Goal: Information Seeking & Learning: Understand process/instructions

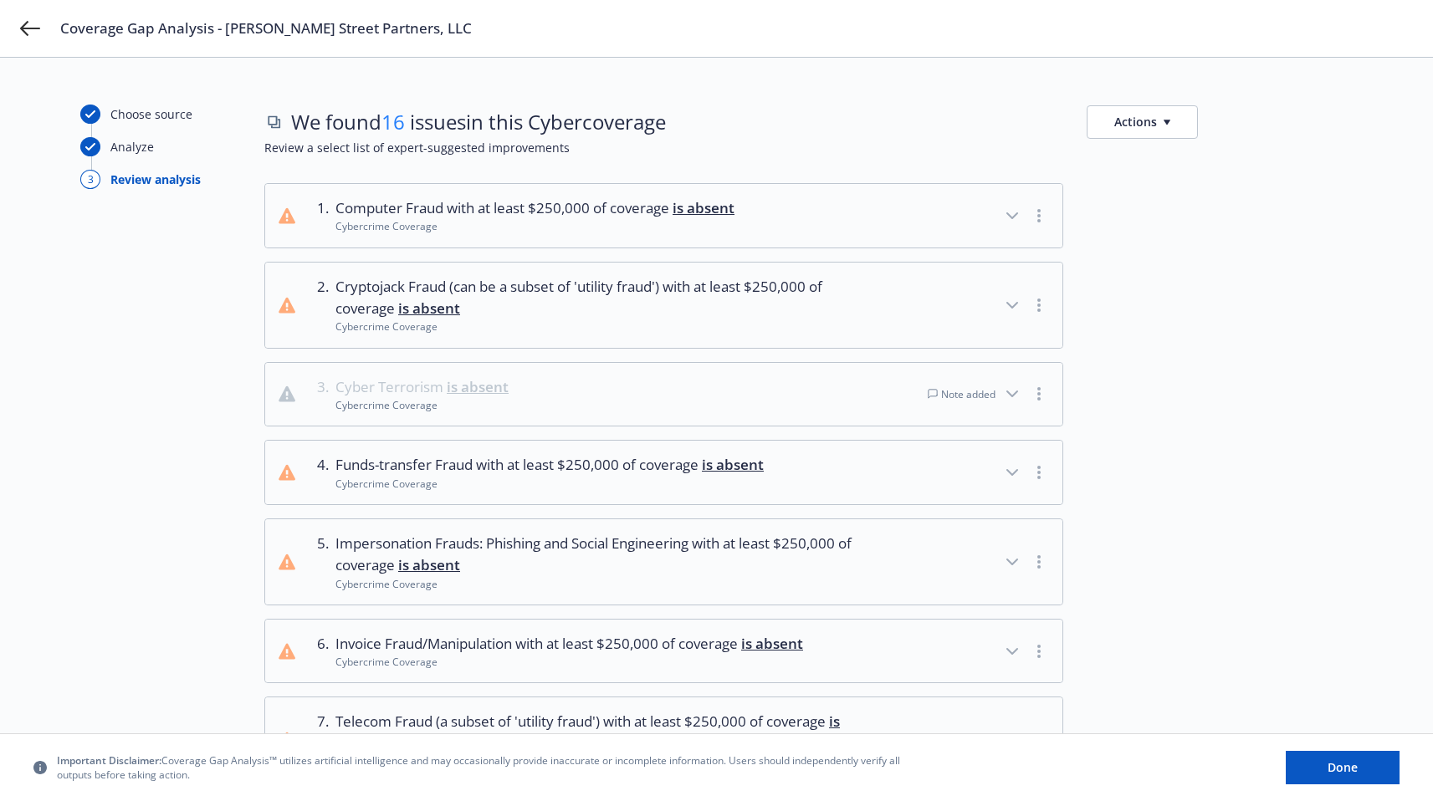
click at [1201, 413] on div at bounding box center [1220, 394] width 266 height 65
click at [931, 209] on button "1 . Computer Fraud with at least $250,000 of coverage is absent Cybercrime Cove…" at bounding box center [663, 216] width 797 height 64
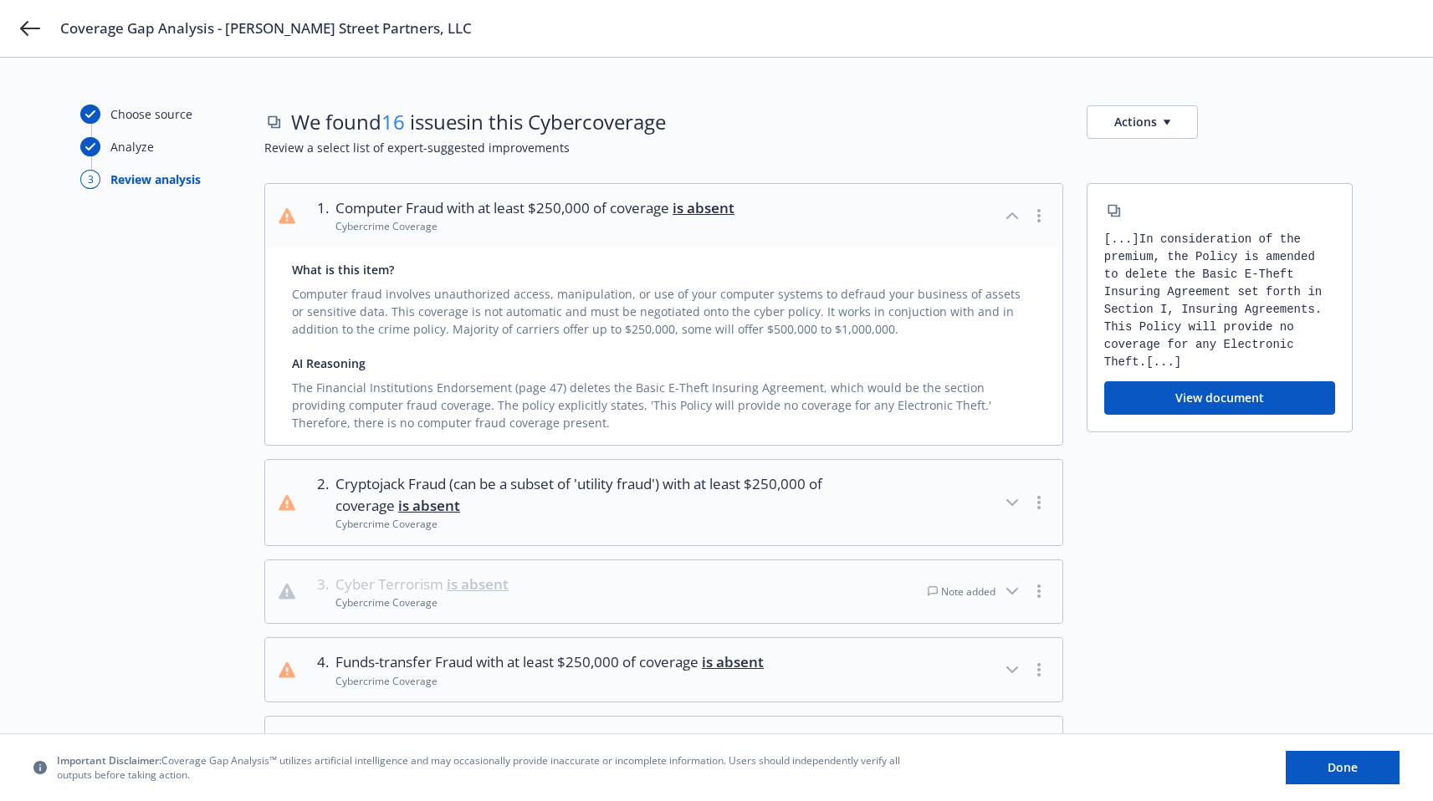
click at [931, 209] on button "1 . Computer Fraud with at least $250,000 of coverage is absent Cybercrime Cove…" at bounding box center [663, 216] width 797 height 64
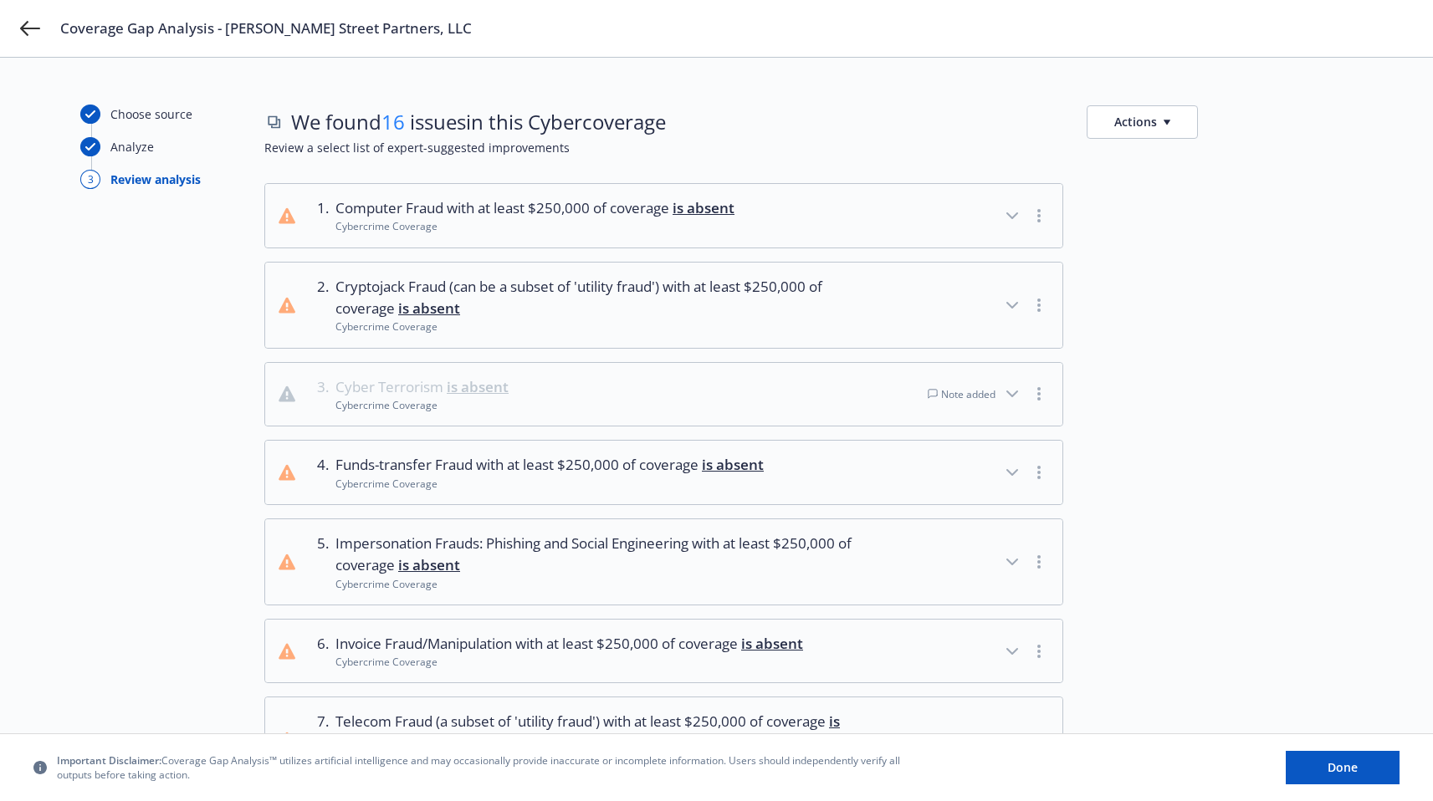
click at [1205, 447] on div at bounding box center [1220, 472] width 266 height 65
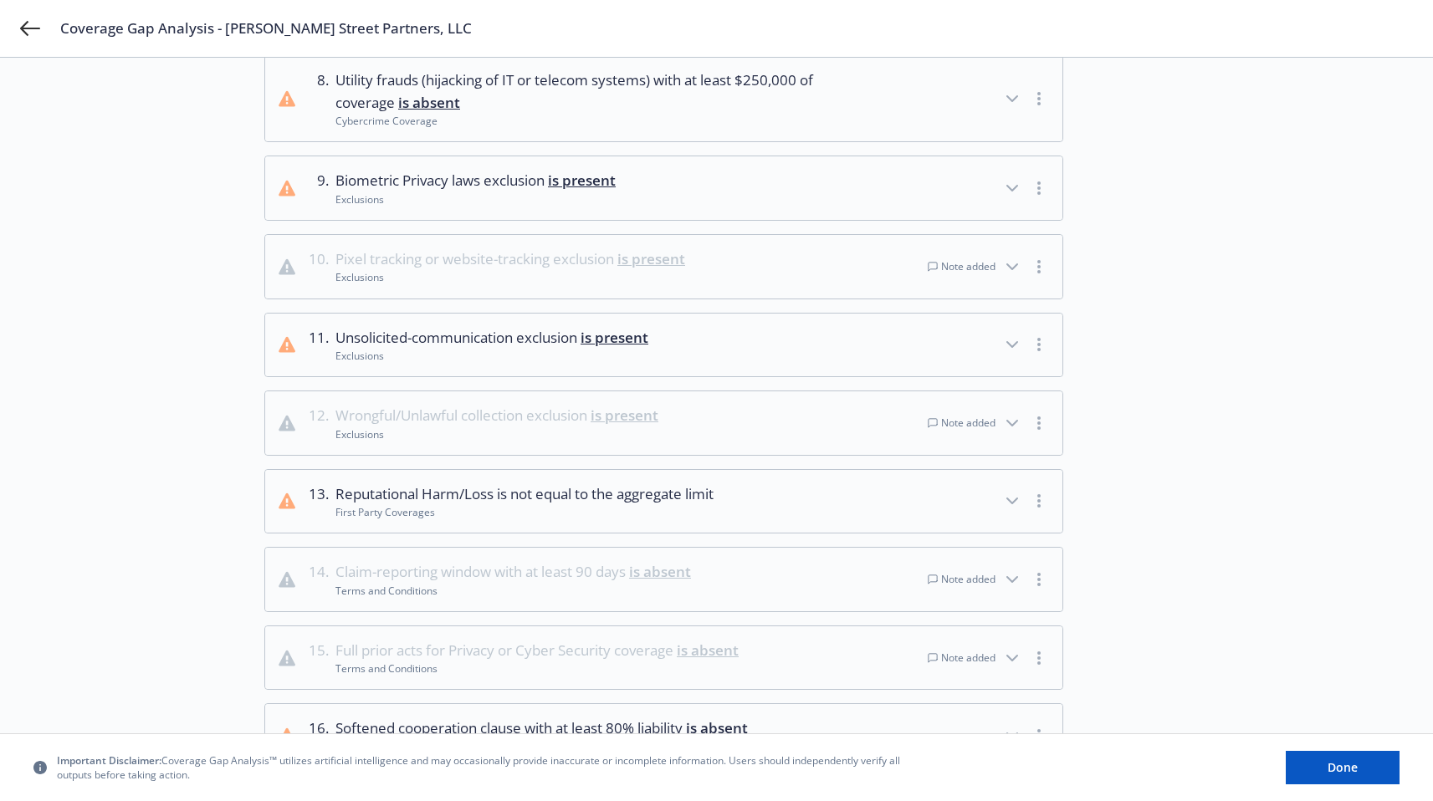
scroll to position [897, 0]
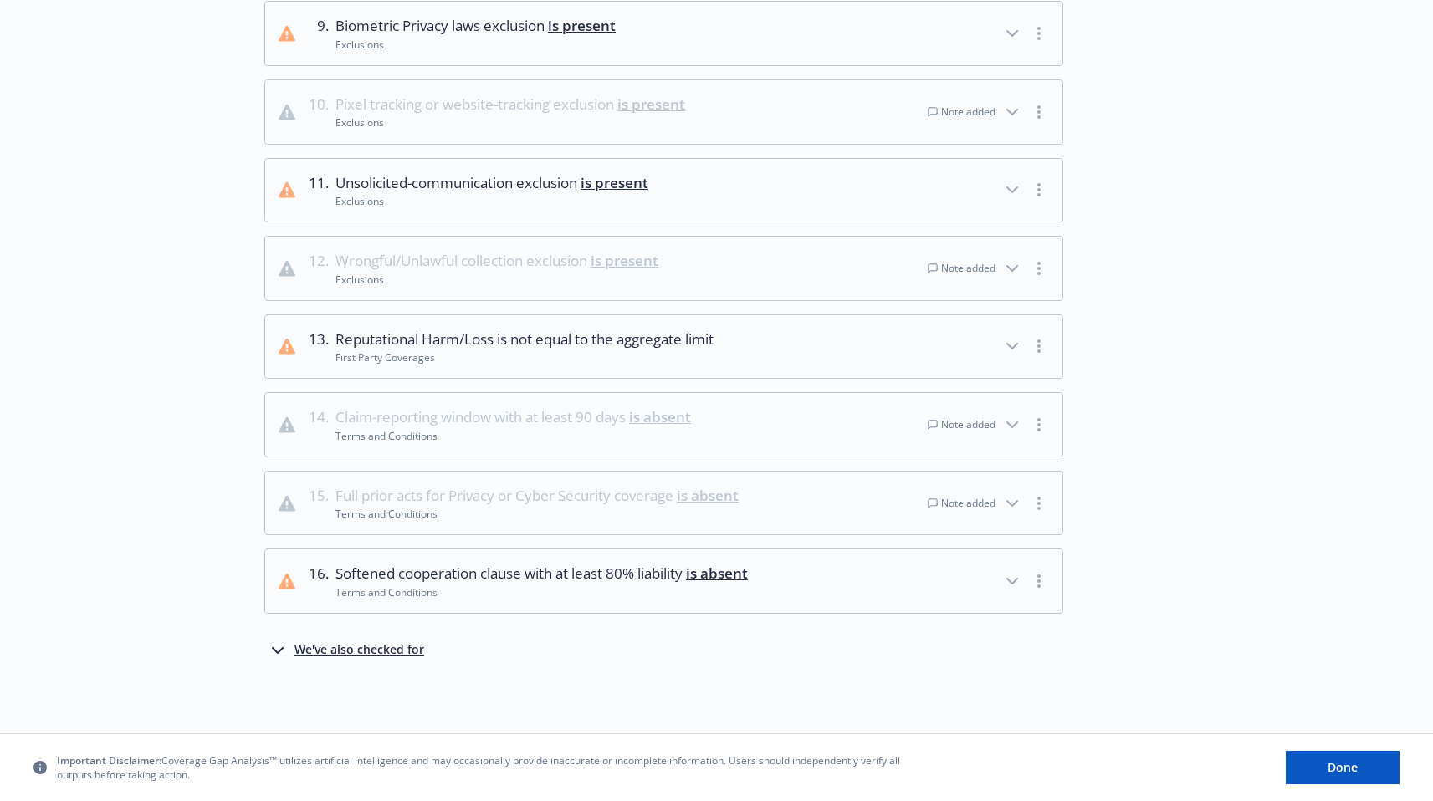
click at [312, 642] on div "We've also checked for" at bounding box center [359, 651] width 130 height 20
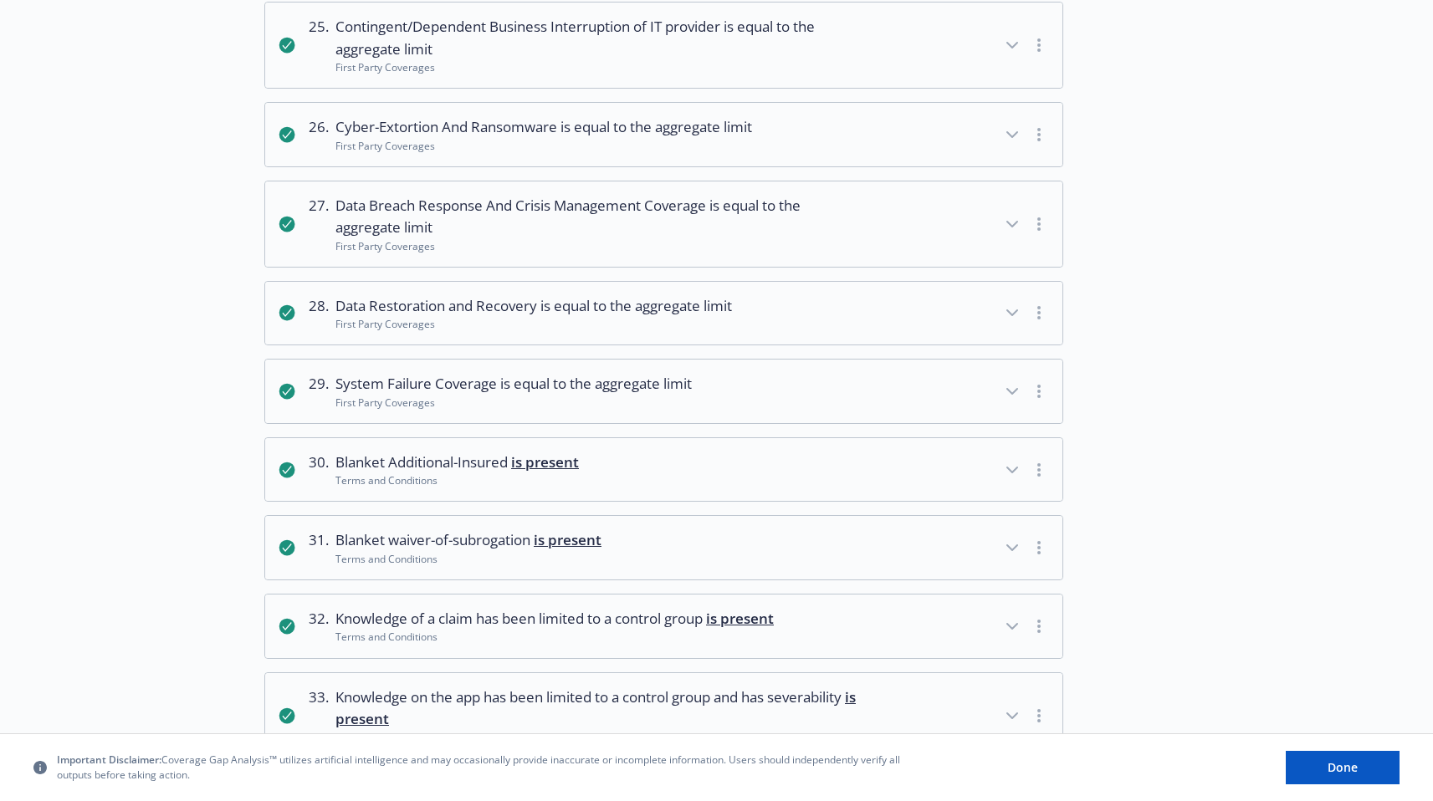
scroll to position [2303, 0]
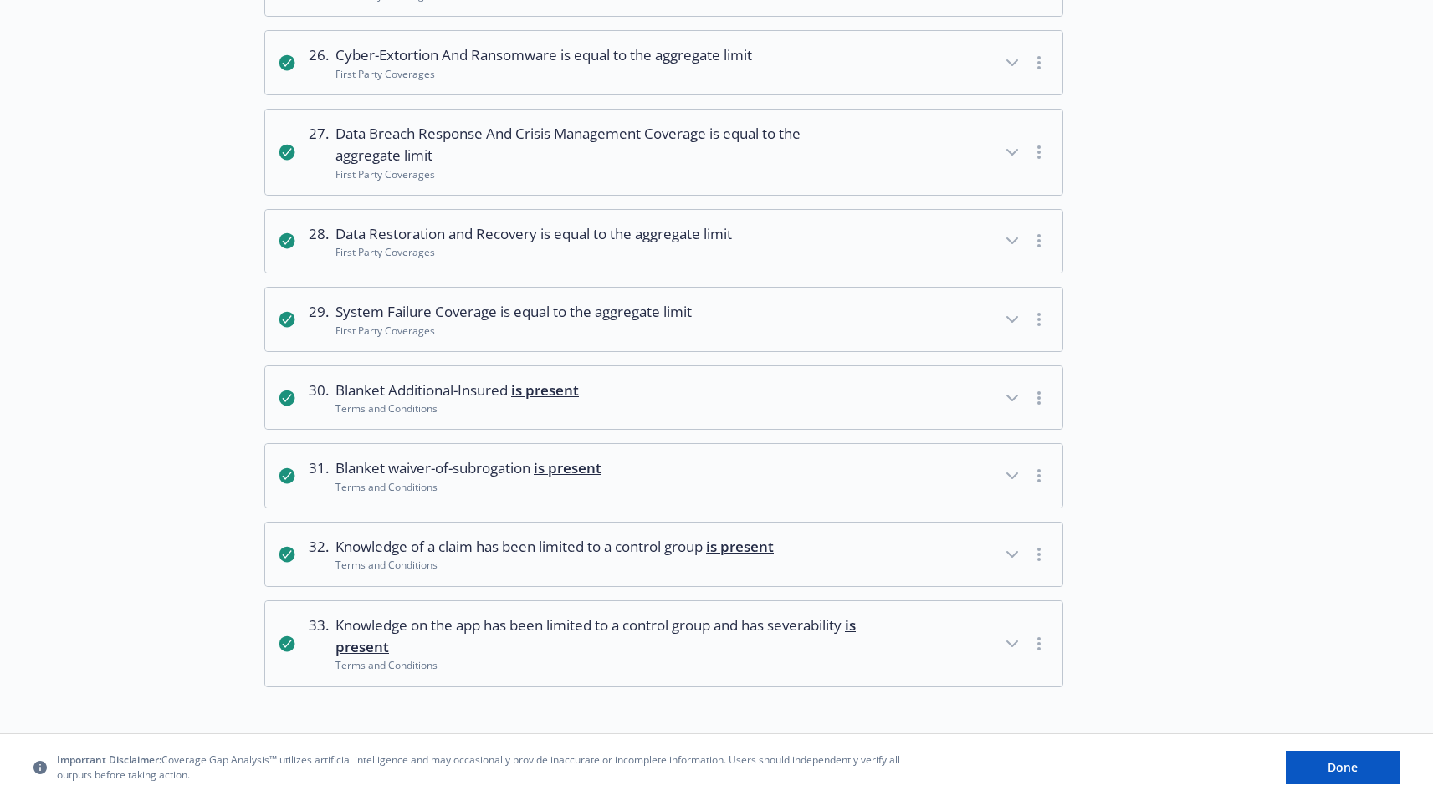
click at [1013, 400] on icon "button" at bounding box center [1012, 398] width 20 height 20
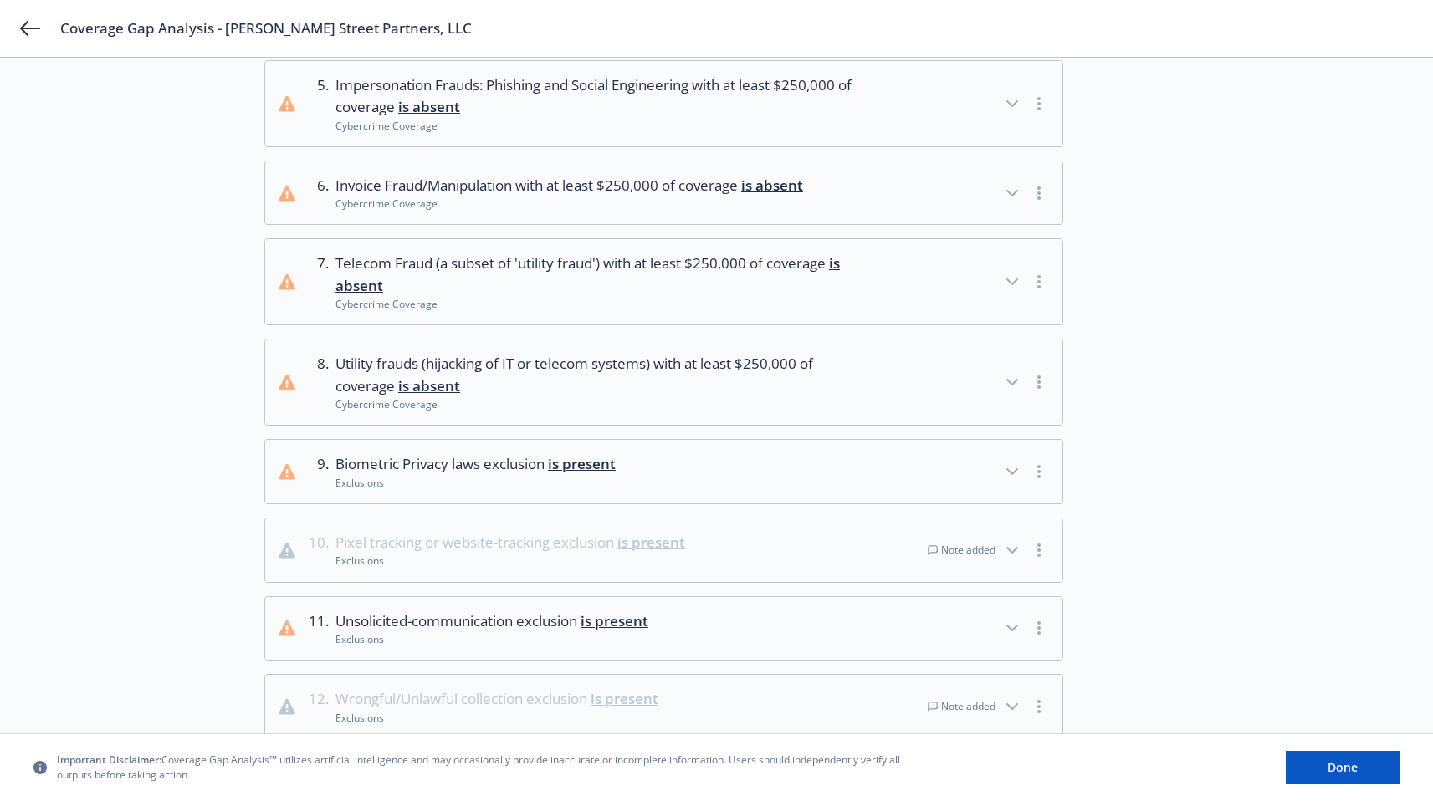
scroll to position [0, 0]
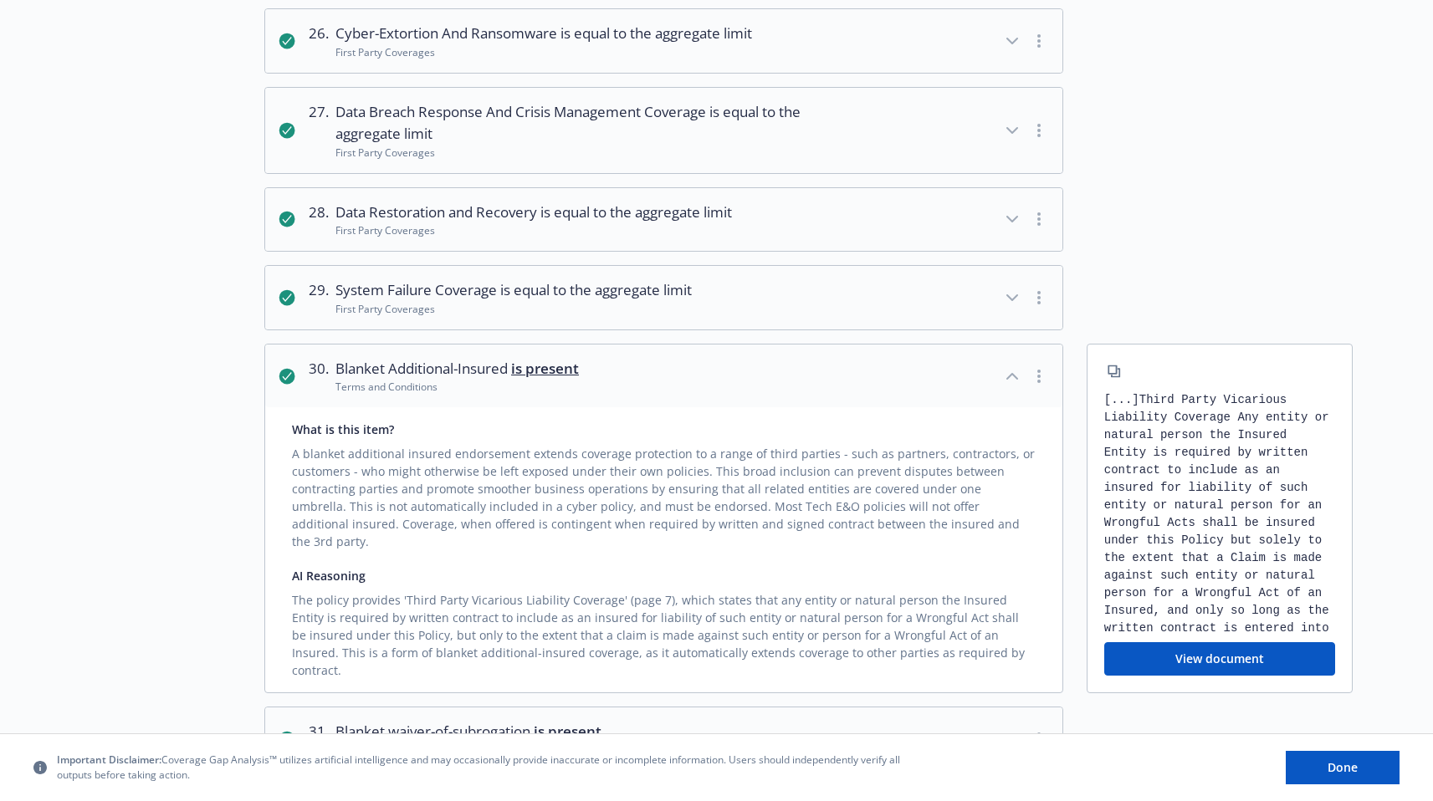
click at [989, 381] on button "30 . Blanket Additional-Insured is present Terms and Conditions" at bounding box center [663, 377] width 797 height 64
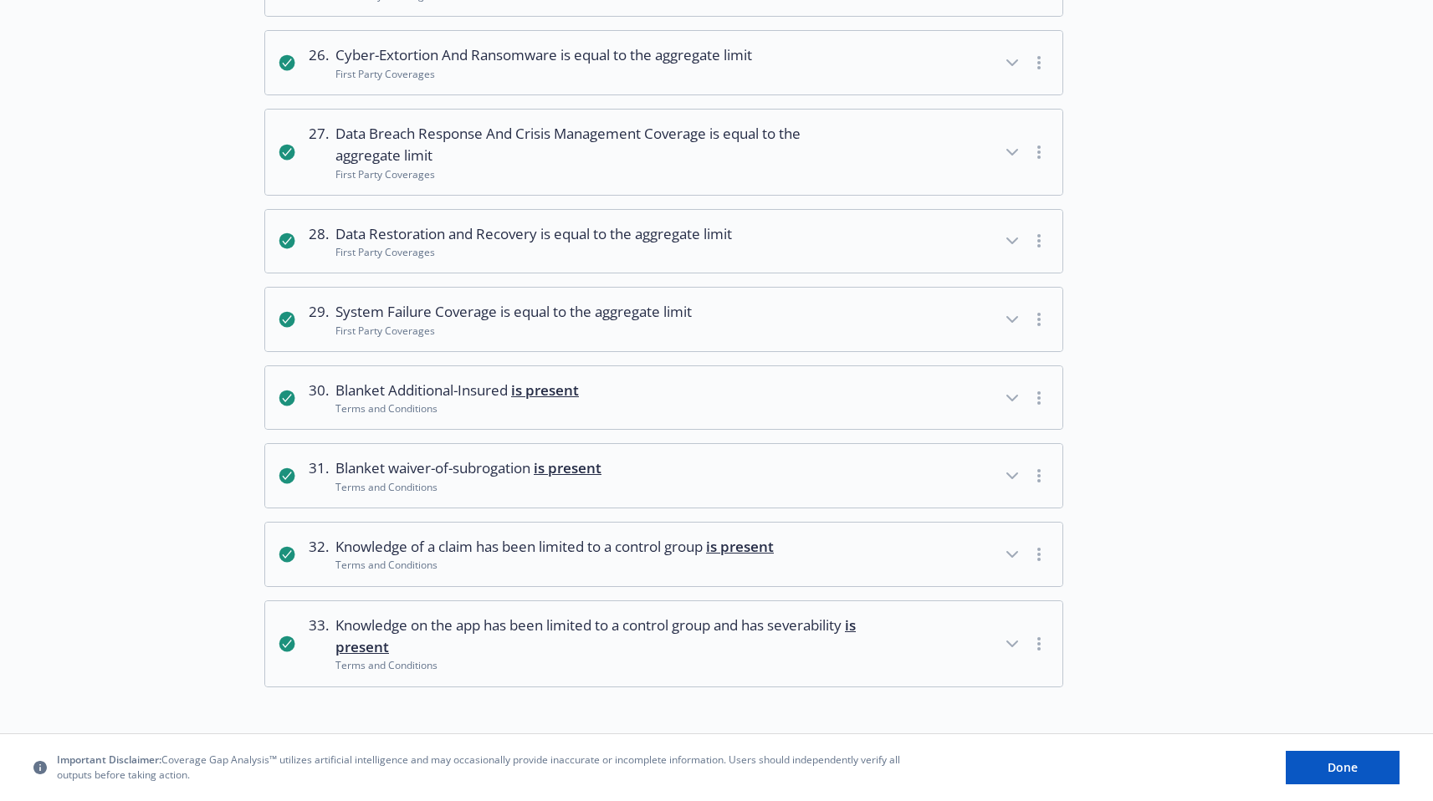
click at [1328, 326] on div at bounding box center [1220, 319] width 266 height 65
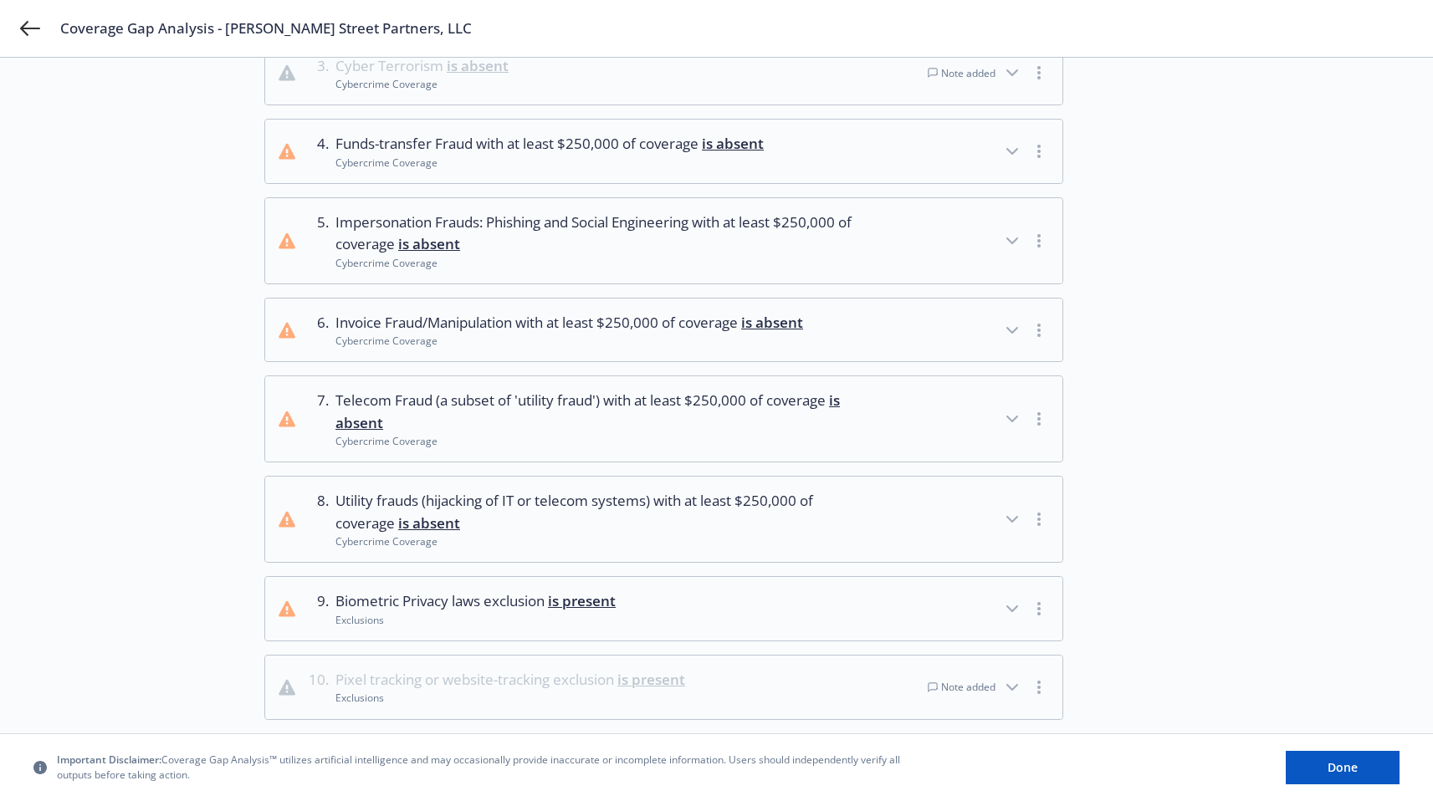
click at [1025, 416] on div "button" at bounding box center [1025, 419] width 47 height 59
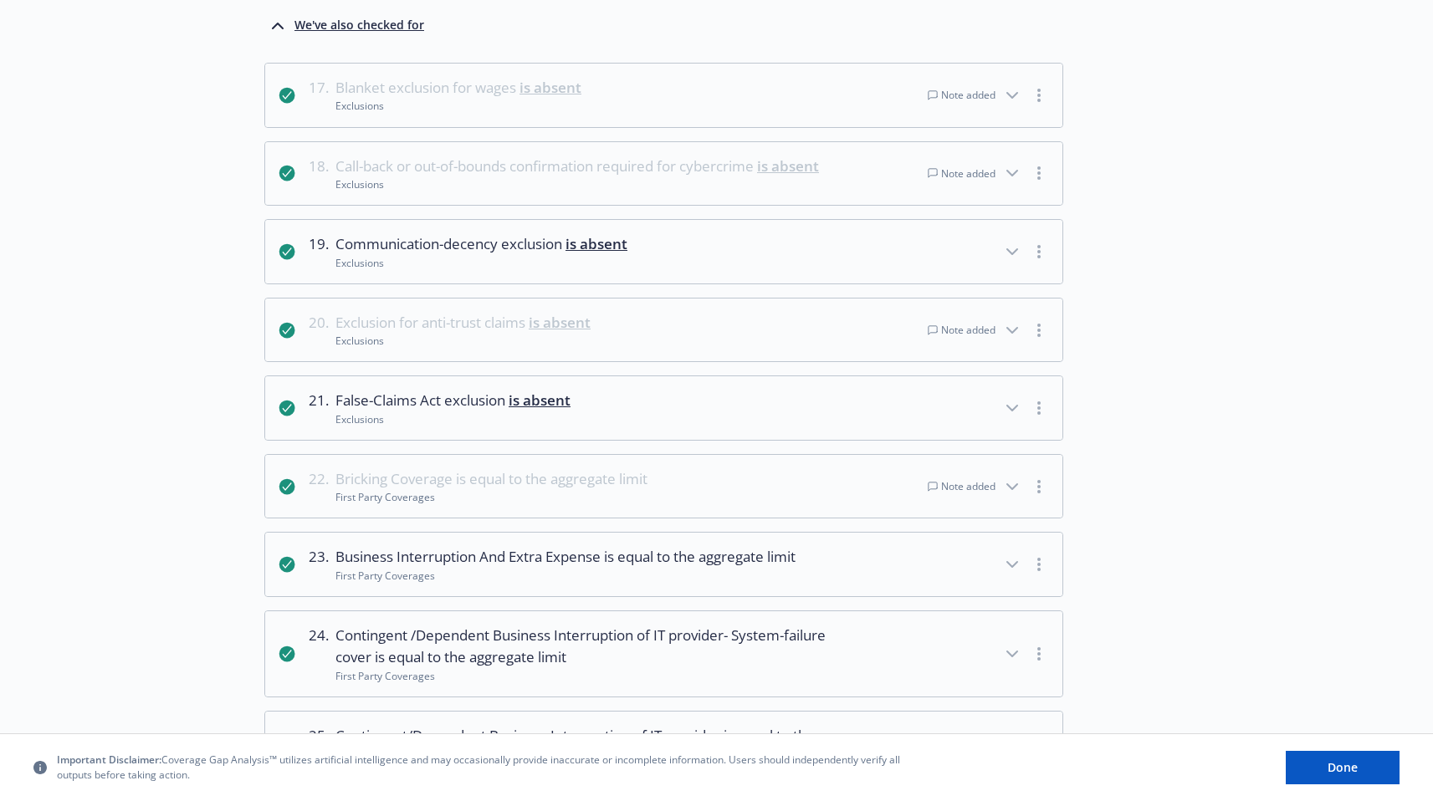
scroll to position [954, 0]
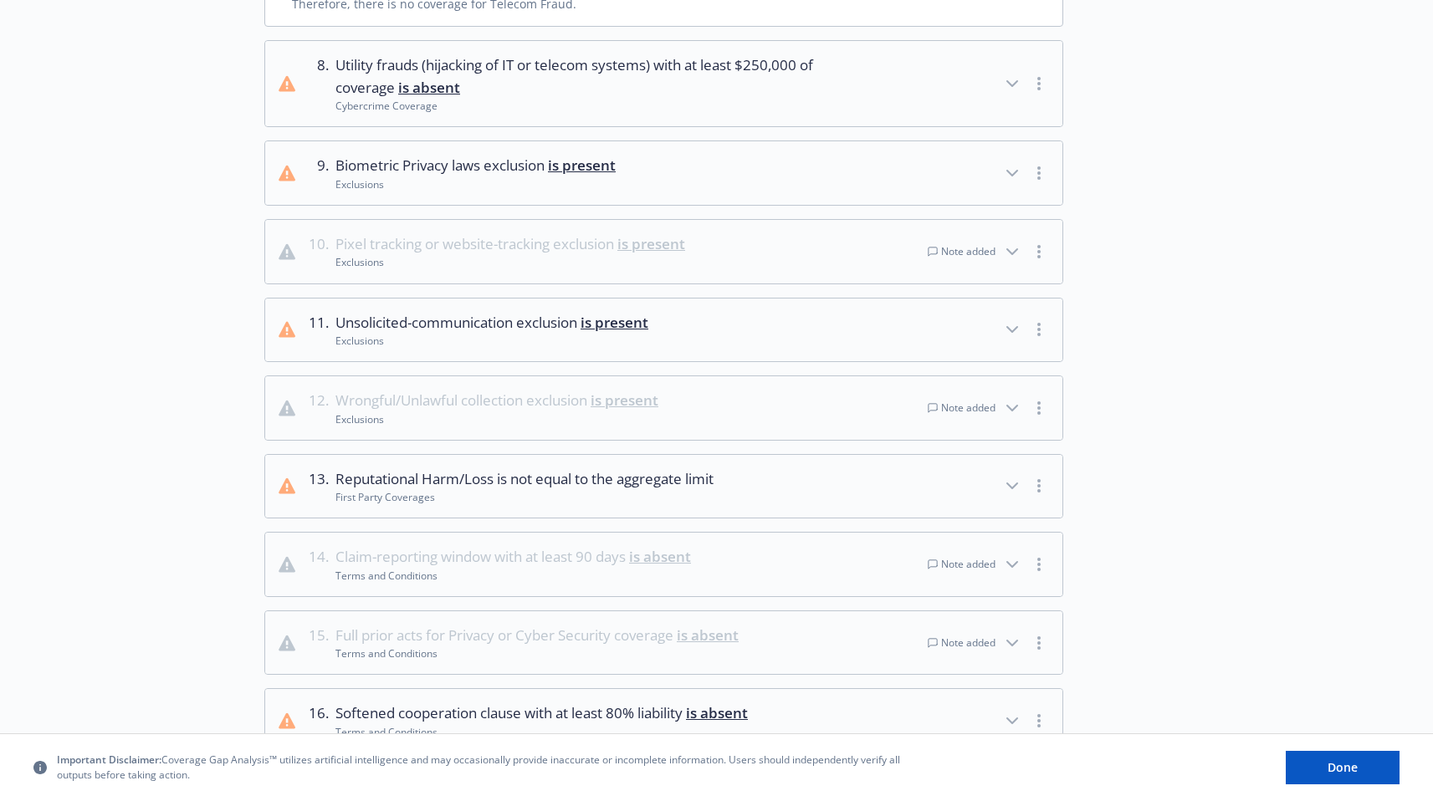
click at [1013, 407] on icon "button" at bounding box center [1012, 408] width 10 height 5
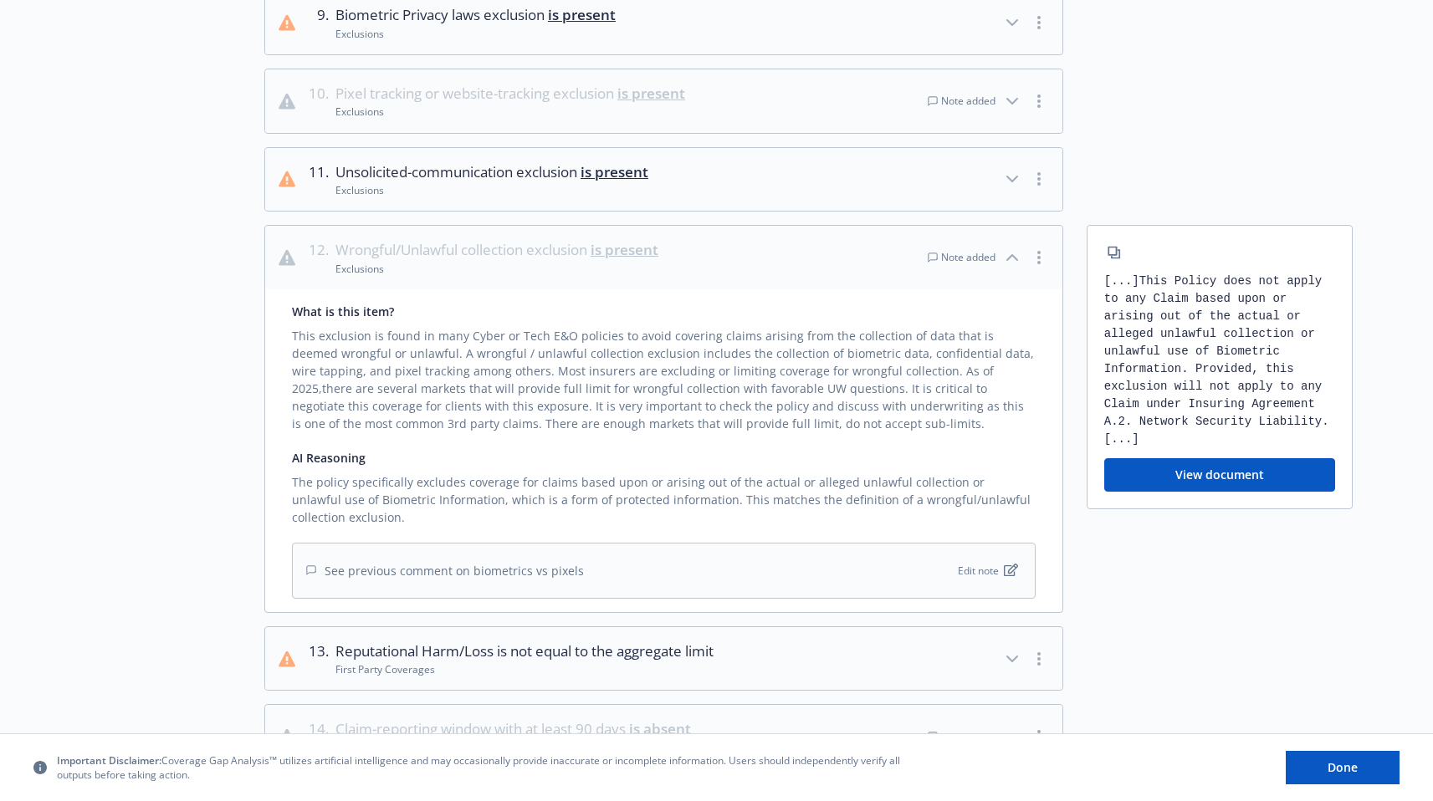
scroll to position [1047, 0]
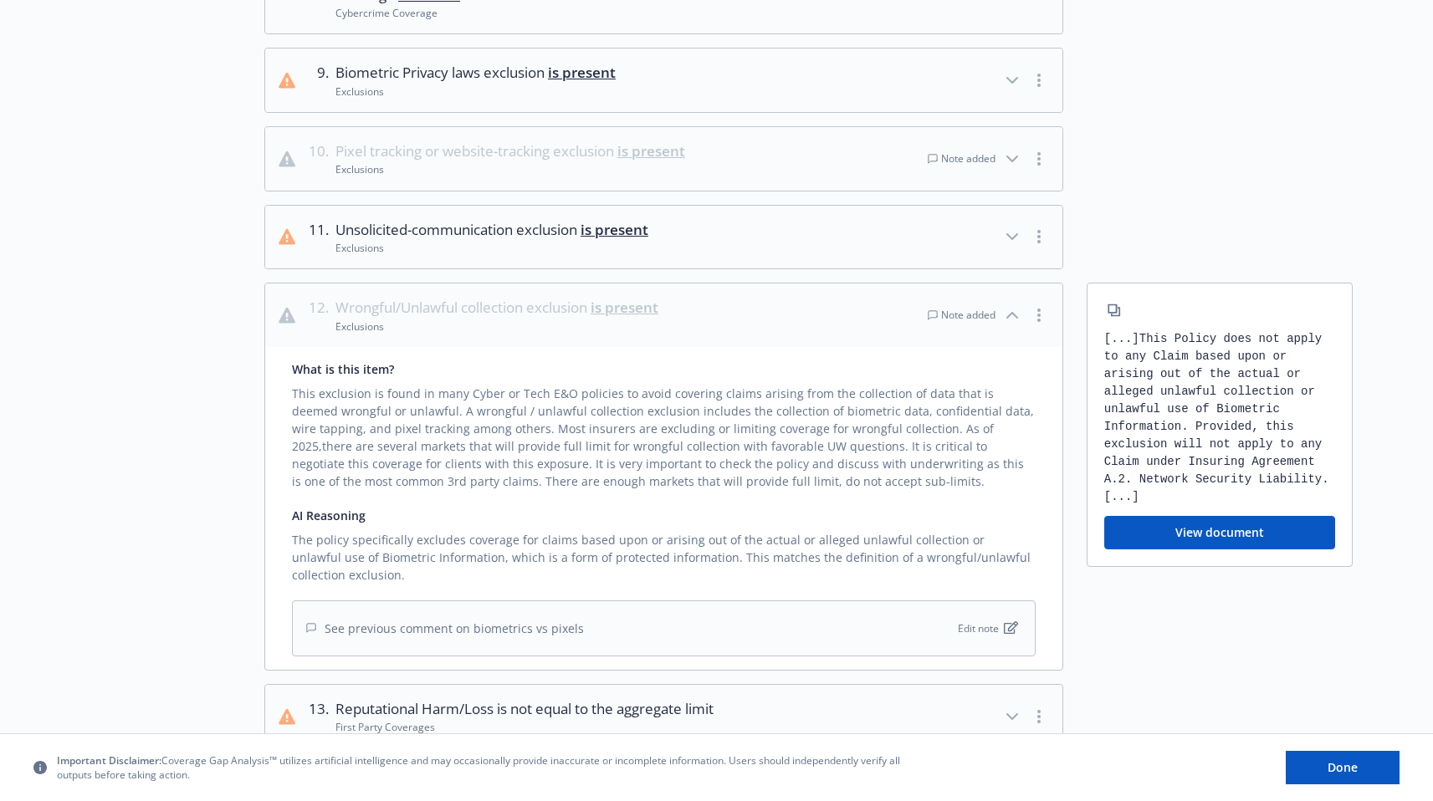
click at [1020, 156] on icon "button" at bounding box center [1012, 159] width 20 height 20
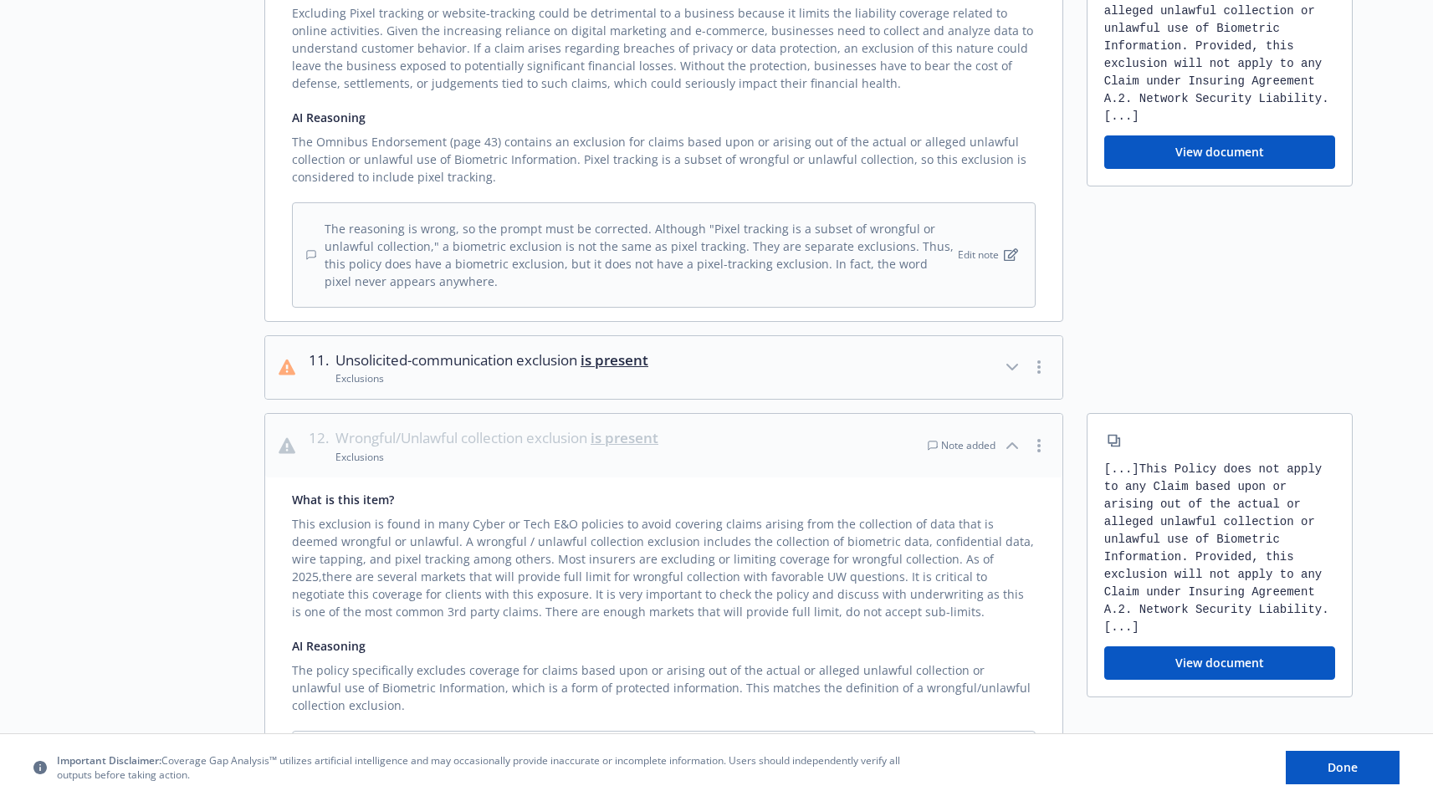
scroll to position [1282, 0]
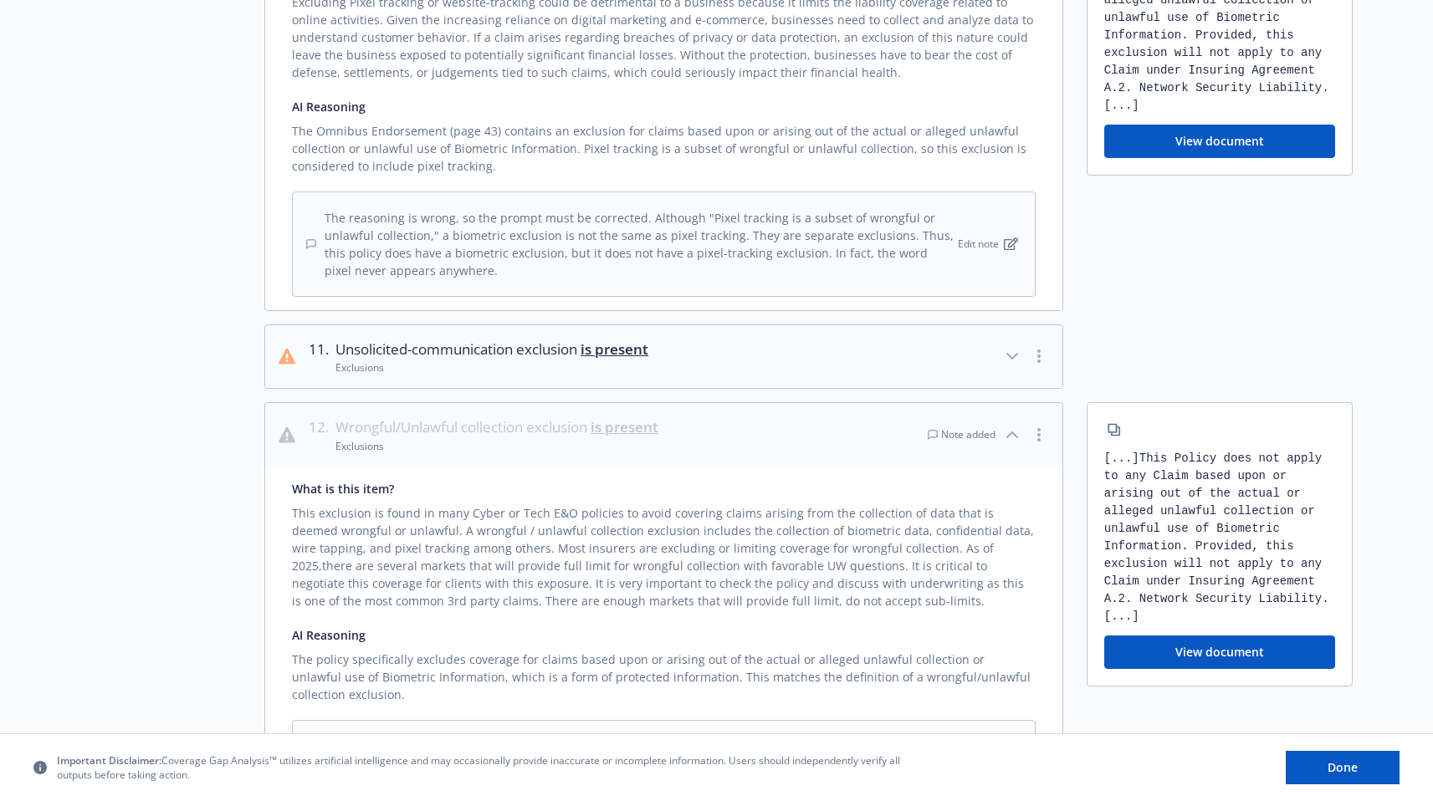
drag, startPoint x: 611, startPoint y: 495, endPoint x: 476, endPoint y: 433, distance: 149.0
click at [558, 476] on div "What is this item? This exclusion is found in many Cyber or Tech E&O policies t…" at bounding box center [663, 628] width 797 height 323
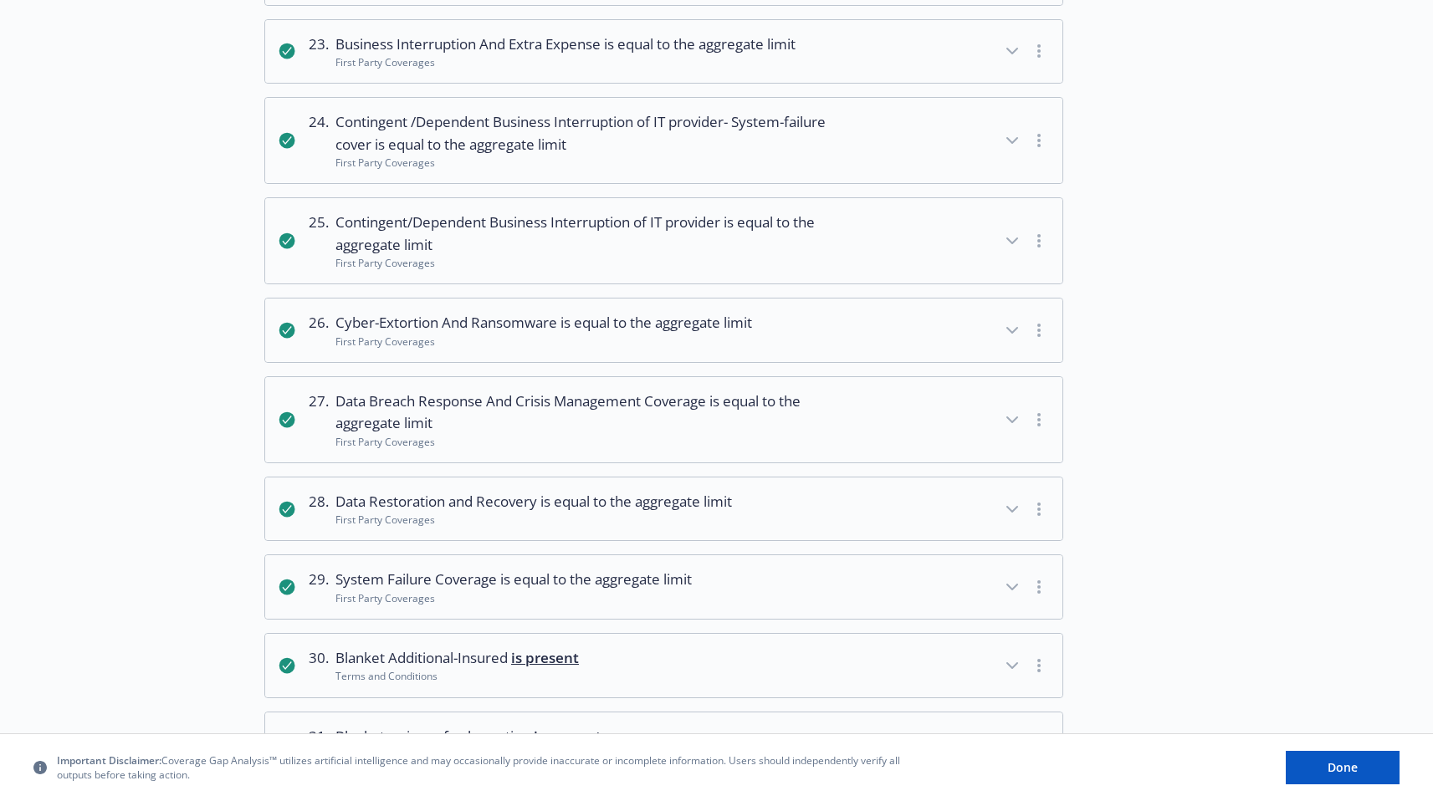
scroll to position [0, 0]
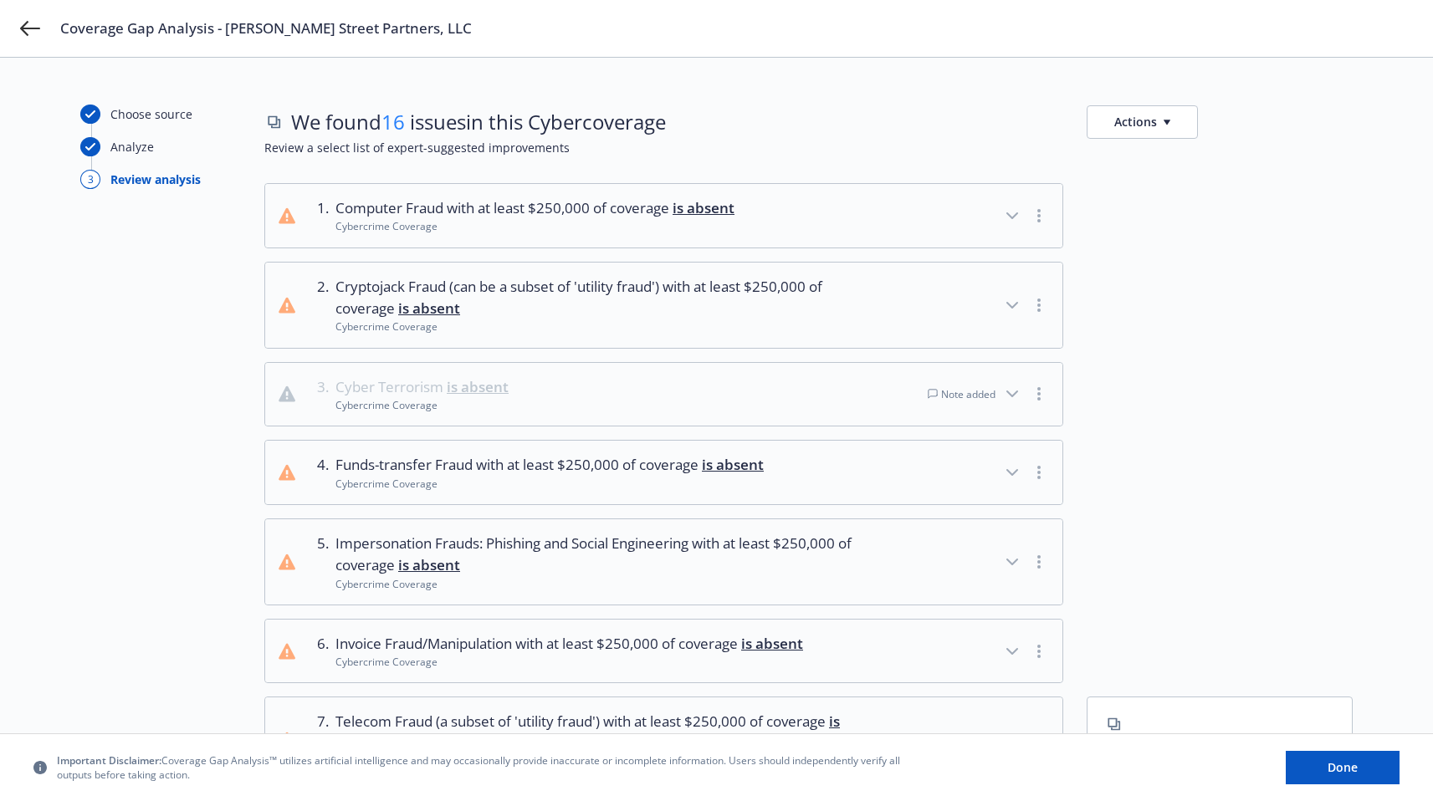
click at [1007, 388] on icon "button" at bounding box center [1012, 394] width 20 height 20
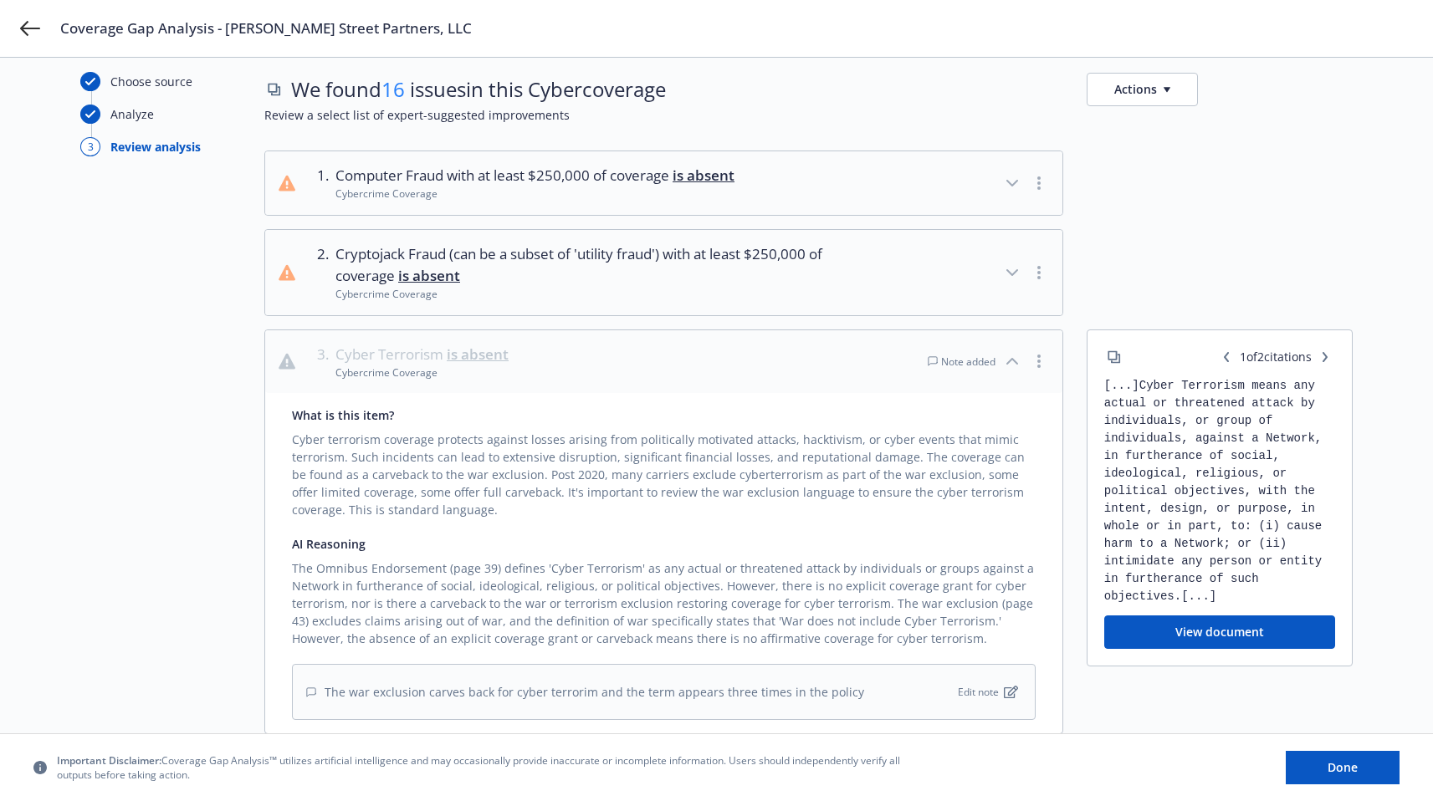
scroll to position [54, 0]
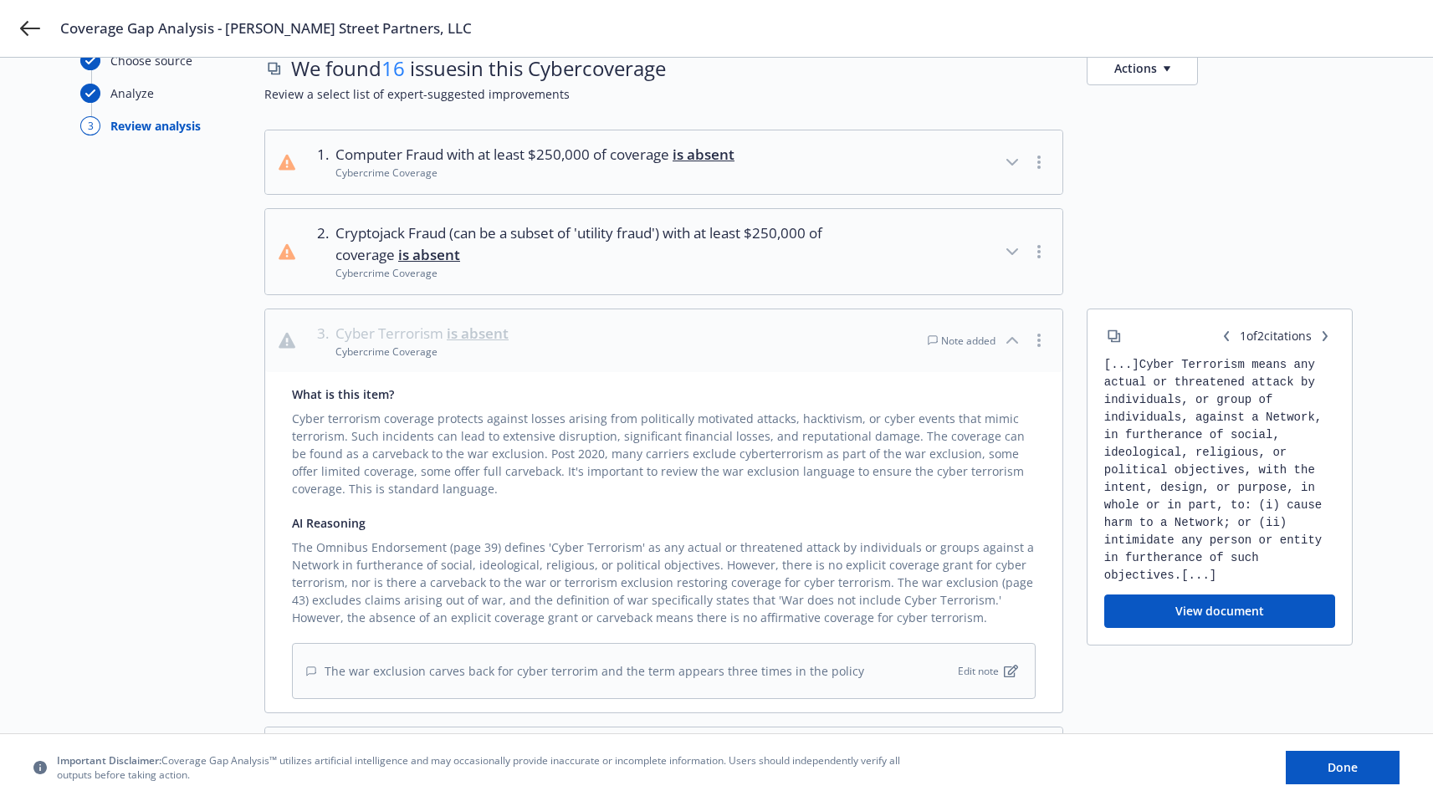
click at [811, 350] on button "3 . Cyber Terrorism is absent Cybercrime Coverage Note added" at bounding box center [663, 341] width 797 height 64
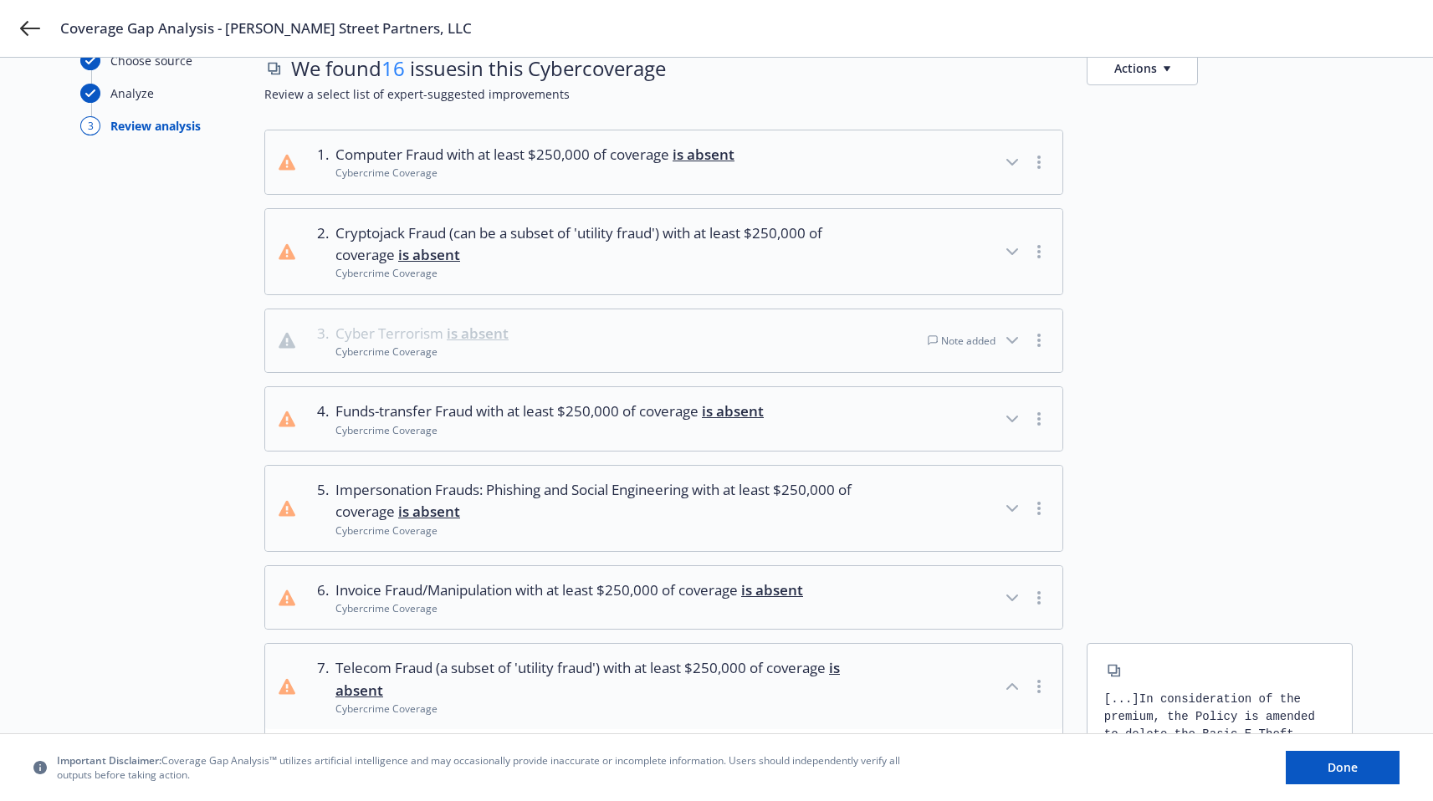
click at [1020, 334] on icon "button" at bounding box center [1012, 340] width 20 height 20
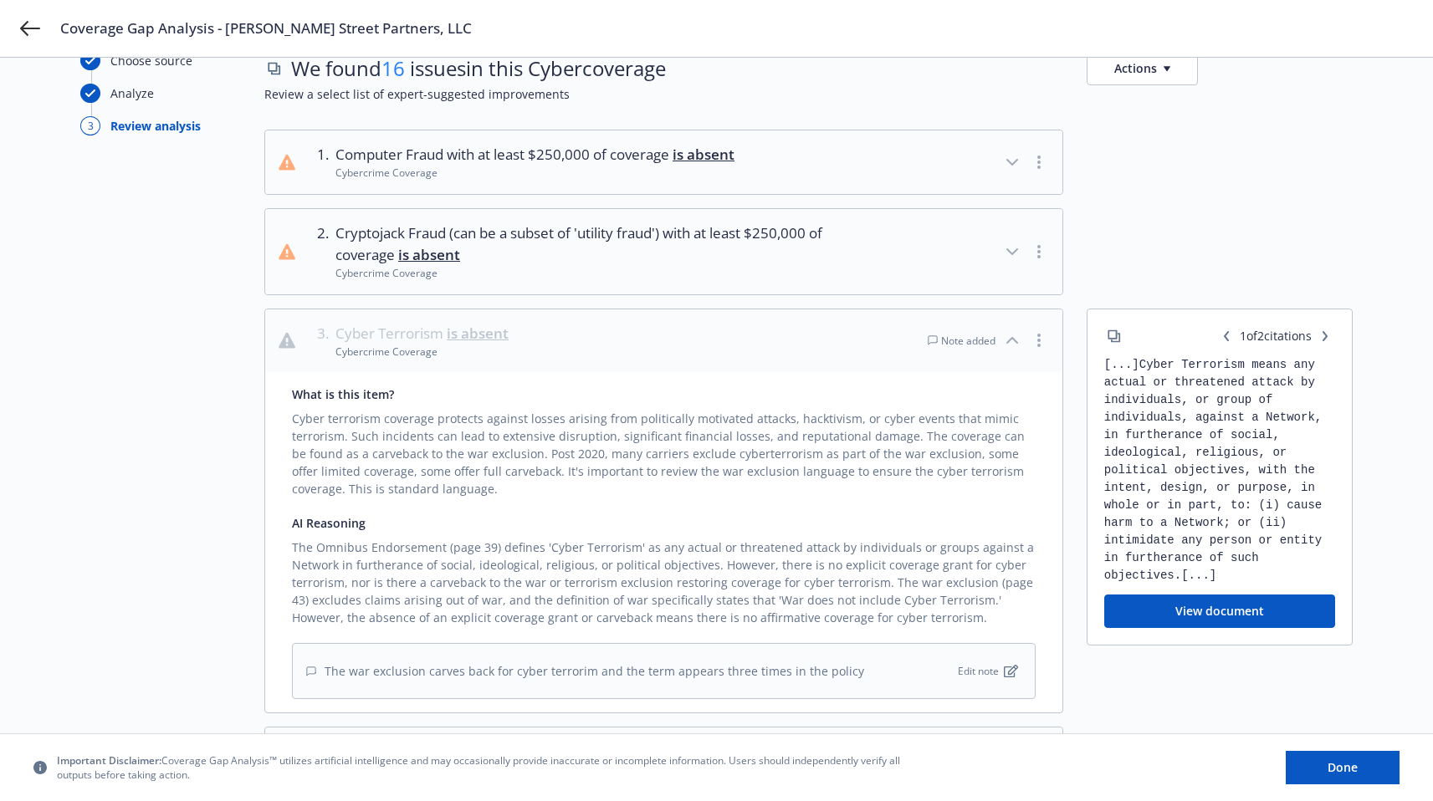
scroll to position [2815, 0]
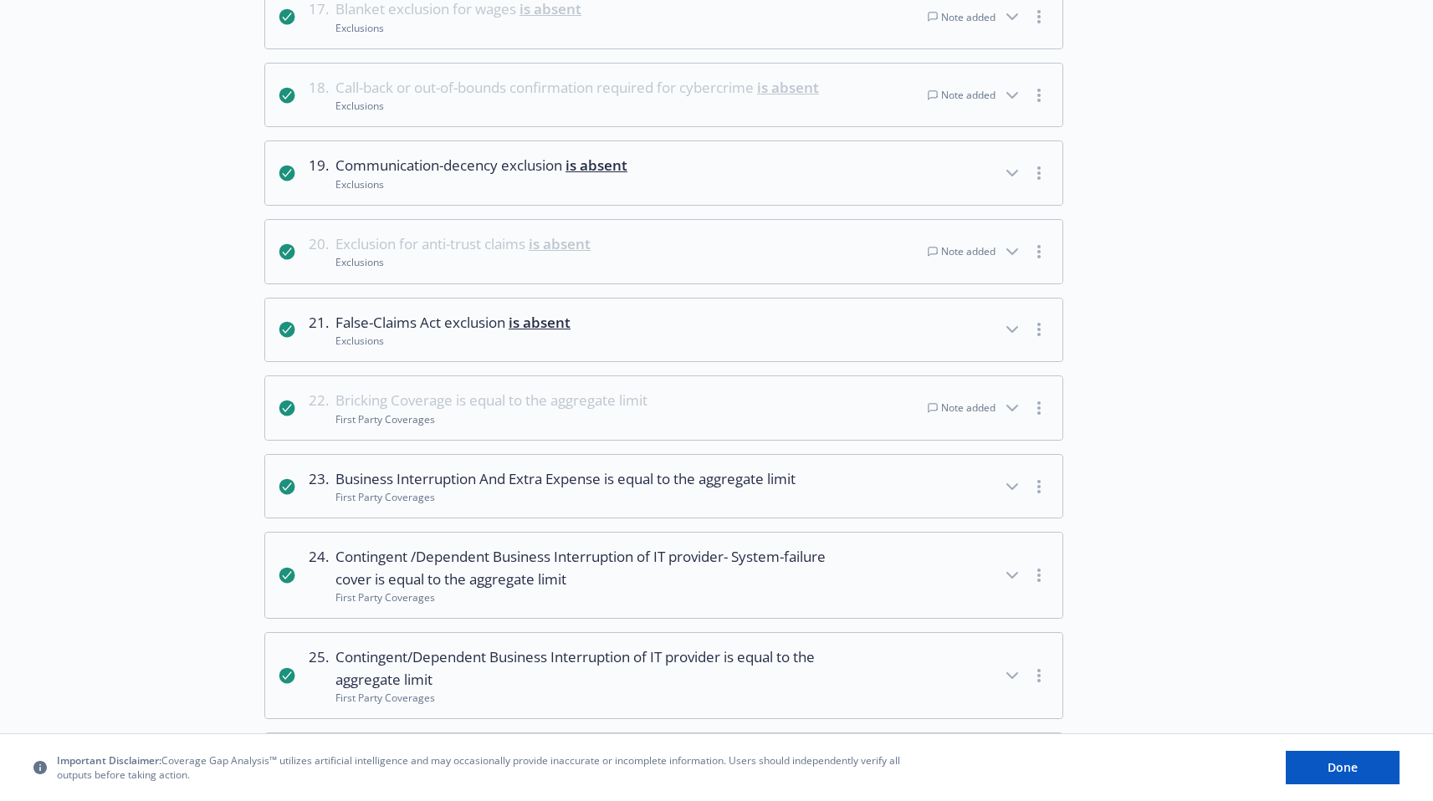
click at [1015, 410] on icon "button" at bounding box center [1012, 408] width 20 height 20
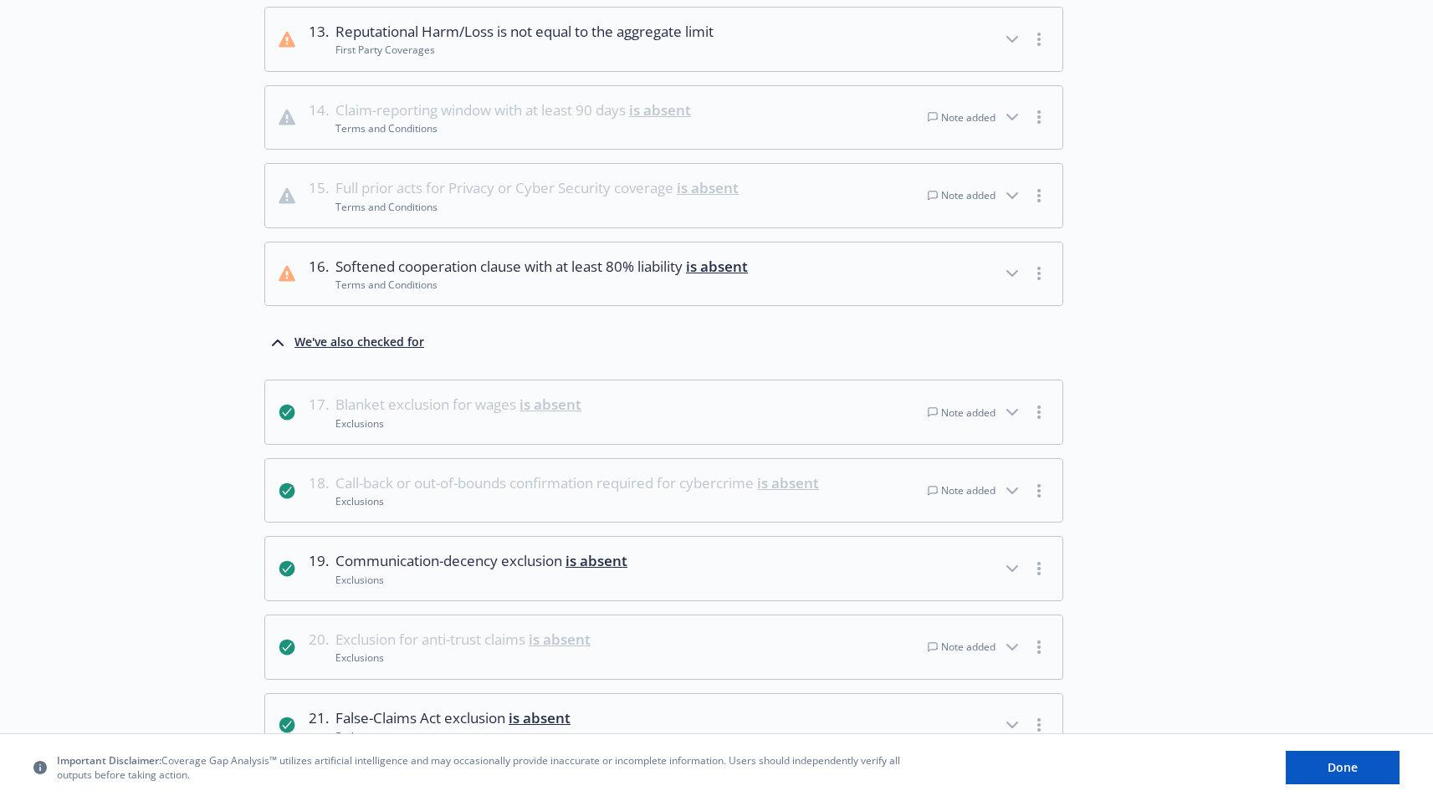
scroll to position [2592, 0]
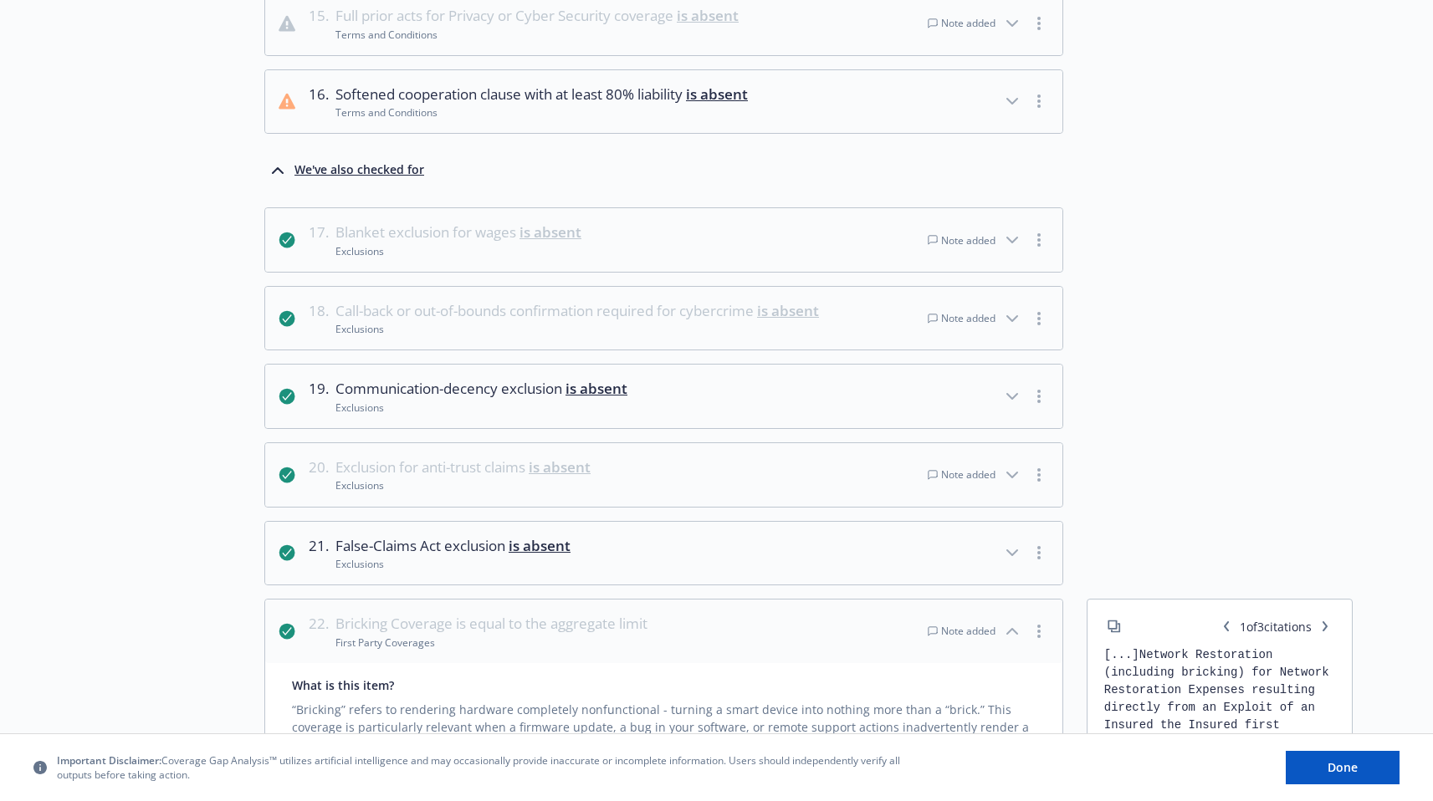
click at [728, 377] on button "19 . Communication-decency exclusion is absent Exclusions" at bounding box center [663, 397] width 797 height 64
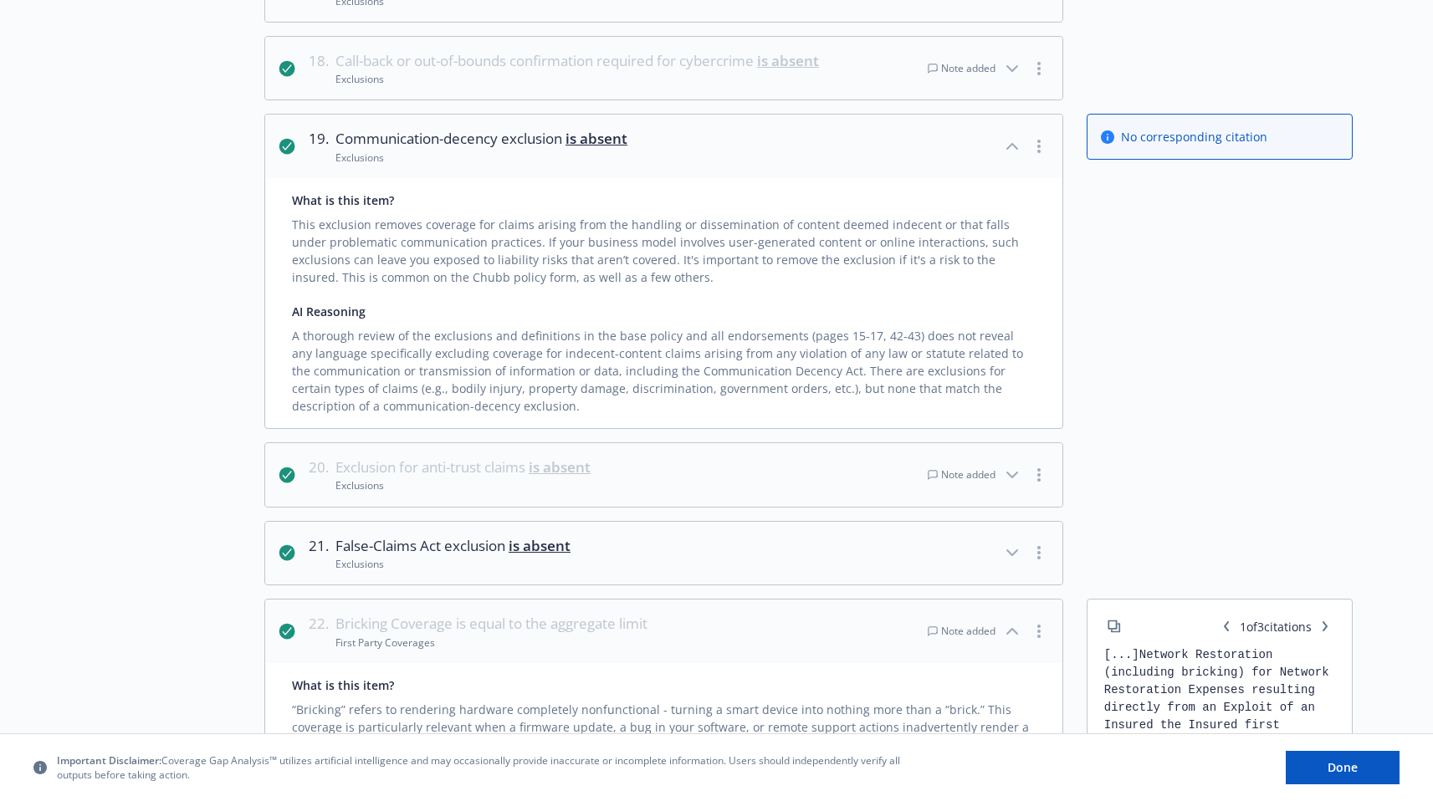
scroll to position [959, 0]
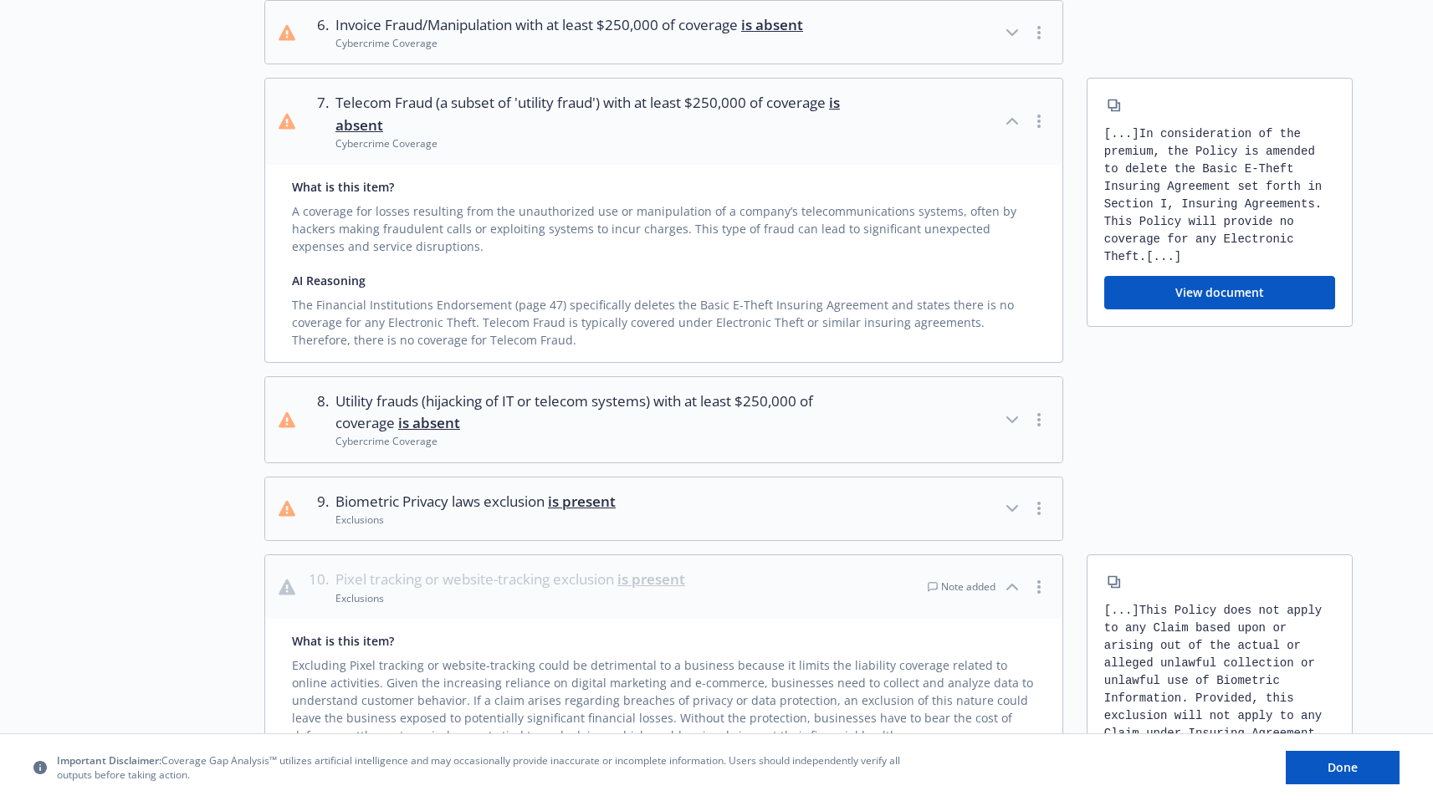
click at [1014, 418] on icon "button" at bounding box center [1012, 419] width 10 height 5
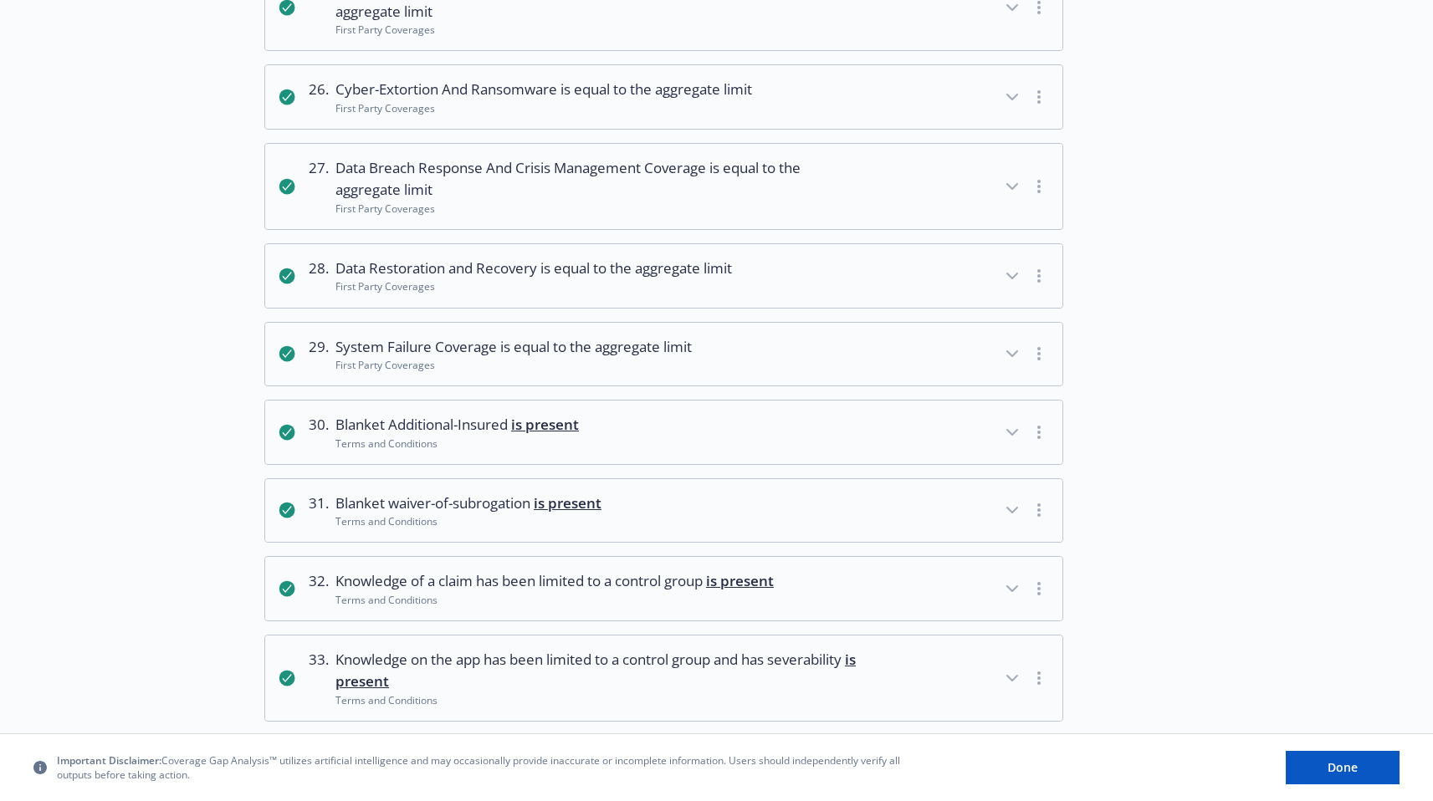
scroll to position [4232, 0]
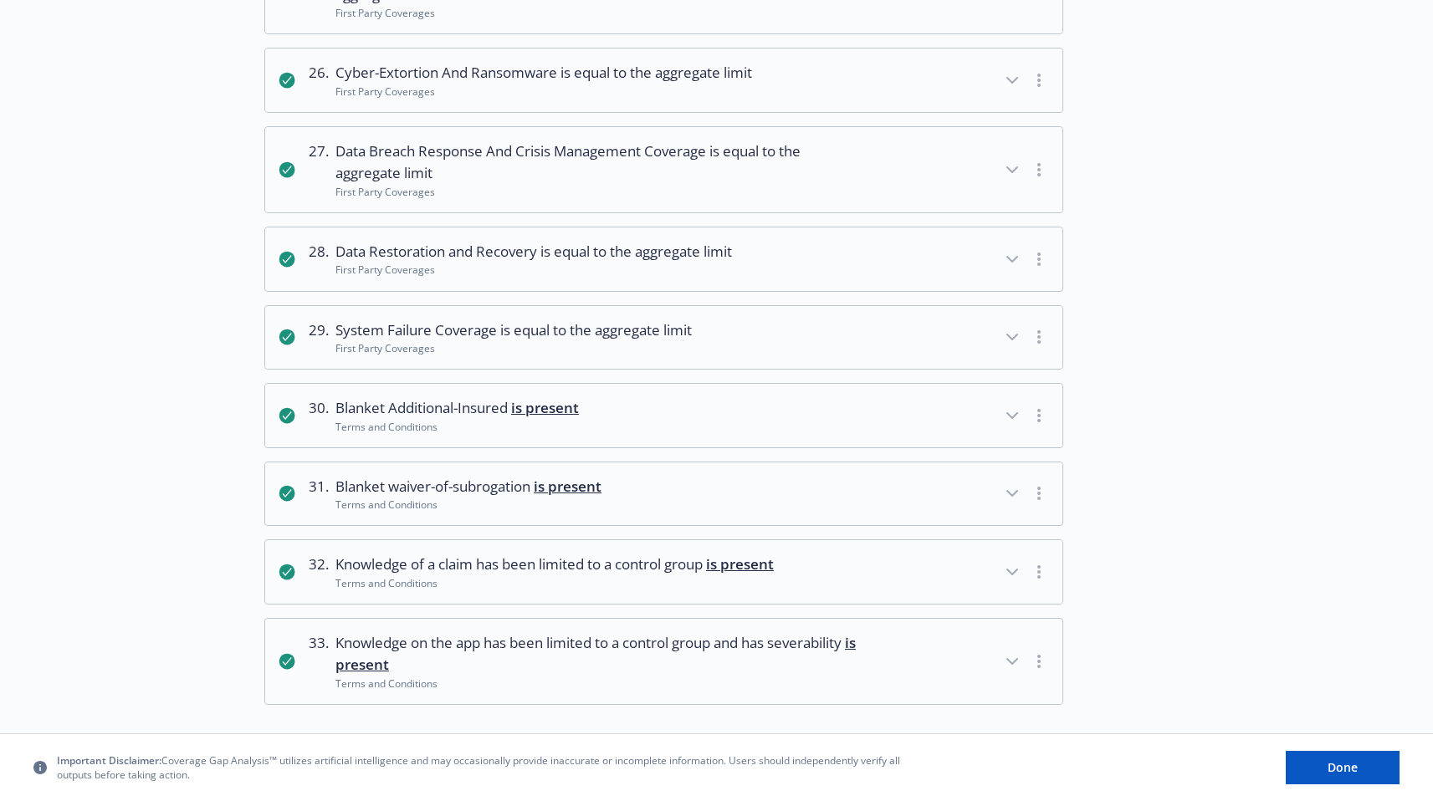
click at [624, 389] on button "30 . Blanket Additional-Insured is present Terms and Conditions" at bounding box center [663, 416] width 797 height 64
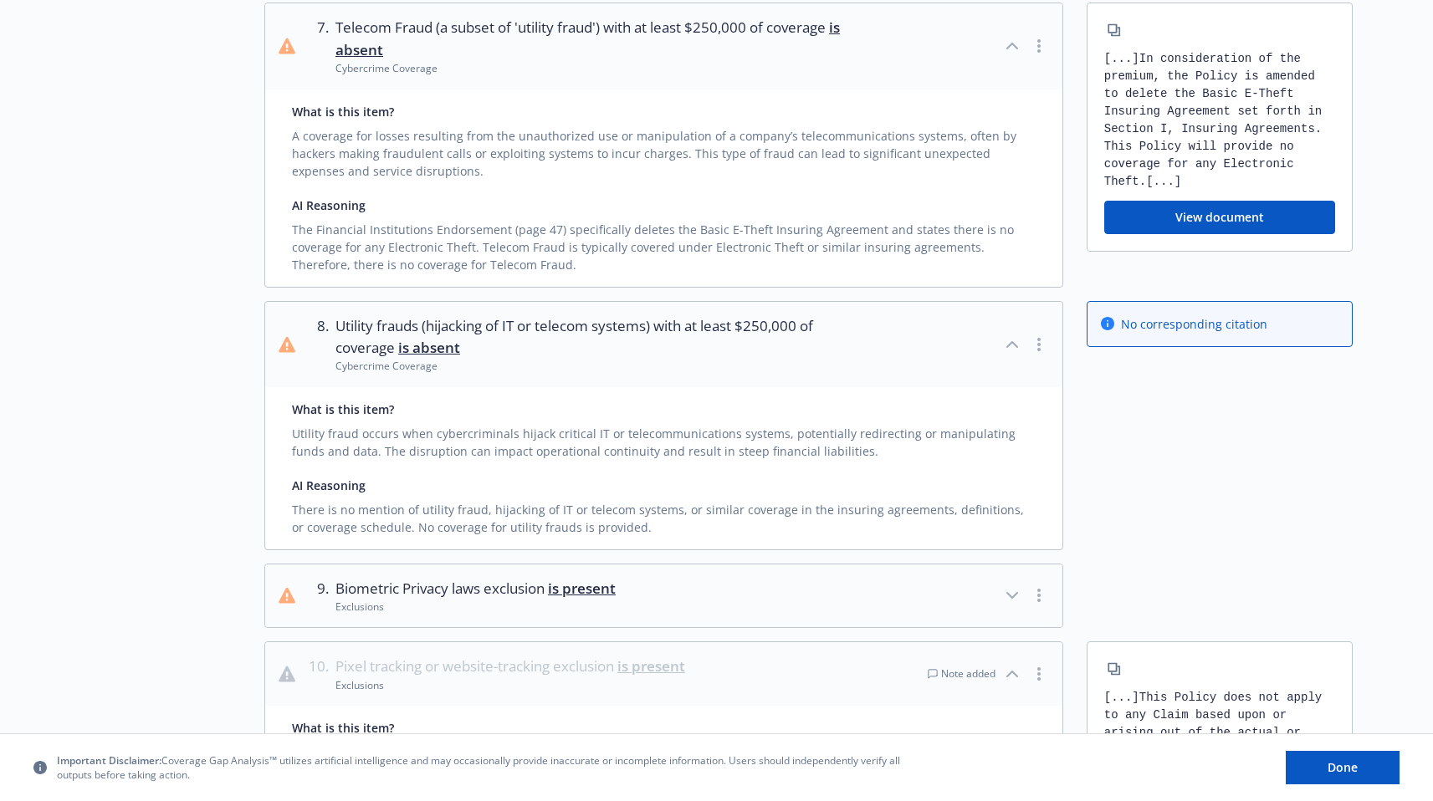
scroll to position [405, 0]
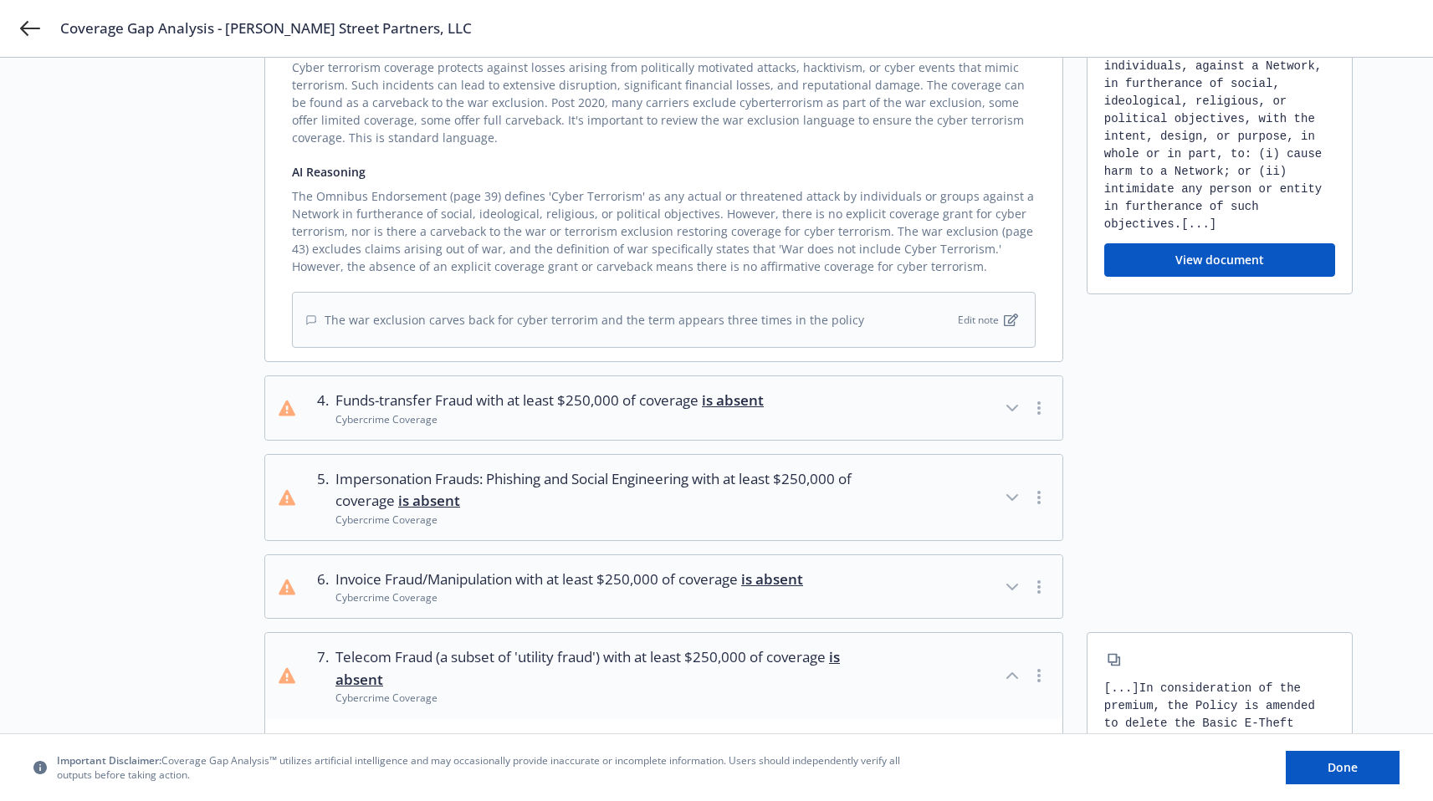
click at [942, 411] on button "4 . Funds-transfer Fraud with at least $250,000 of coverage is absent Cybercrim…" at bounding box center [663, 408] width 797 height 64
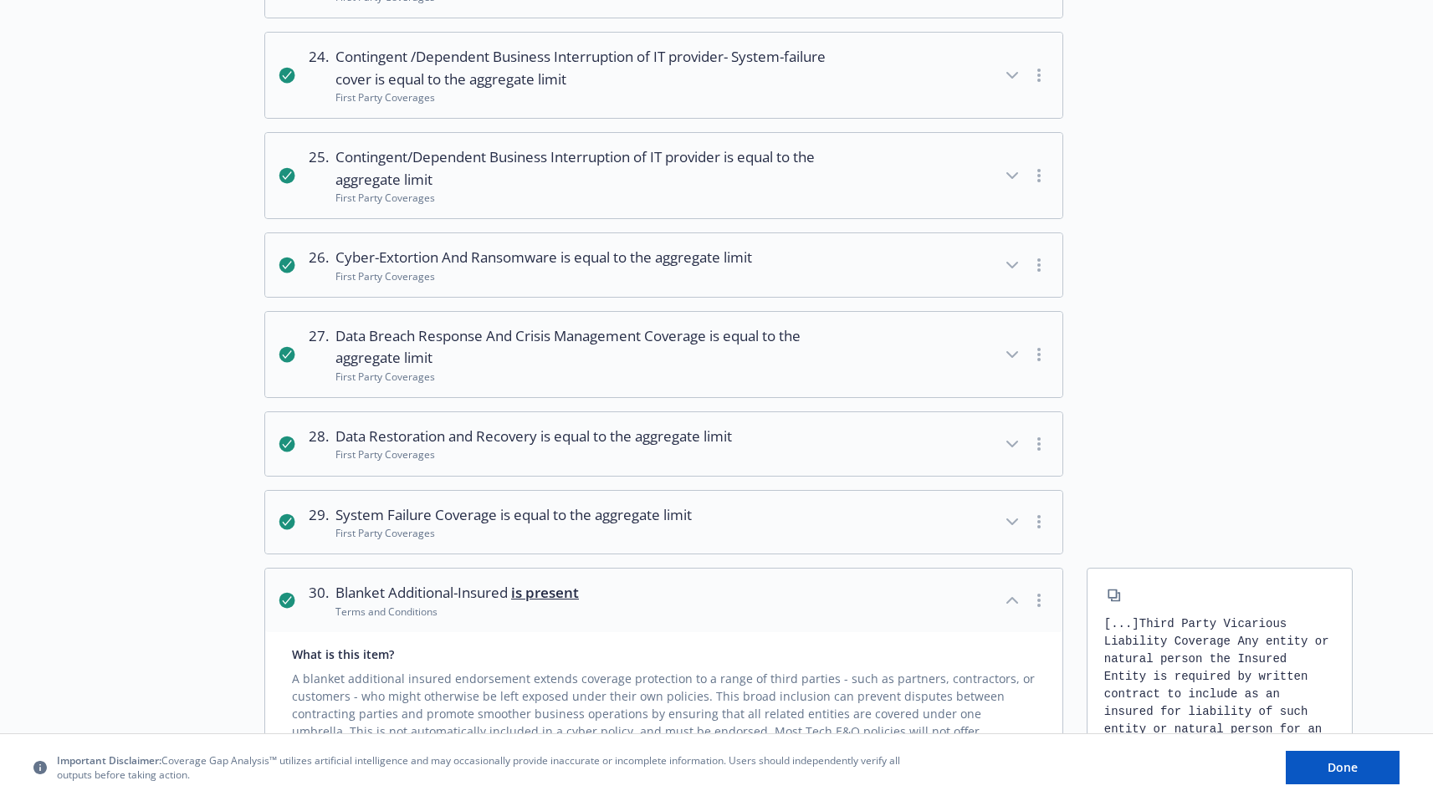
scroll to position [0, 0]
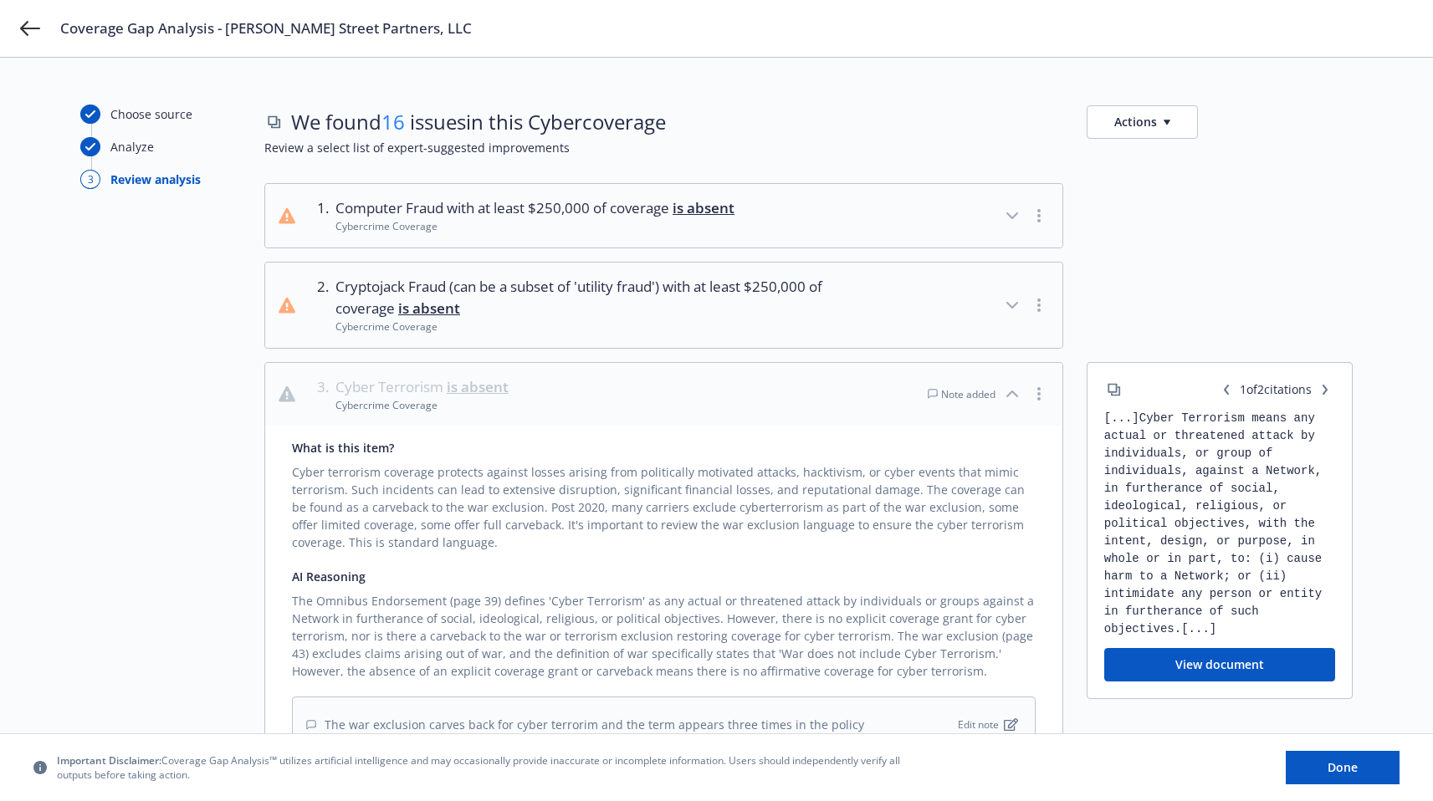
click at [892, 217] on button "1 . Computer Fraud with at least $250,000 of coverage is absent Cybercrime Cove…" at bounding box center [663, 216] width 797 height 64
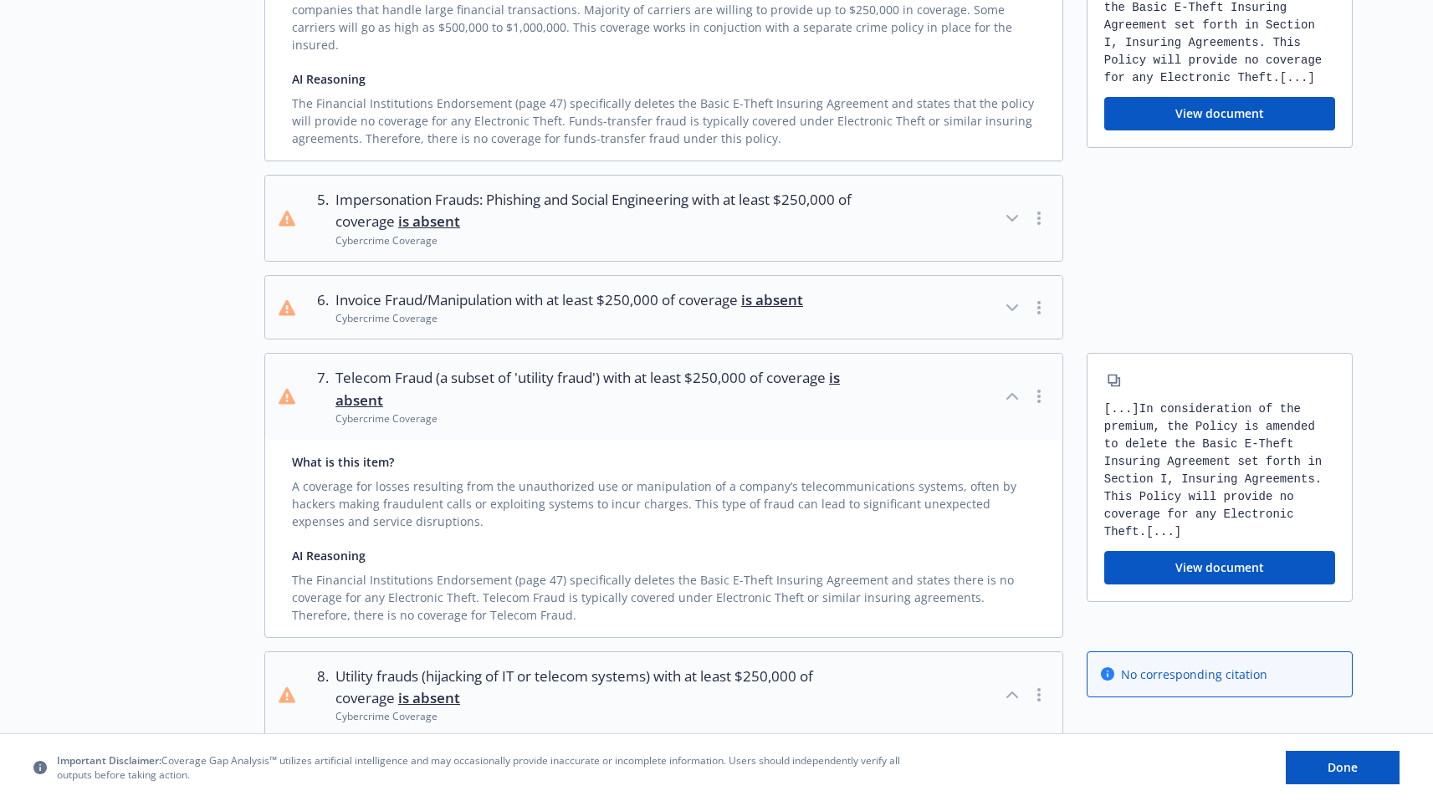
scroll to position [3076, 0]
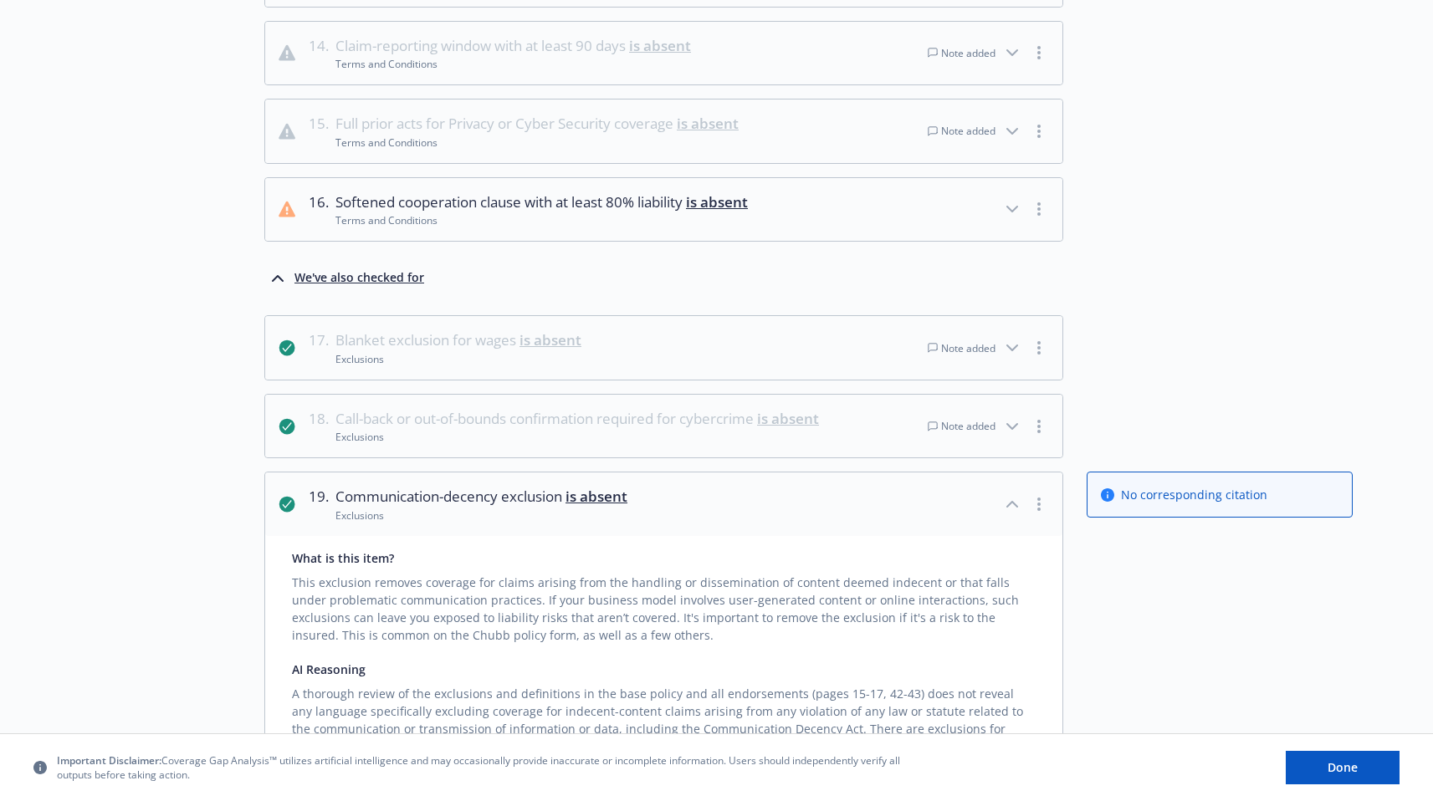
click at [876, 419] on button "18 . Call-back or out-of-bounds confirmation required for cybercrime is absent …" at bounding box center [663, 427] width 797 height 64
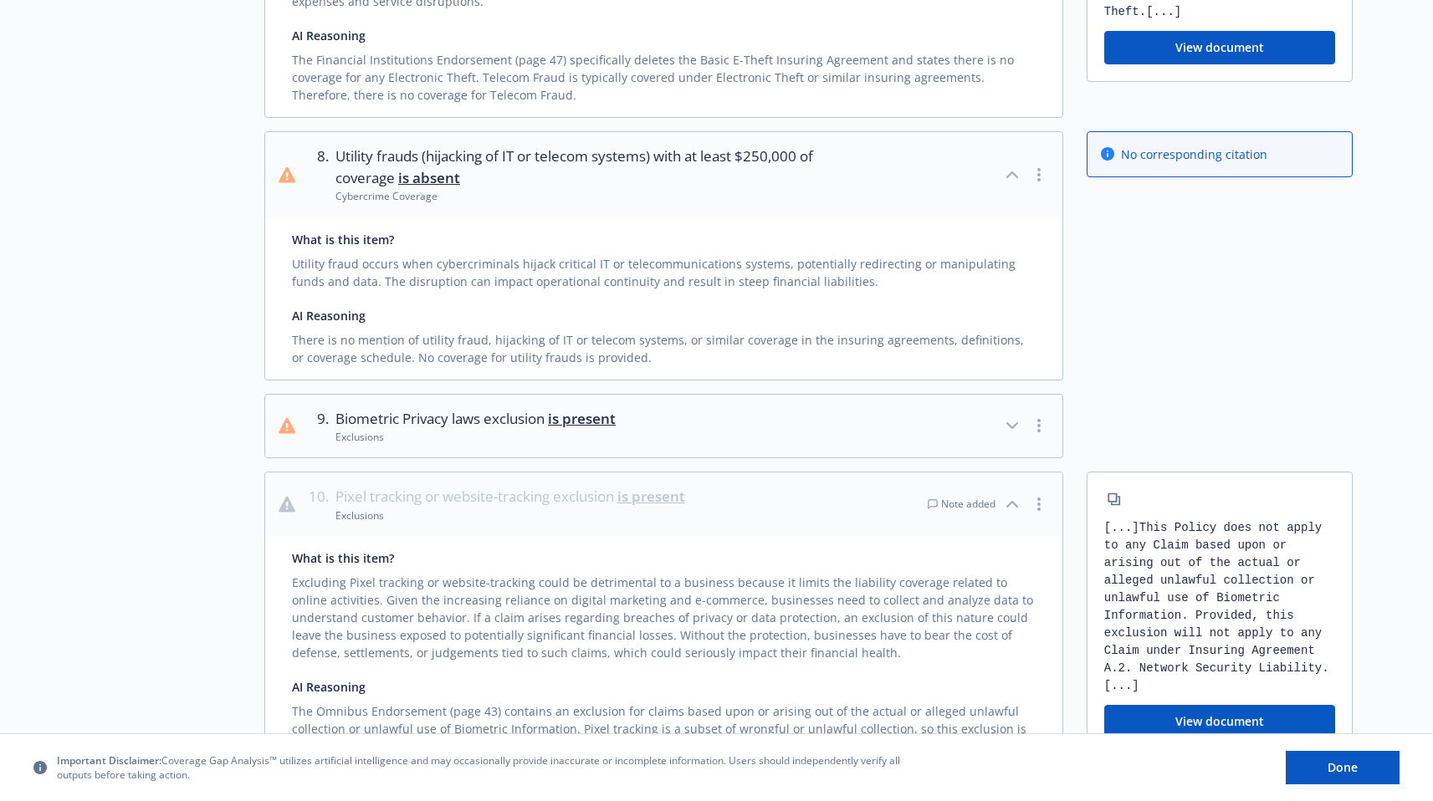
scroll to position [2999, 0]
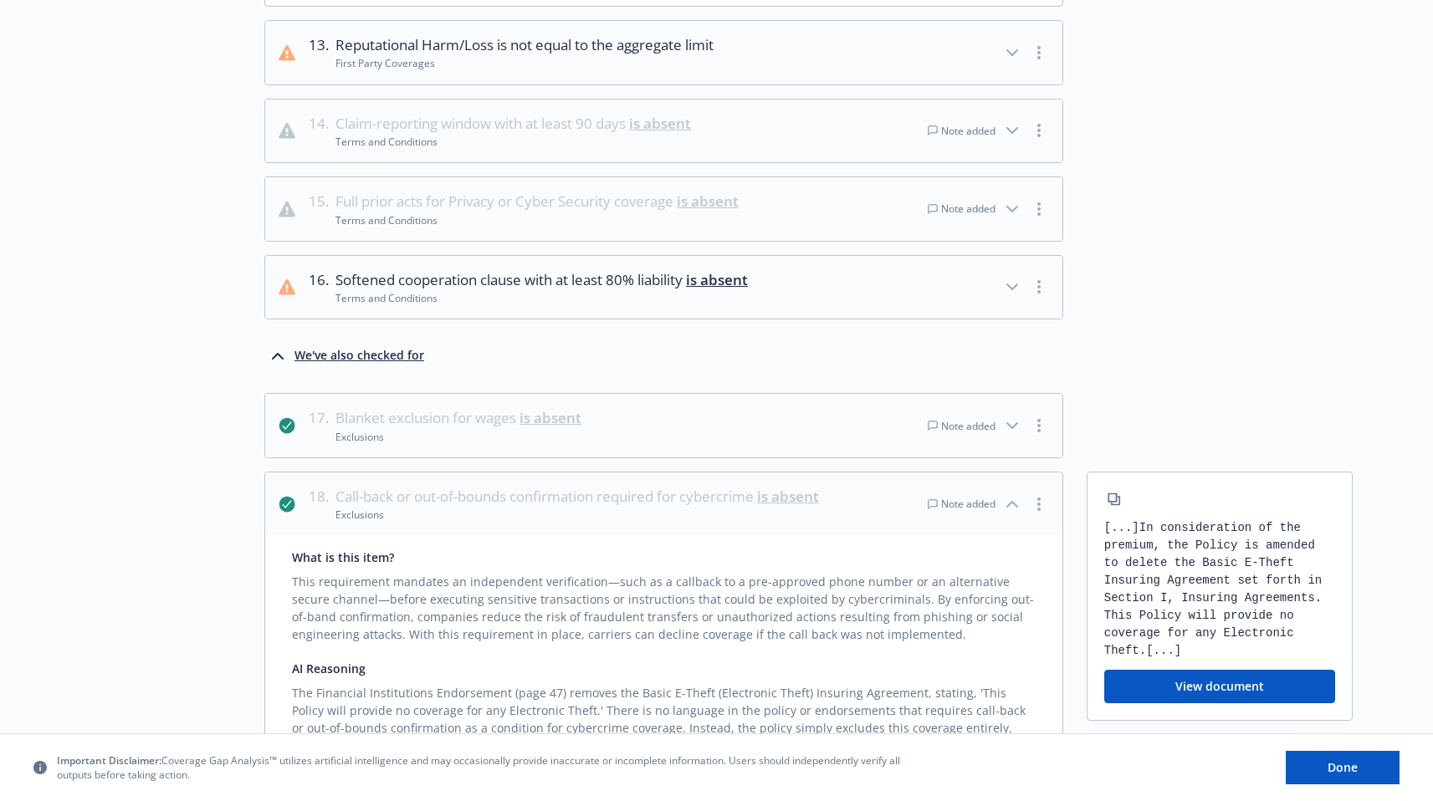
click at [689, 425] on button "17 . Blanket exclusion for wages is absent Exclusions Note added" at bounding box center [663, 426] width 797 height 64
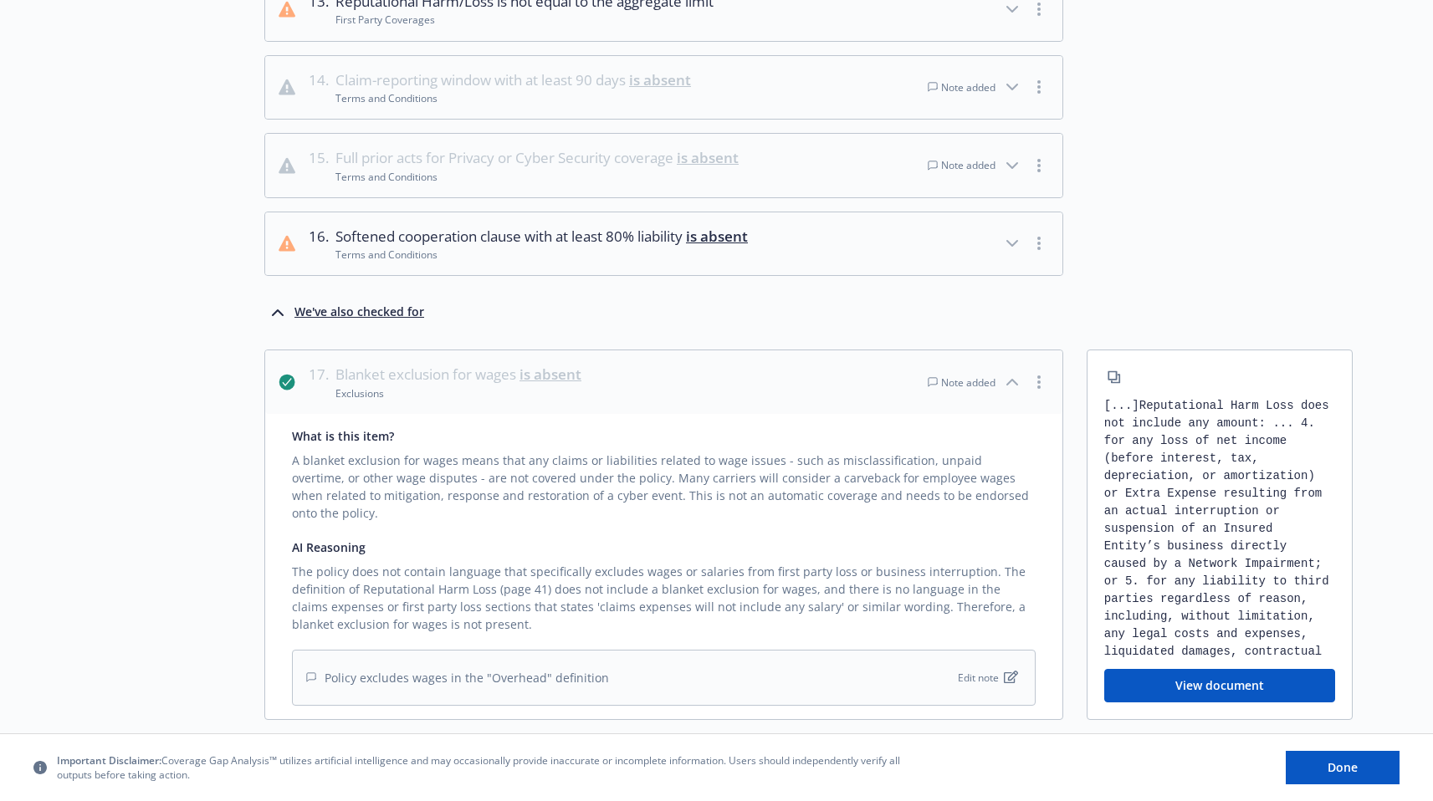
scroll to position [4059, 0]
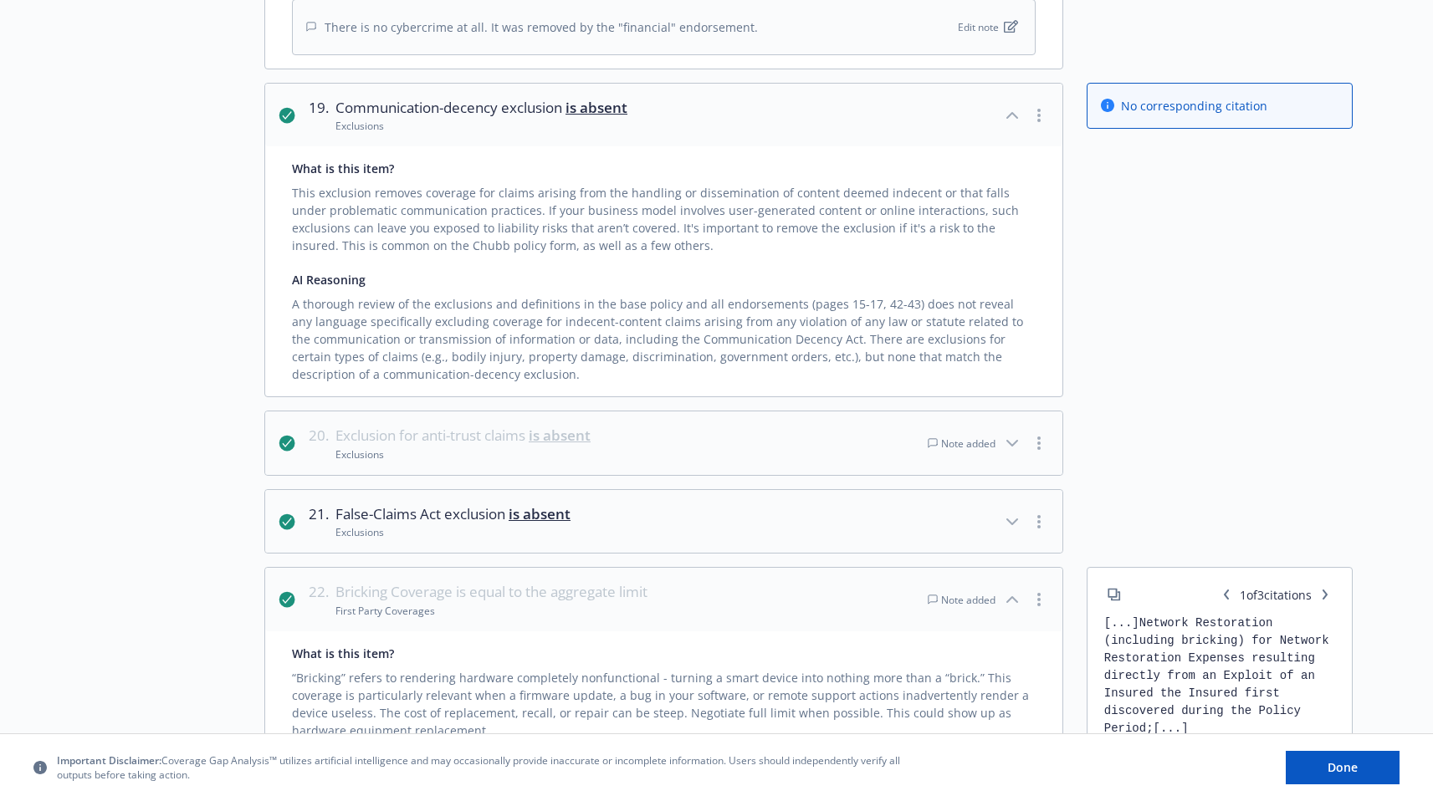
click at [756, 412] on button "20 . Exclusion for anti-trust claims is absent Exclusions Note added" at bounding box center [663, 444] width 797 height 64
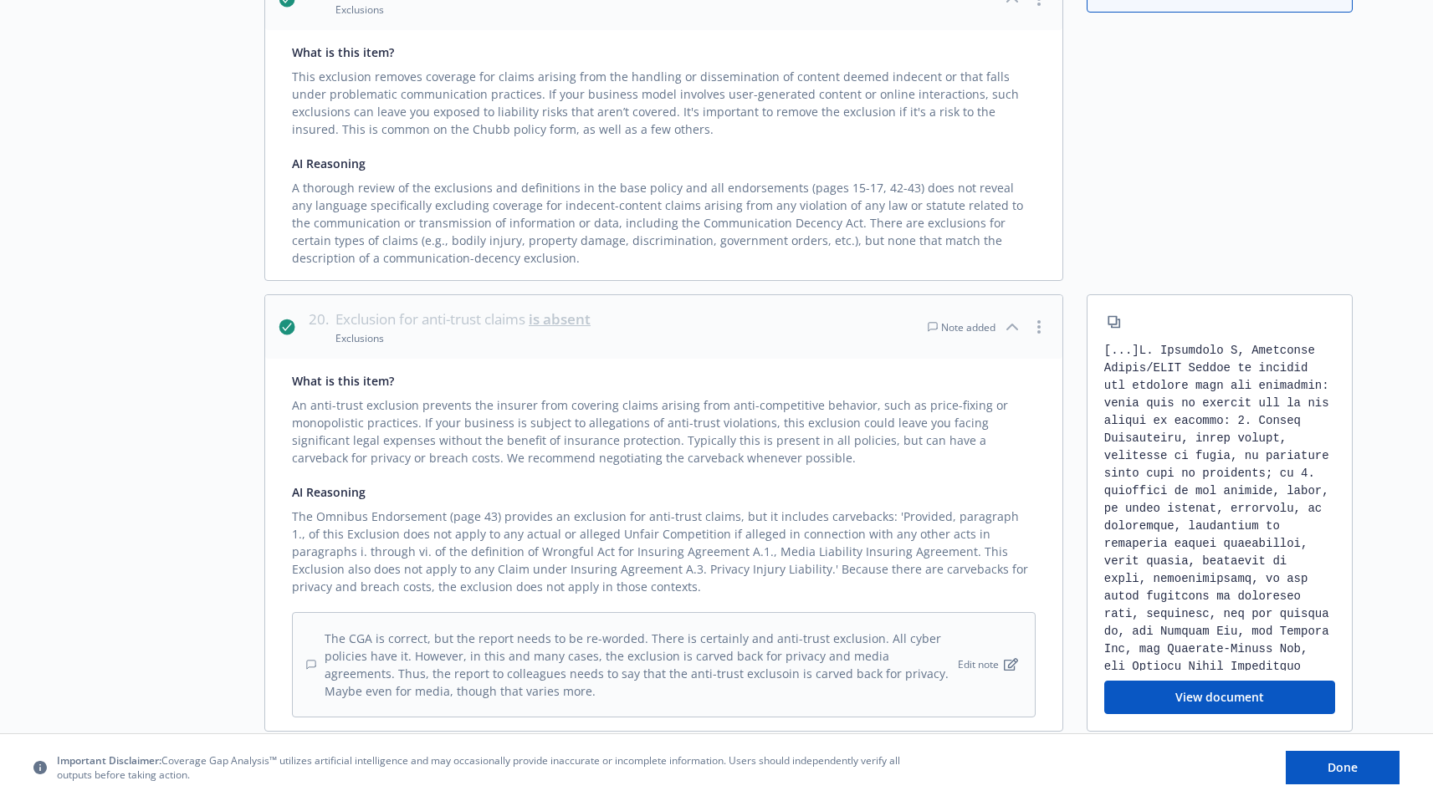
scroll to position [2860, 0]
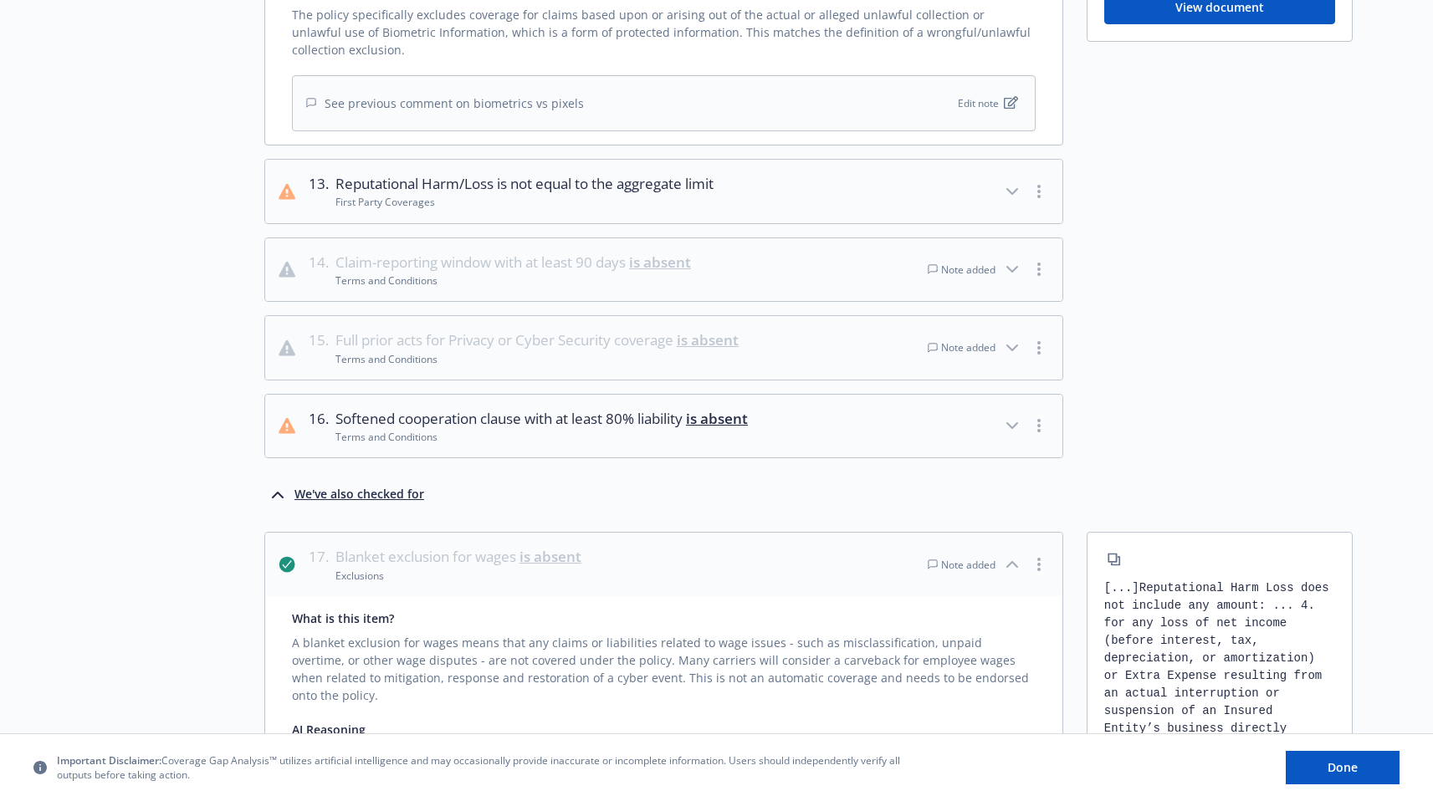
click at [796, 253] on button "14 . Claim-reporting window with at least 90 days is absent Terms and Condition…" at bounding box center [663, 270] width 797 height 64
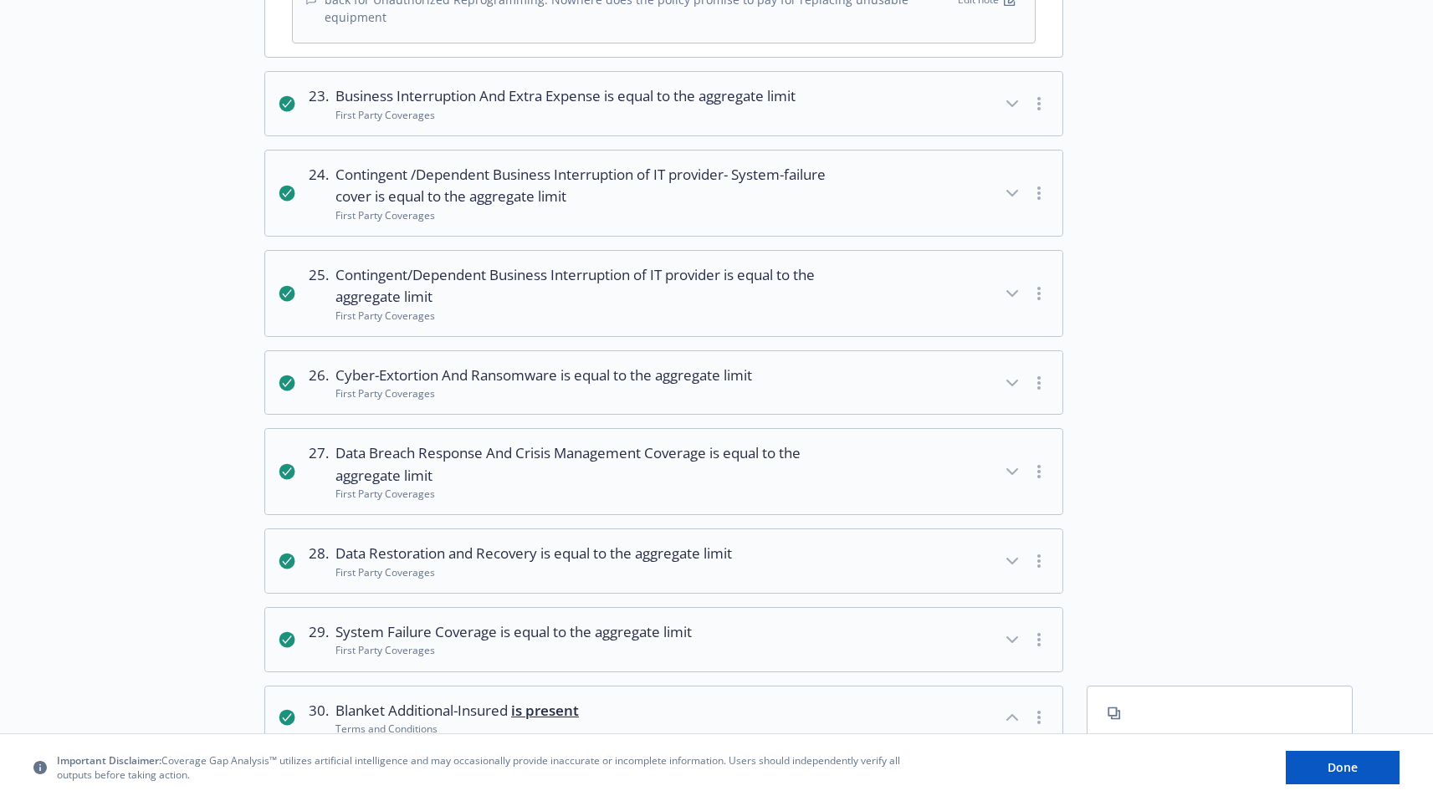
scroll to position [3070, 0]
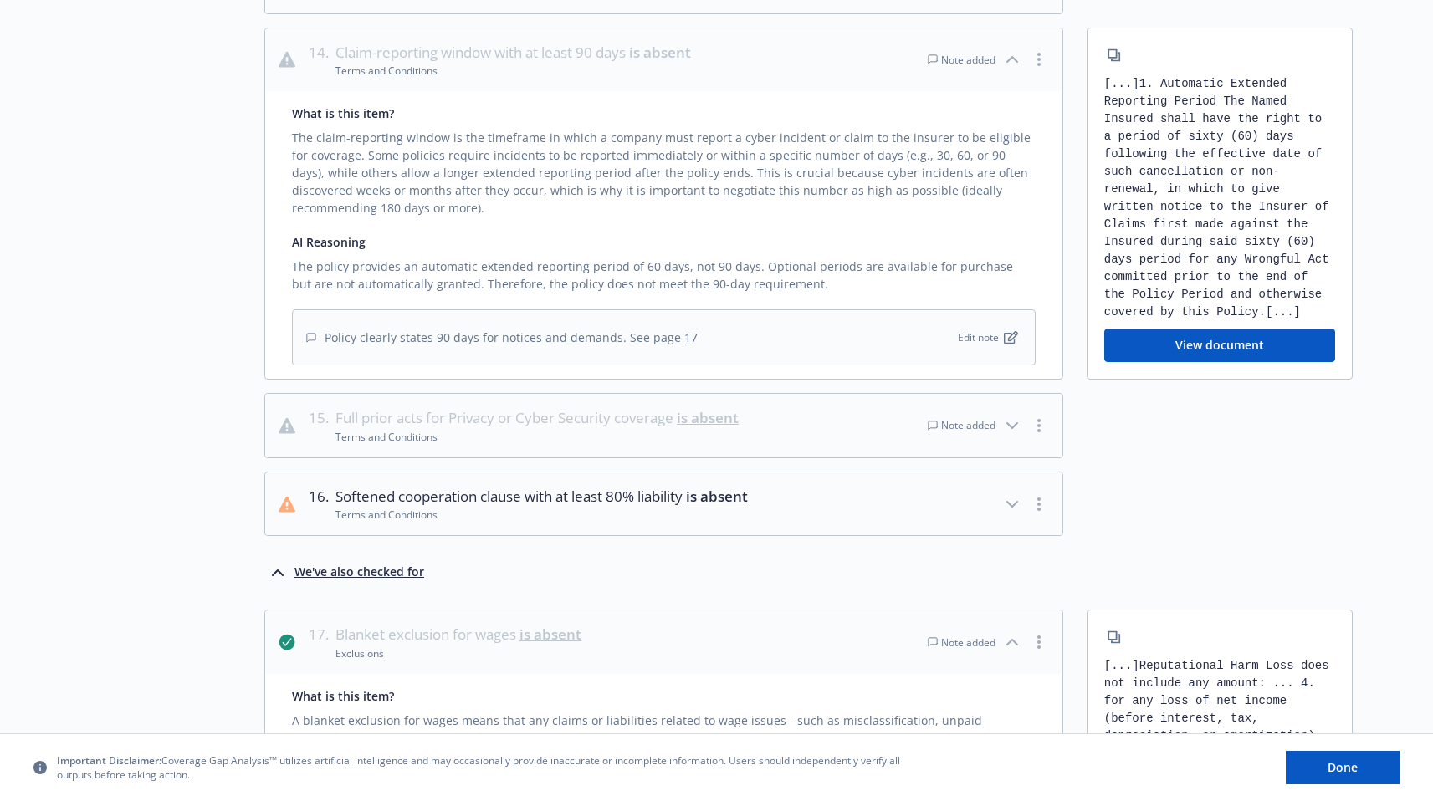
click at [801, 417] on button "15 . Full prior acts for Privacy or Cyber Security coverage is absent Terms and…" at bounding box center [663, 426] width 797 height 64
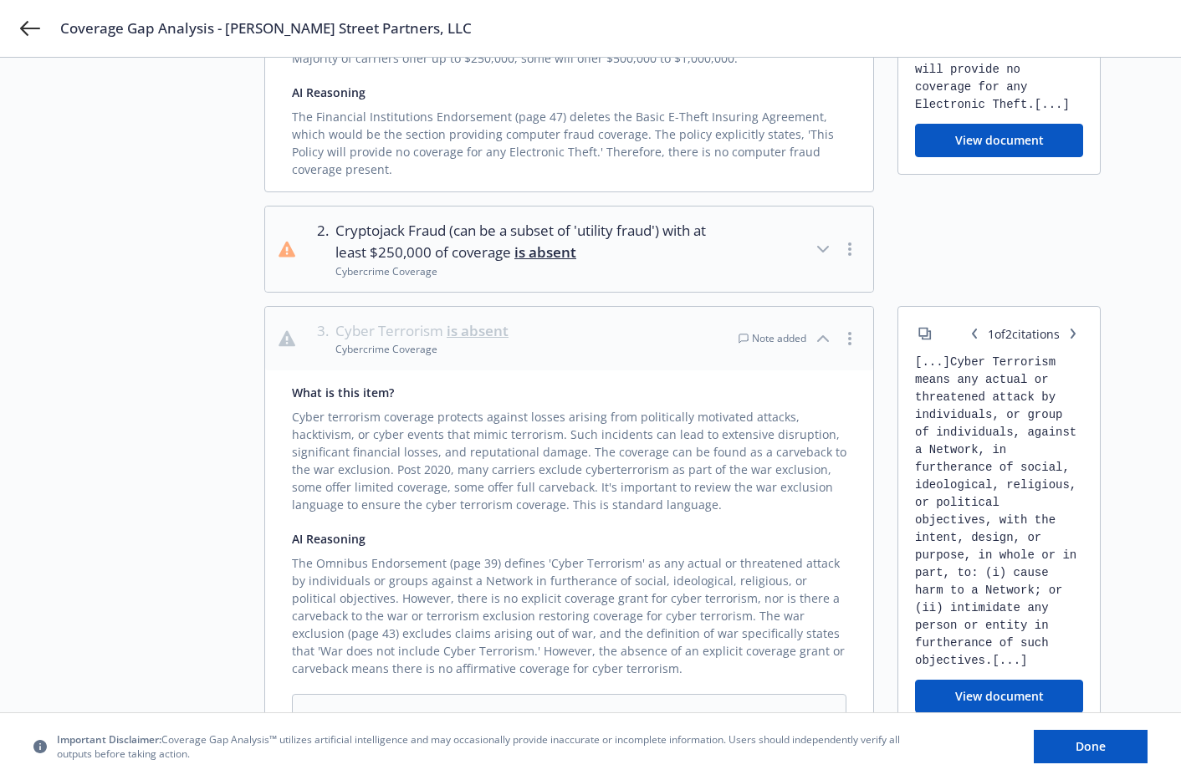
scroll to position [515, 0]
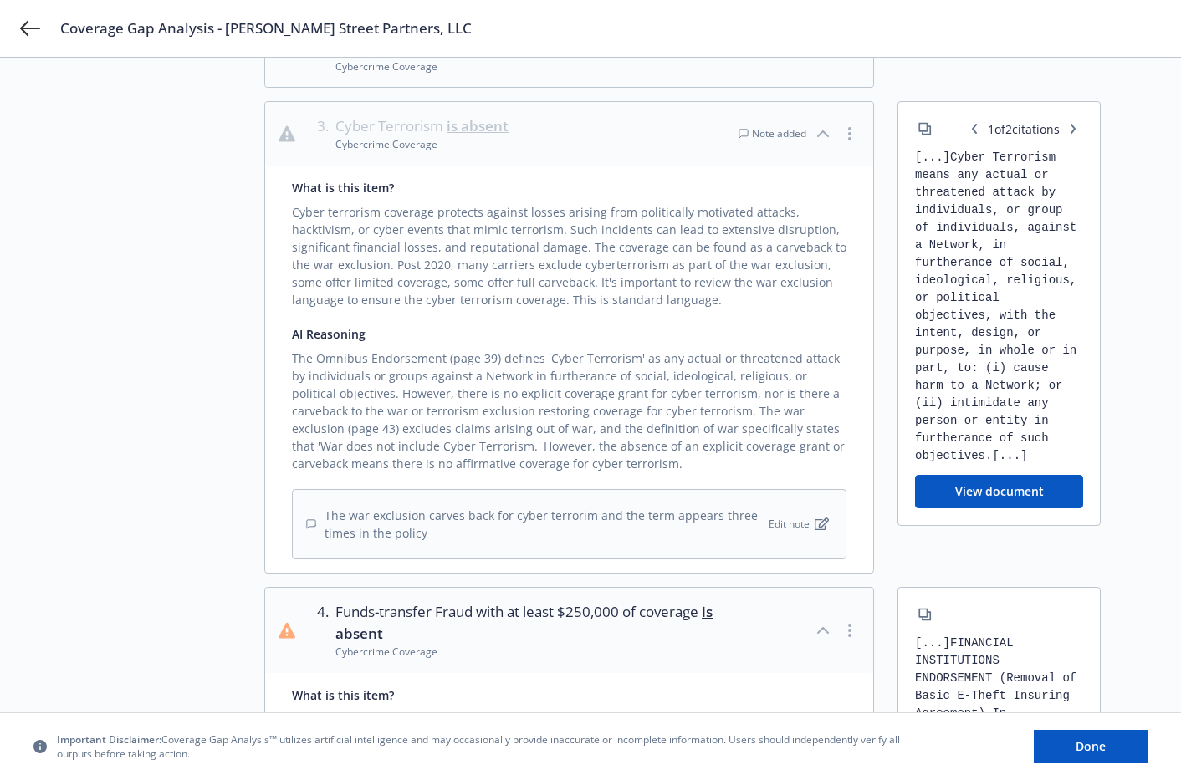
click at [432, 548] on div "The war exclusion carves back for cyber terrorim and the term appears three tim…" at bounding box center [569, 524] width 555 height 70
click at [432, 535] on div "The war exclusion carves back for cyber terrorim and the term appears three tim…" at bounding box center [535, 524] width 459 height 35
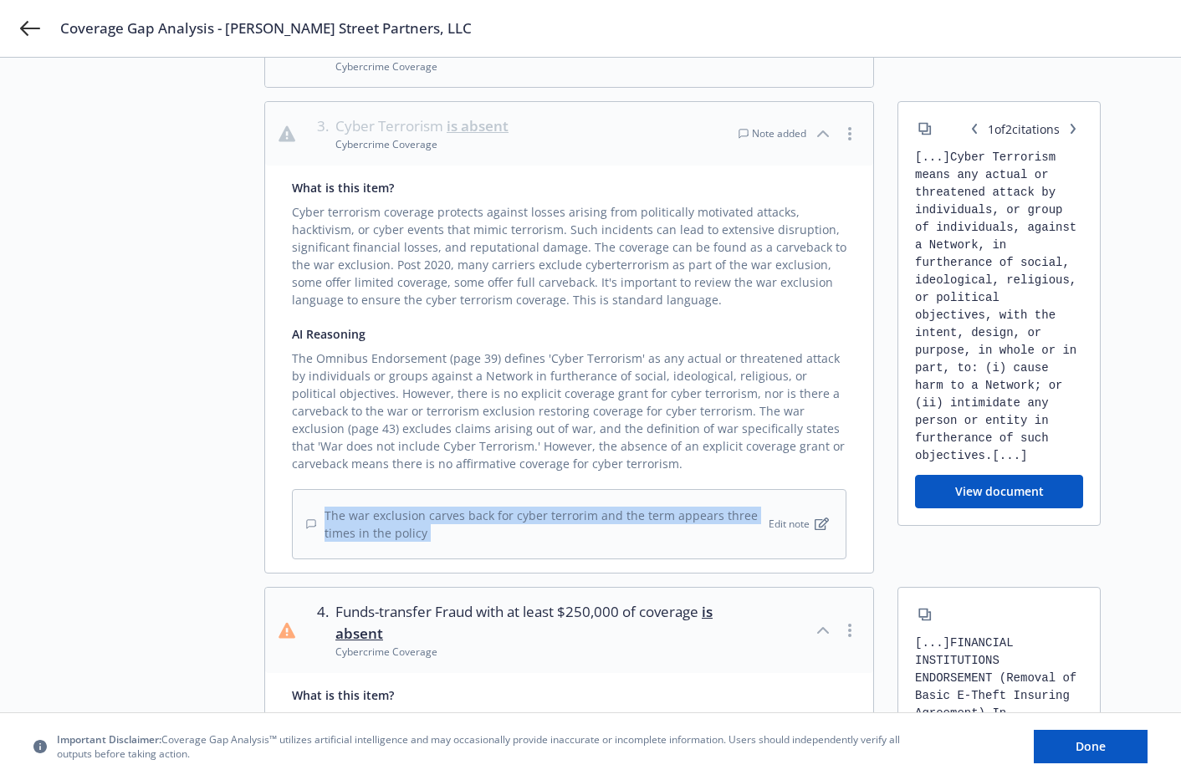
drag, startPoint x: 432, startPoint y: 535, endPoint x: 326, endPoint y: 499, distance: 111.4
click at [326, 499] on div "The war exclusion carves back for cyber terrorim and the term appears three tim…" at bounding box center [569, 524] width 555 height 70
click at [404, 527] on div "The war exclusion carves back for cyber terrorim and the term appears three tim…" at bounding box center [535, 524] width 459 height 35
drag, startPoint x: 433, startPoint y: 537, endPoint x: 323, endPoint y: 509, distance: 114.0
click at [323, 509] on div "The war exclusion carves back for cyber terrorim and the term appears three tim…" at bounding box center [535, 524] width 459 height 35
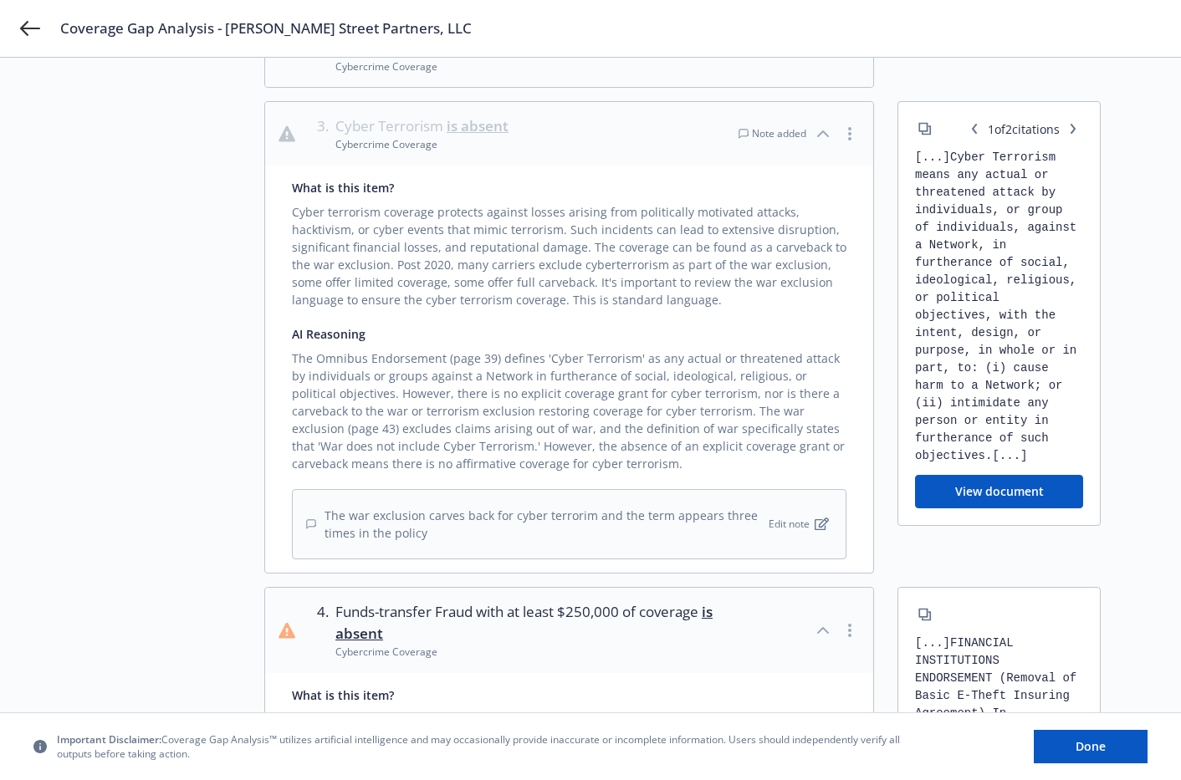
click at [323, 509] on div "The war exclusion carves back for cyber terrorim and the term appears three tim…" at bounding box center [535, 524] width 459 height 35
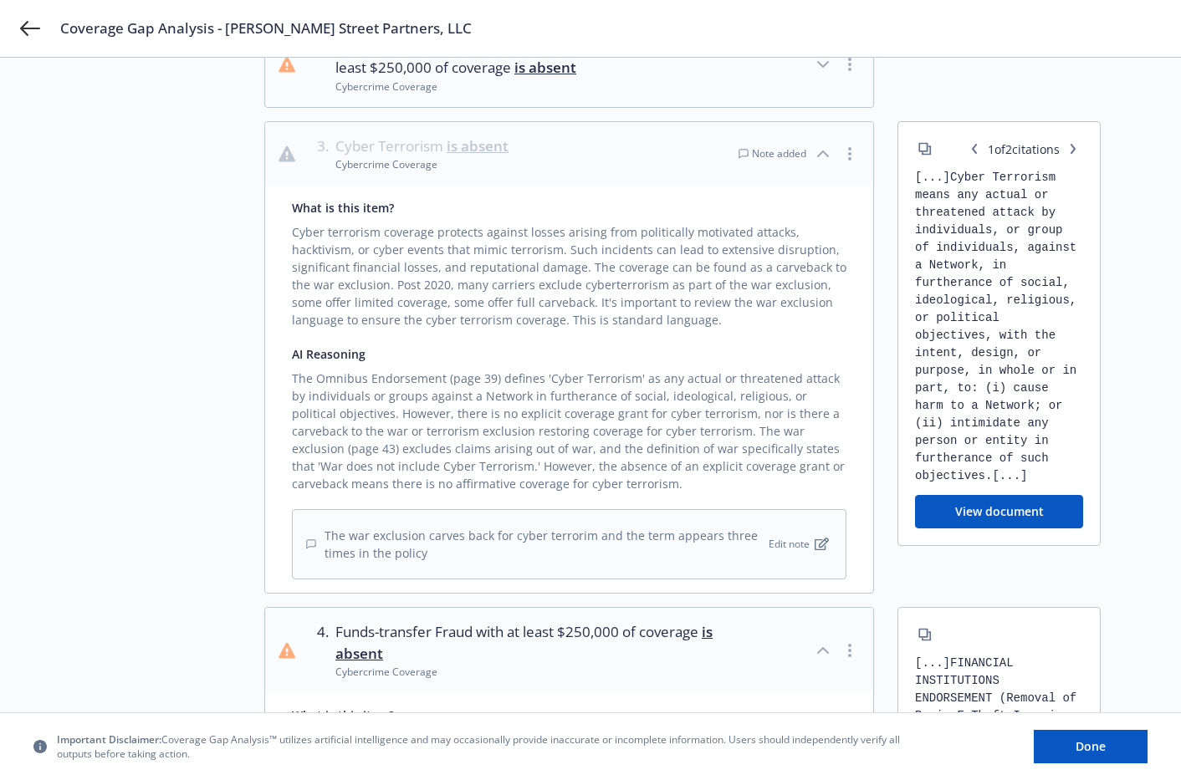
scroll to position [473, 0]
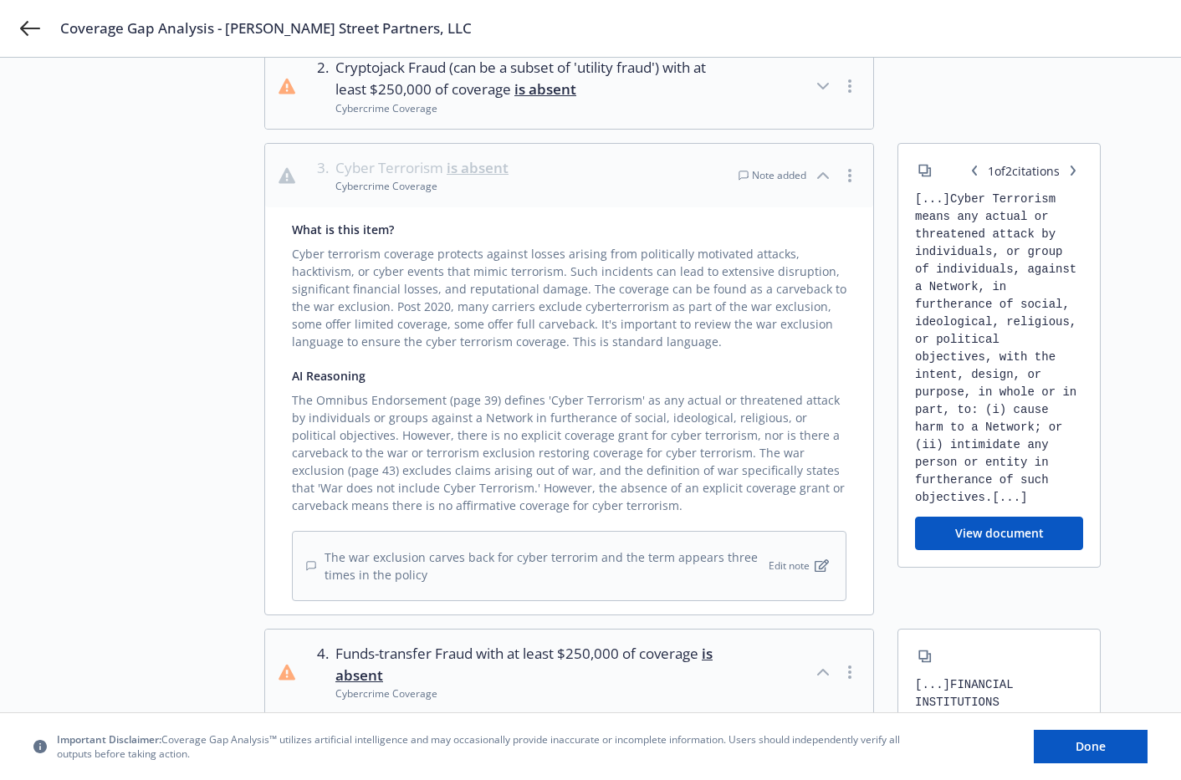
click at [1081, 172] on button "button" at bounding box center [1073, 171] width 20 height 20
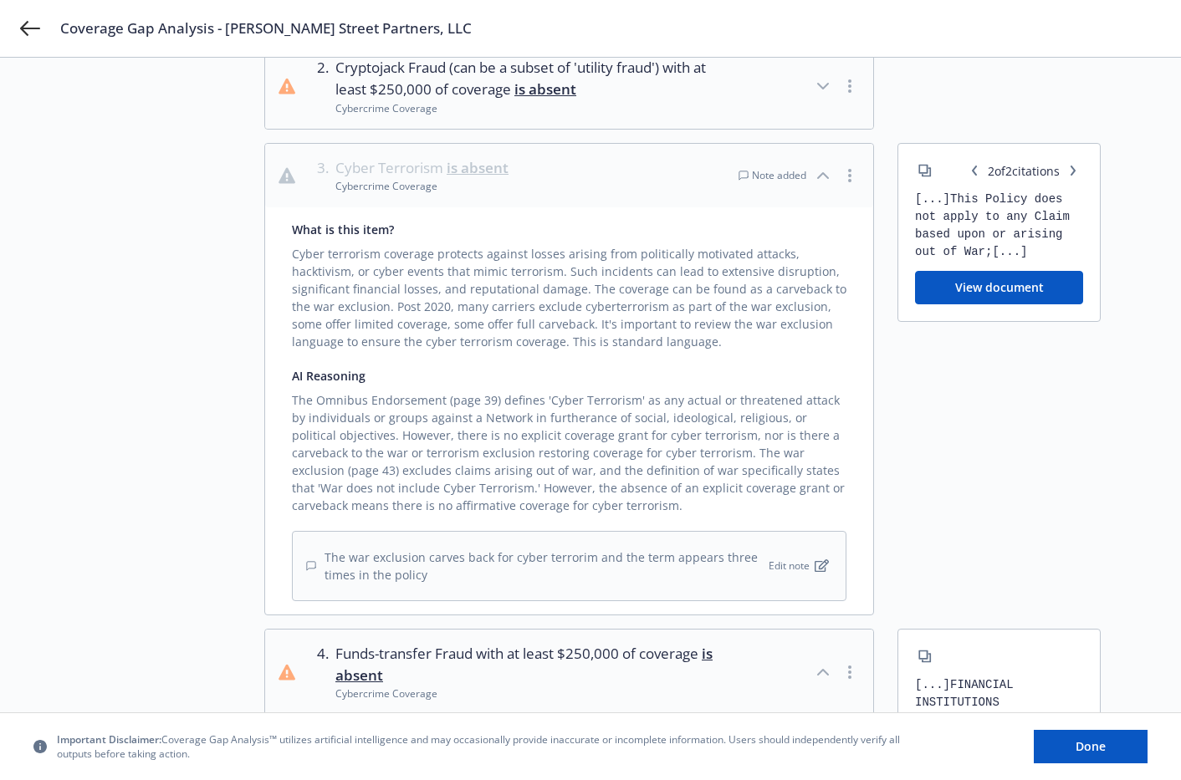
click at [964, 175] on button "button" at bounding box center [974, 171] width 20 height 20
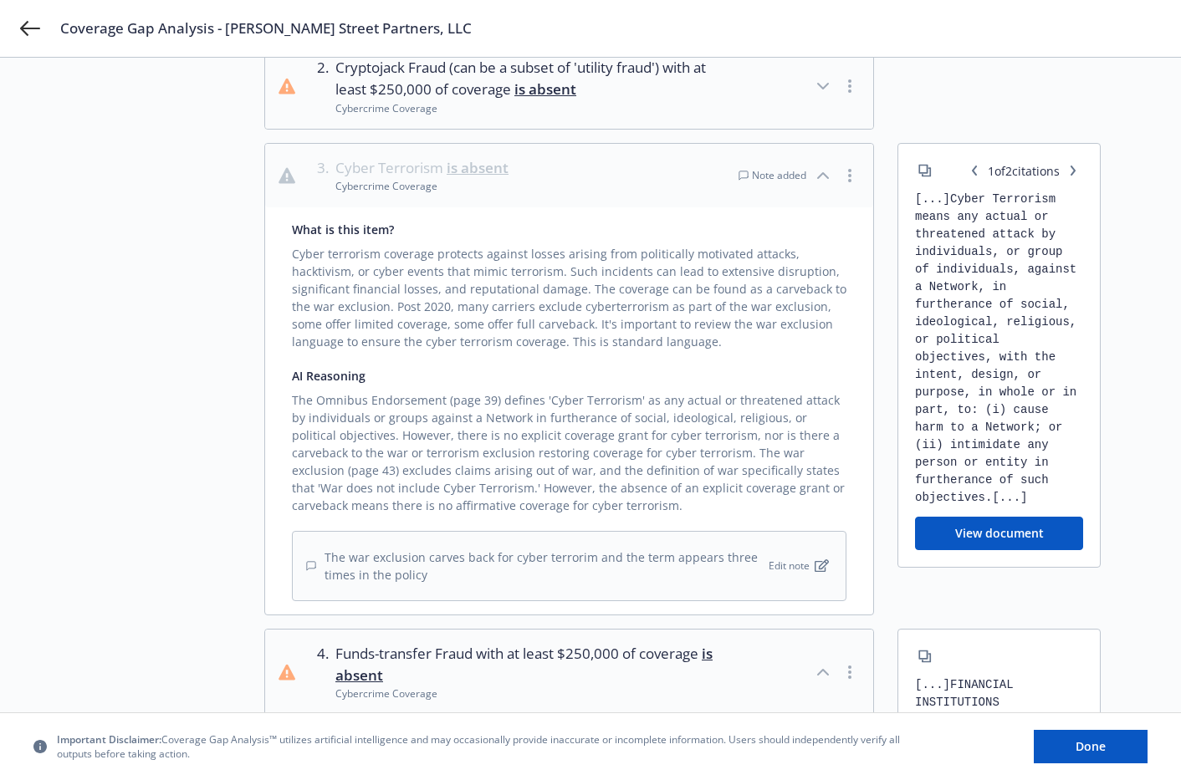
click at [591, 271] on div "Cyber terrorism coverage protects against losses arising from politically motiv…" at bounding box center [569, 294] width 555 height 112
click at [822, 173] on icon "button" at bounding box center [823, 175] width 10 height 5
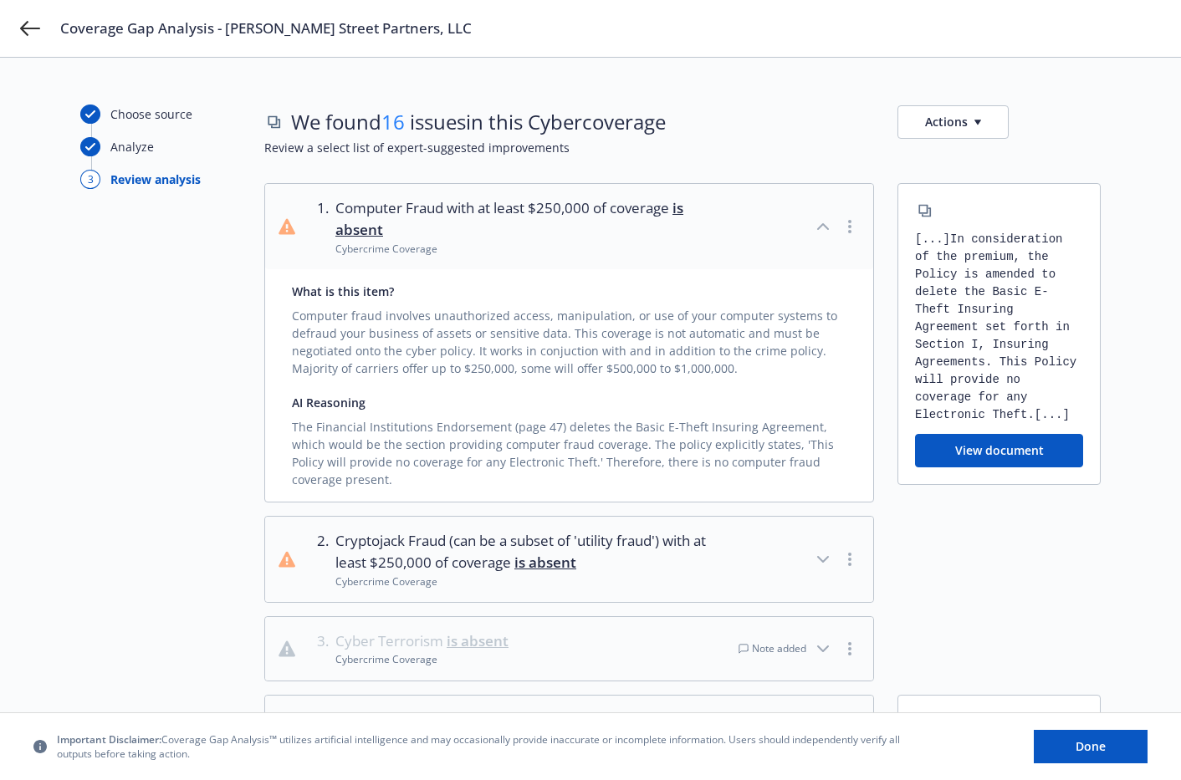
scroll to position [526, 0]
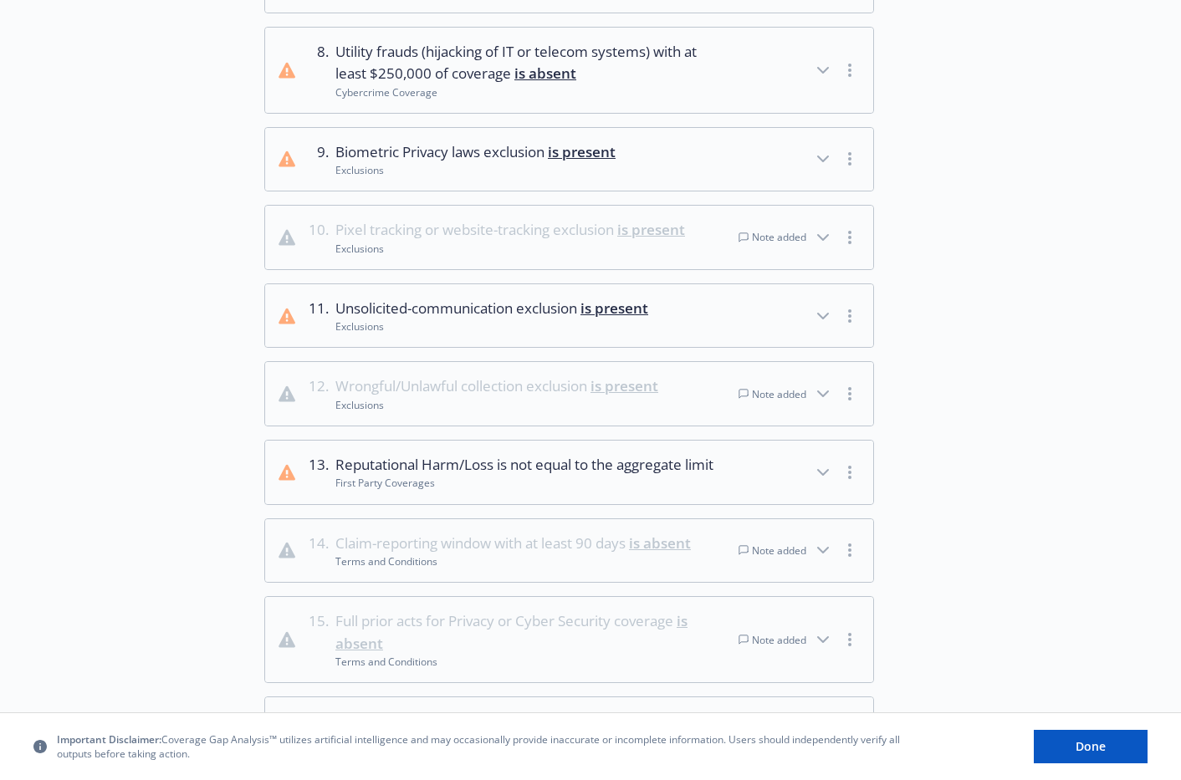
scroll to position [930, 0]
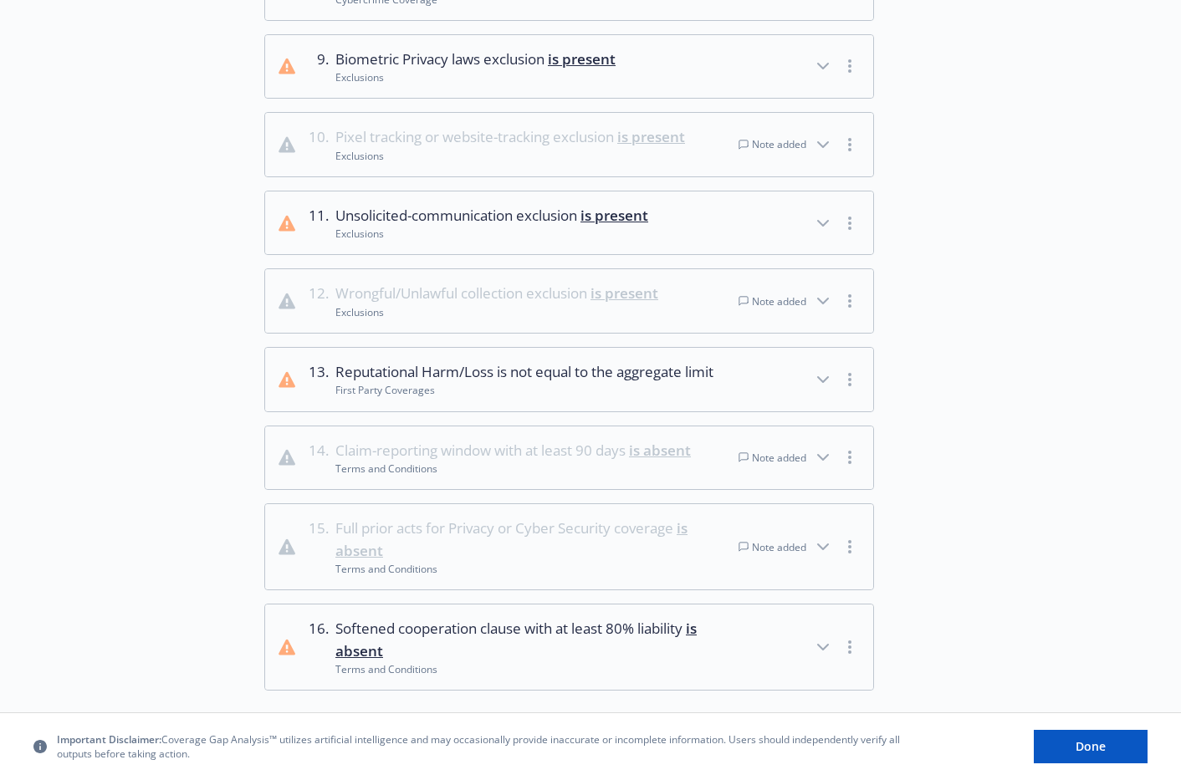
click at [822, 468] on icon "button" at bounding box center [823, 457] width 20 height 20
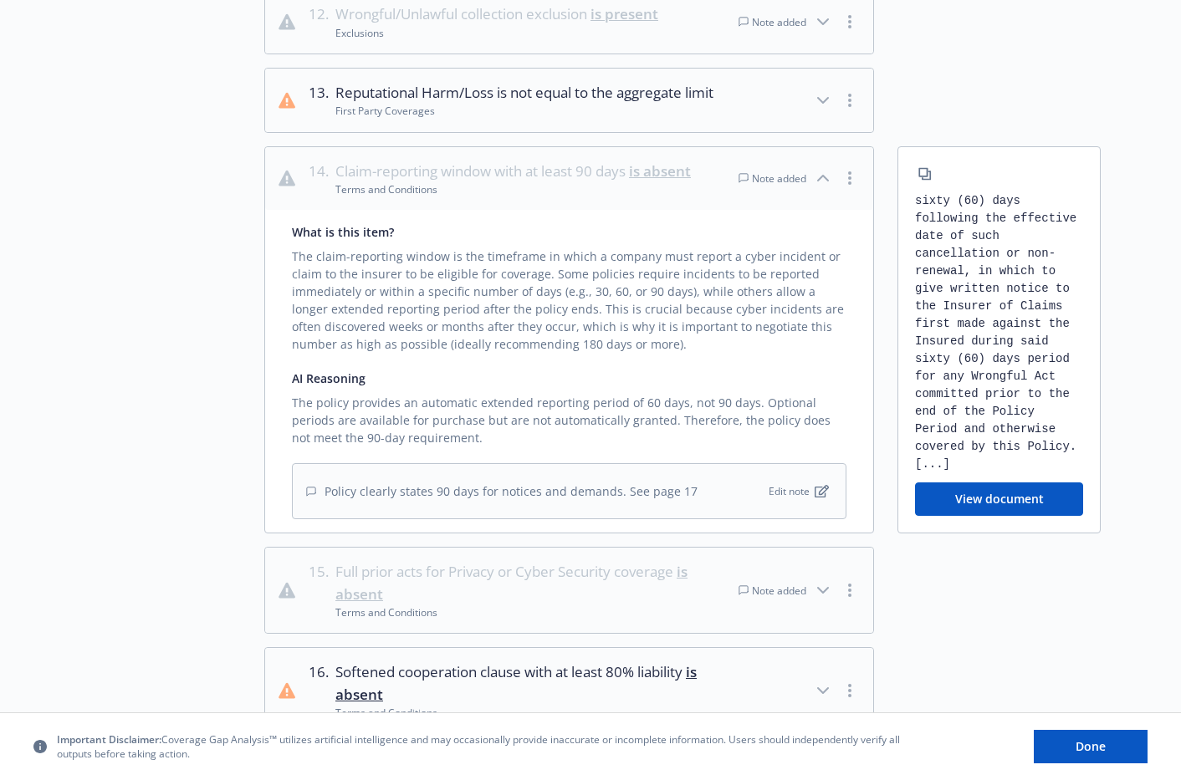
scroll to position [1288, 0]
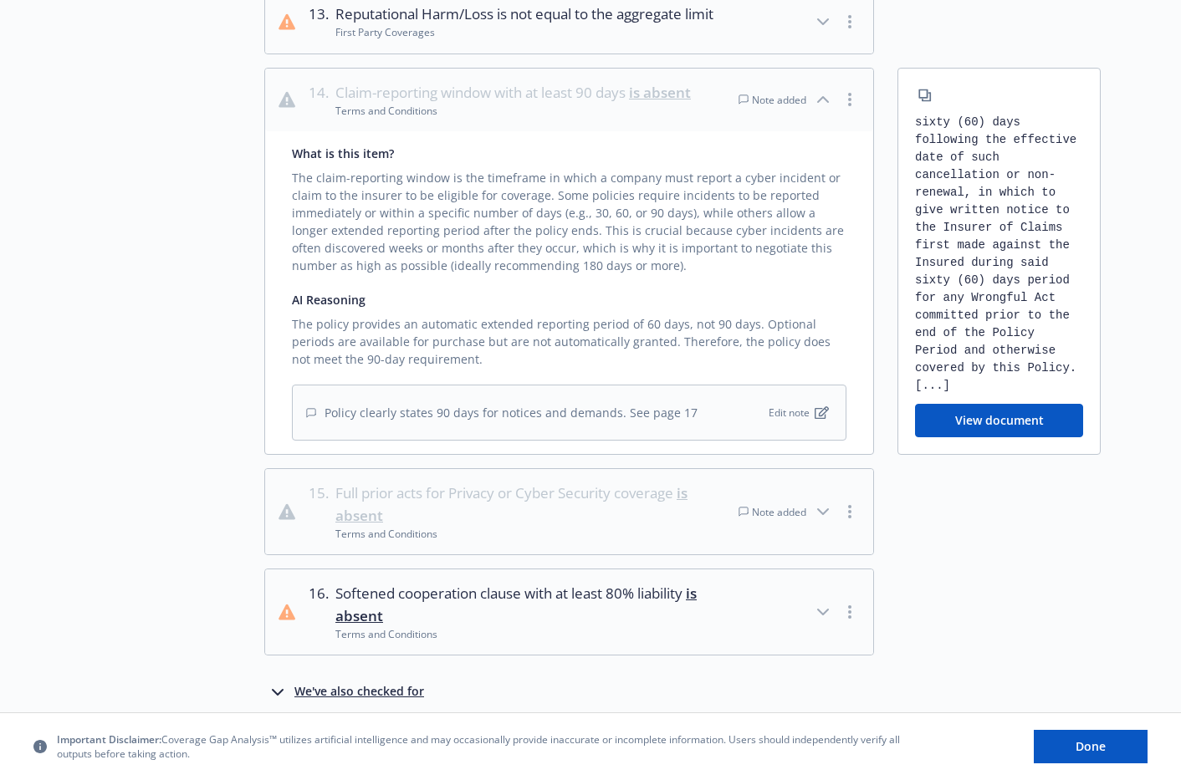
click at [1000, 437] on button "View document" at bounding box center [999, 420] width 168 height 33
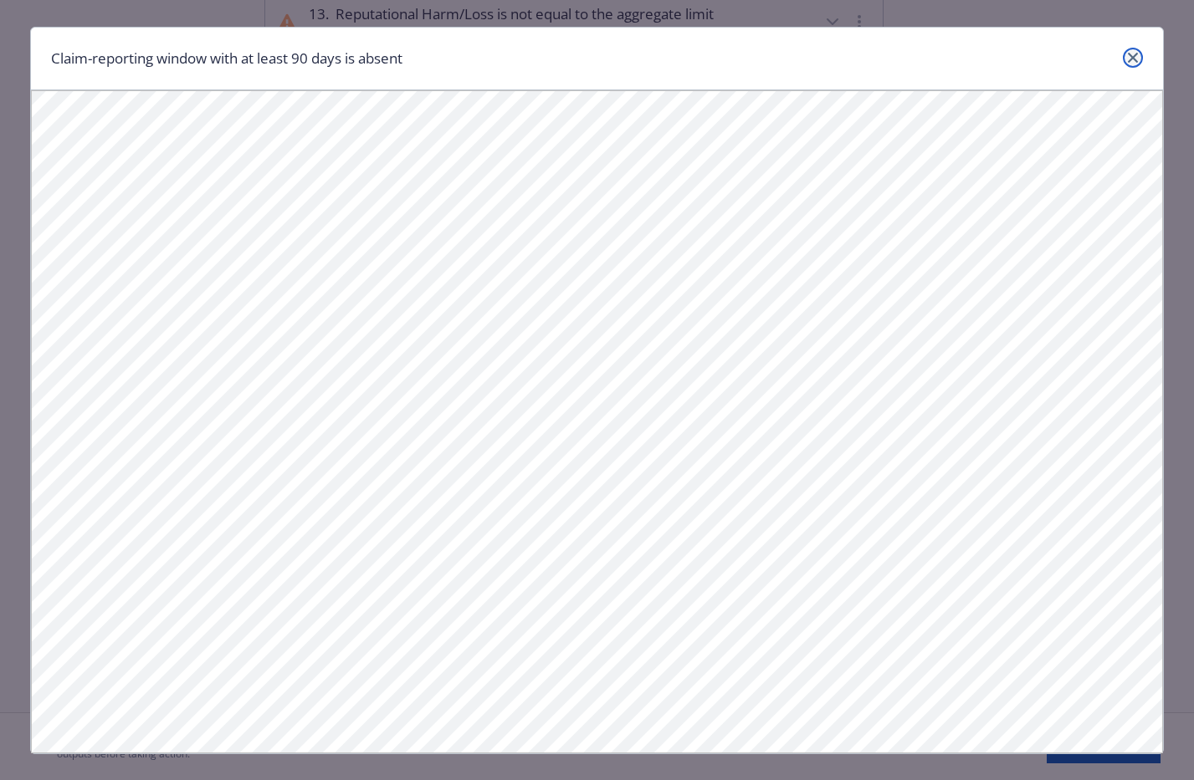
click at [1127, 55] on icon "close" at bounding box center [1132, 58] width 10 height 10
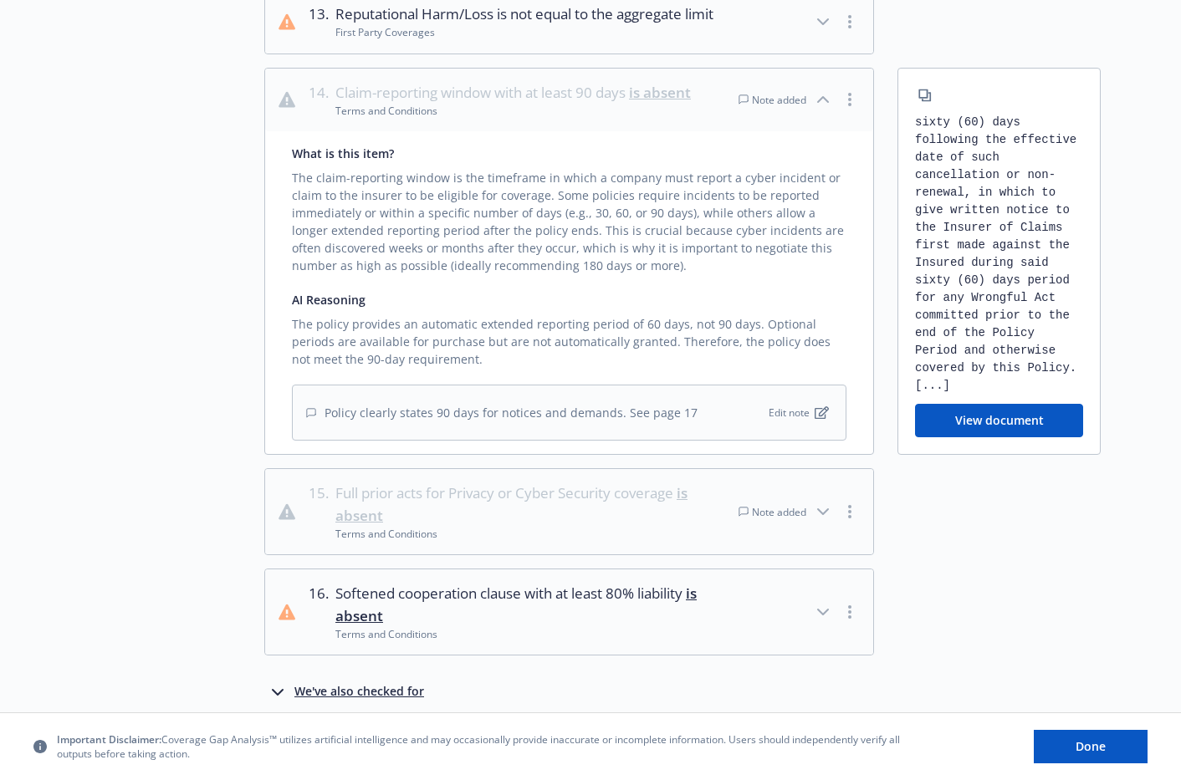
click at [825, 110] on icon "button" at bounding box center [823, 99] width 20 height 20
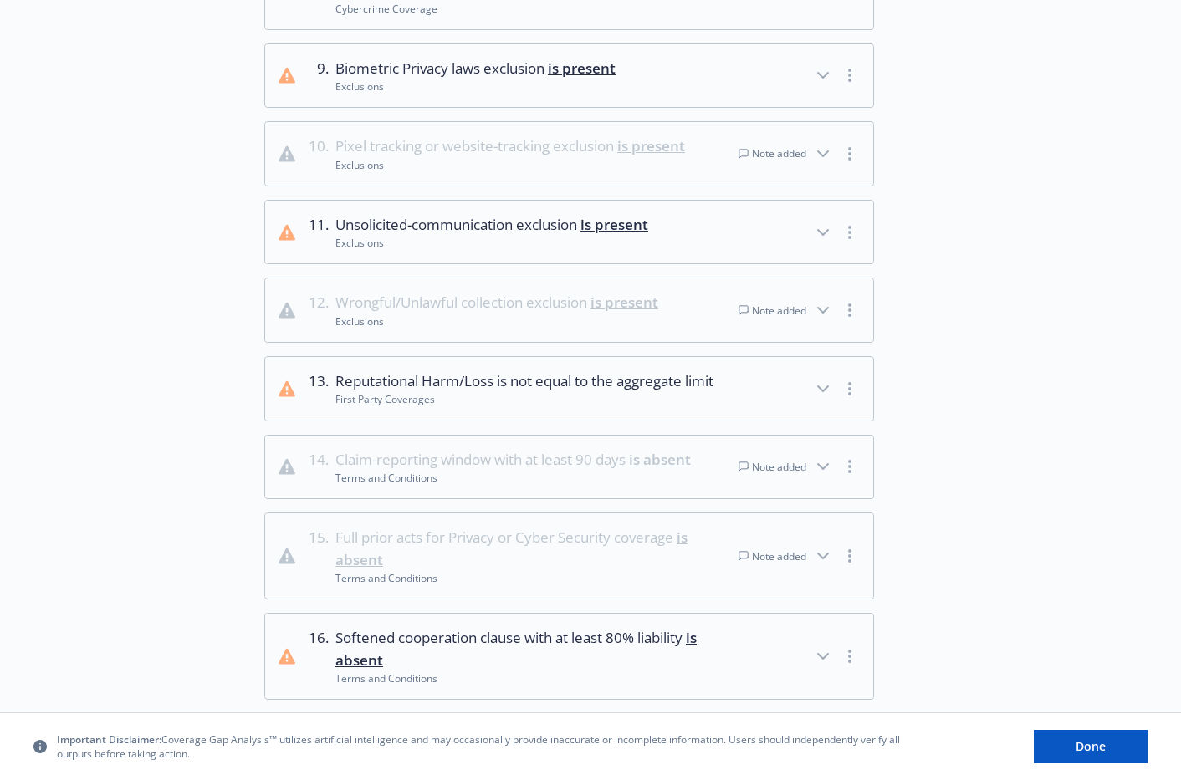
scroll to position [1051, 0]
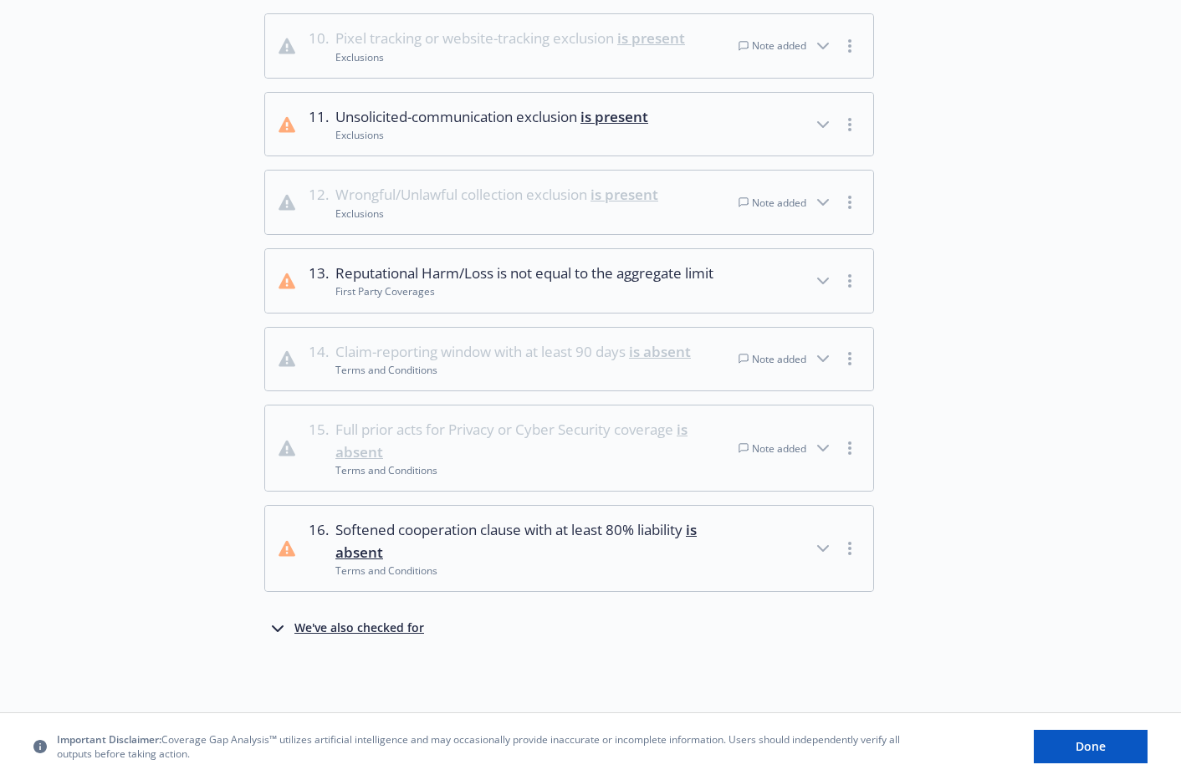
click at [353, 627] on div "We've also checked for" at bounding box center [359, 629] width 130 height 20
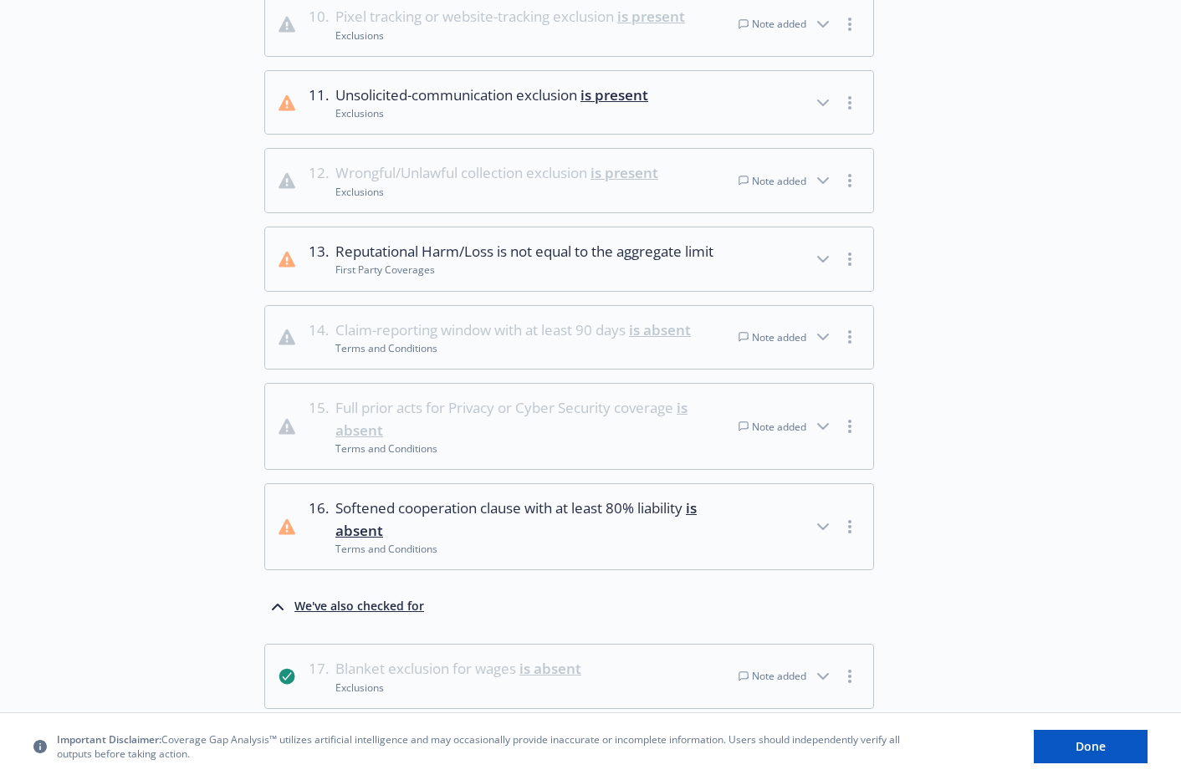
scroll to position [1491, 0]
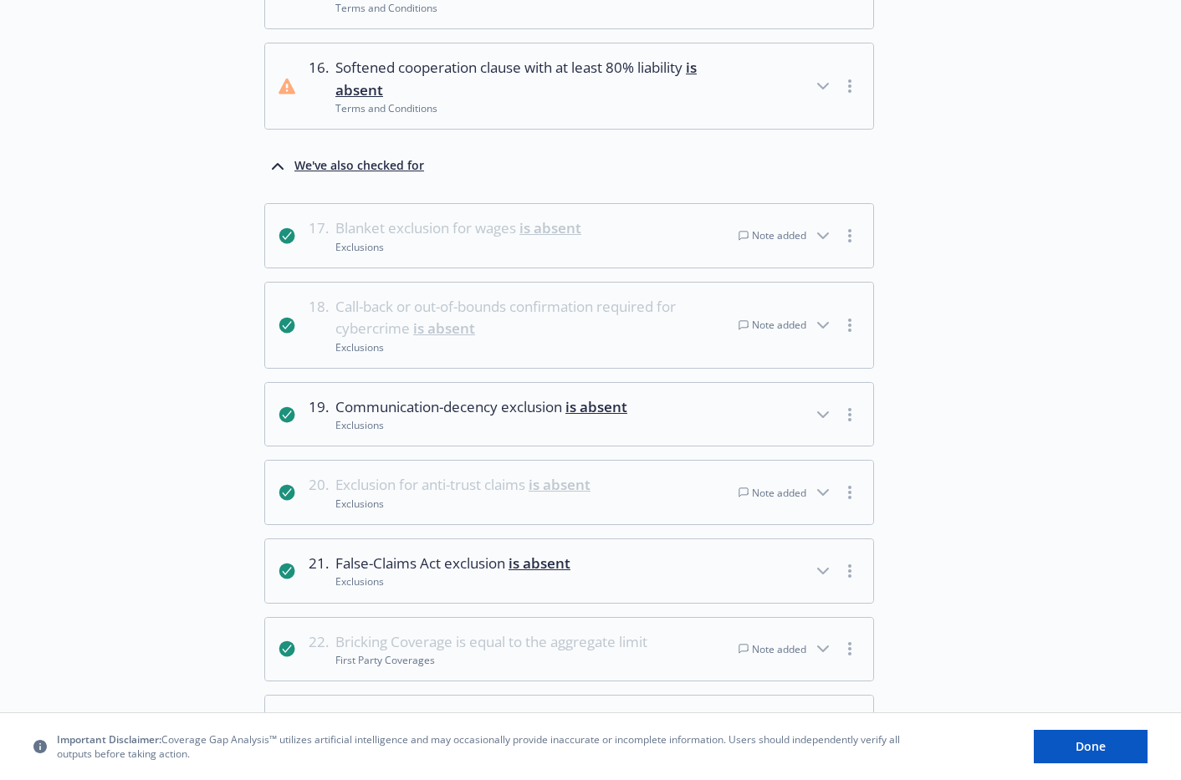
click at [822, 335] on icon "button" at bounding box center [823, 325] width 20 height 20
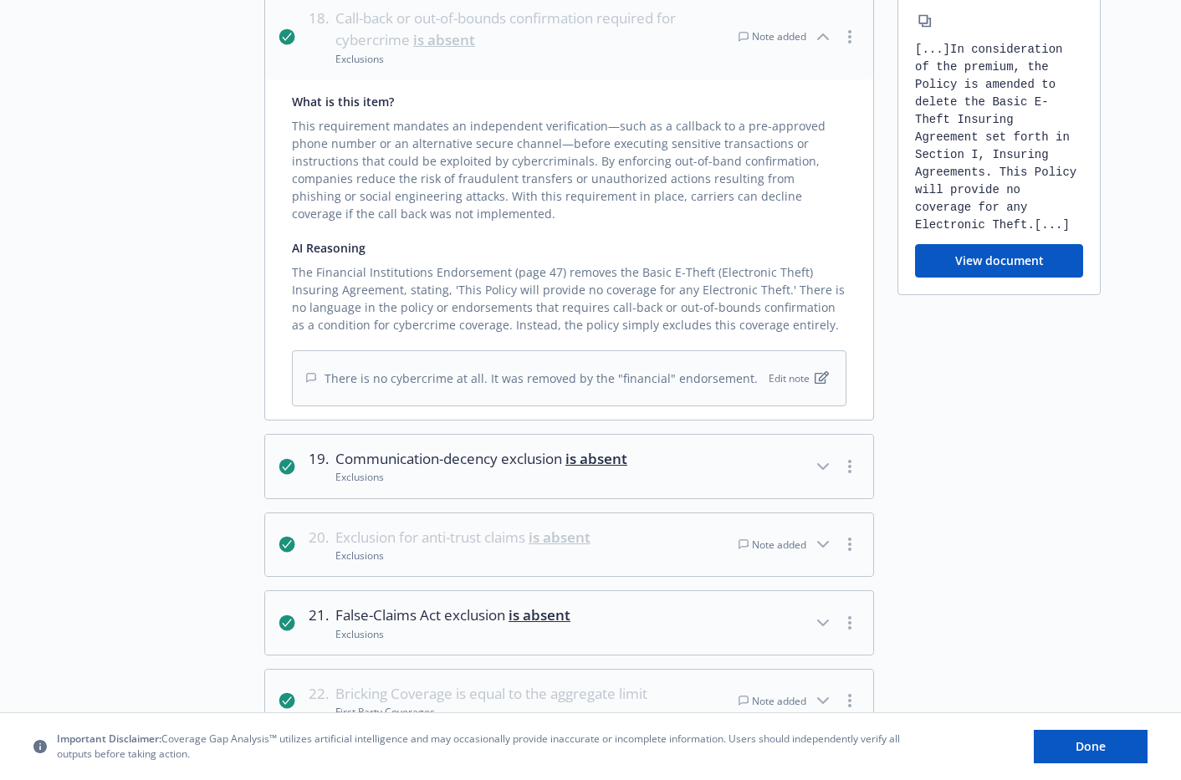
scroll to position [1746, 0]
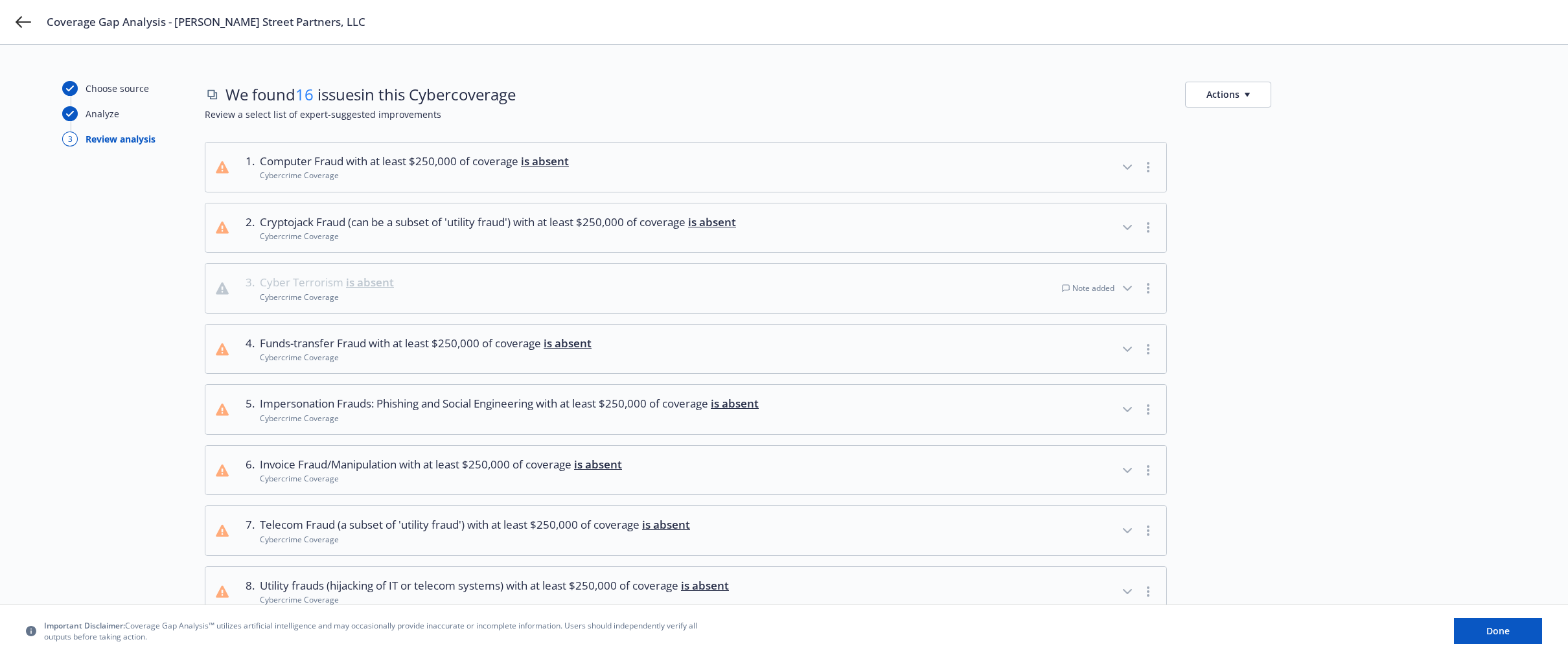
scroll to position [1353, 0]
